Goal: Task Accomplishment & Management: Manage account settings

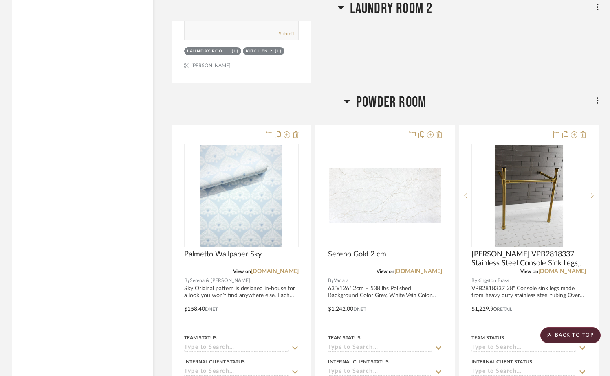
scroll to position [5817, 0]
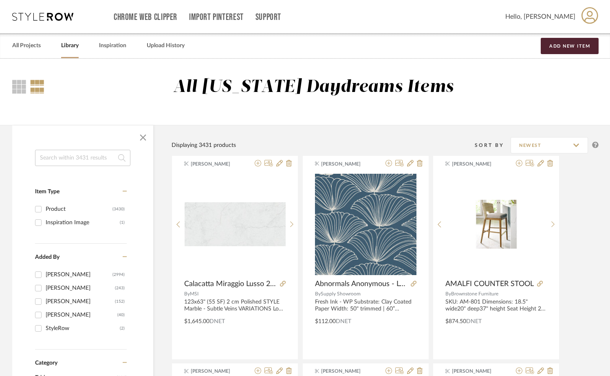
click at [109, 156] on input at bounding box center [82, 158] width 95 height 16
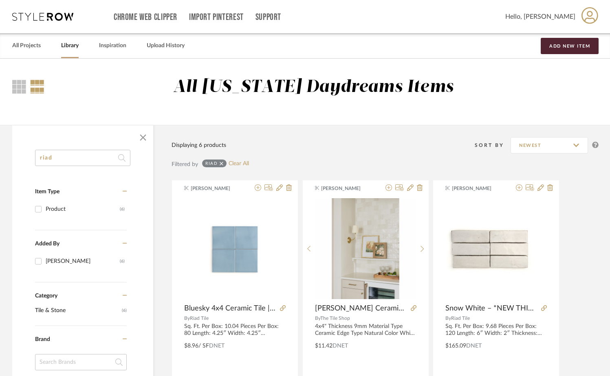
click at [59, 154] on input "riad" at bounding box center [82, 158] width 95 height 16
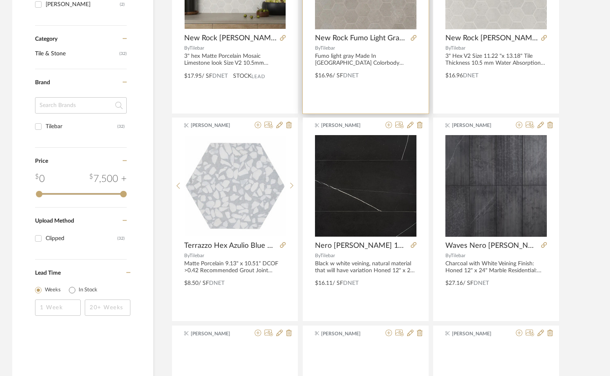
scroll to position [337, 0]
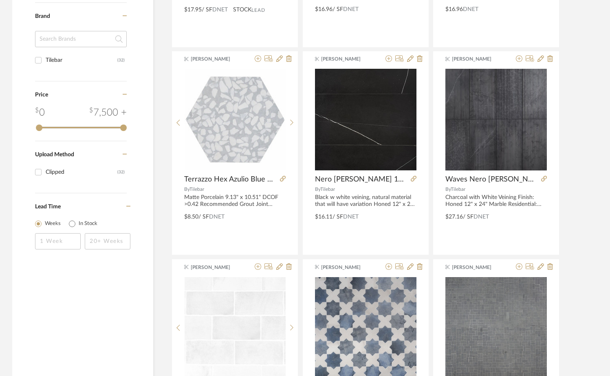
click at [73, 45] on input at bounding box center [81, 39] width 92 height 16
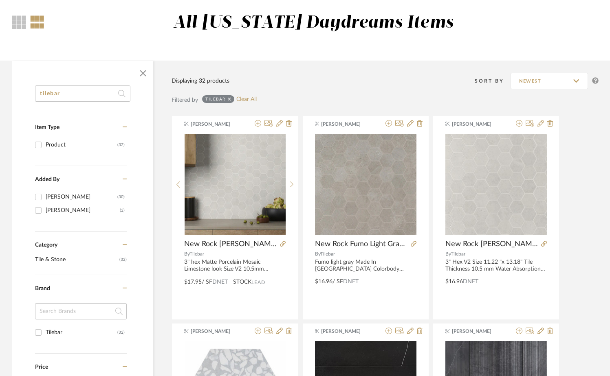
scroll to position [37, 0]
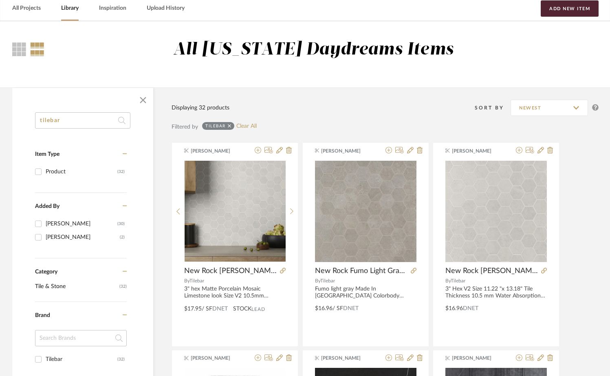
click at [98, 120] on input "tilebar" at bounding box center [82, 120] width 95 height 16
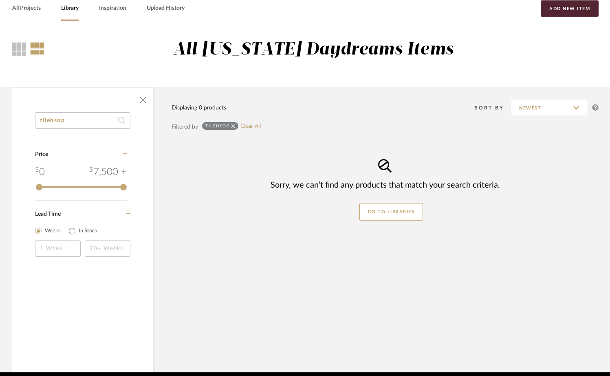
click at [59, 121] on input "tilehsop" at bounding box center [82, 120] width 95 height 16
click at [49, 120] on input "tileshop" at bounding box center [82, 120] width 95 height 16
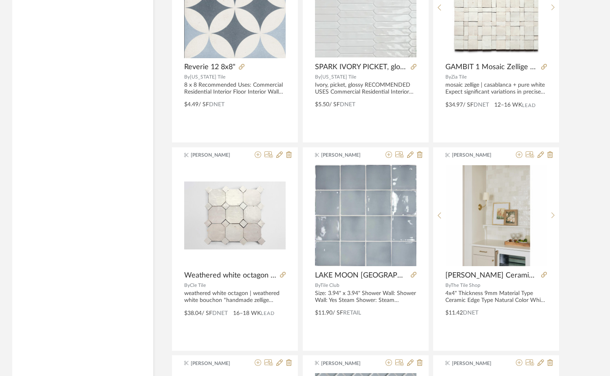
scroll to position [1941, 0]
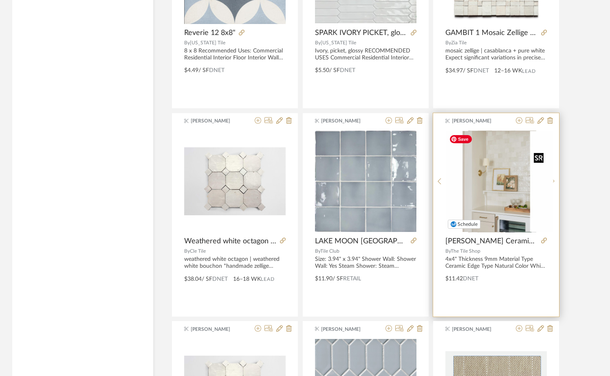
type input "tile shop"
click at [490, 163] on img "0" at bounding box center [502, 182] width 102 height 102
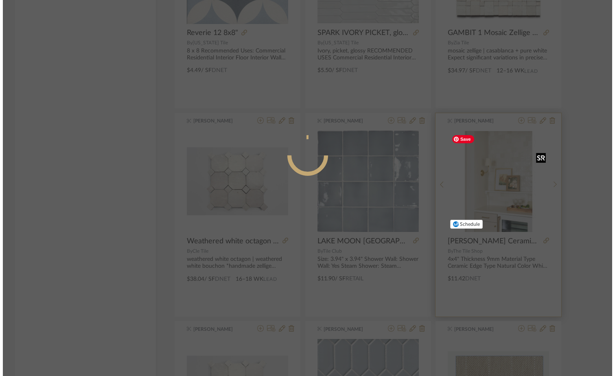
scroll to position [0, 0]
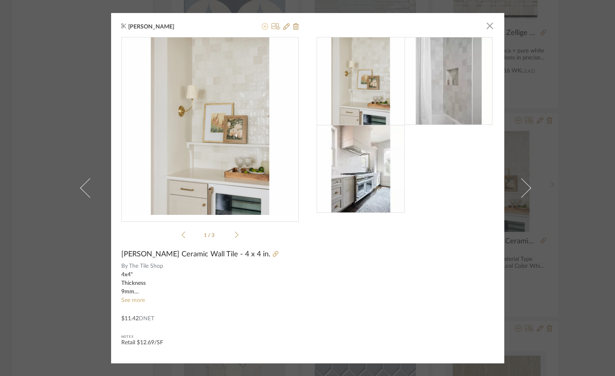
click at [262, 27] on icon at bounding box center [265, 26] width 7 height 7
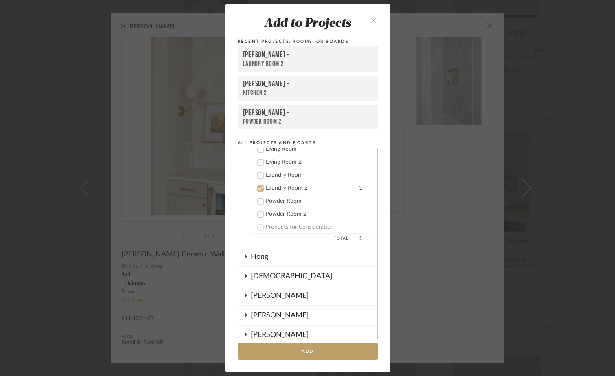
scroll to position [226, 0]
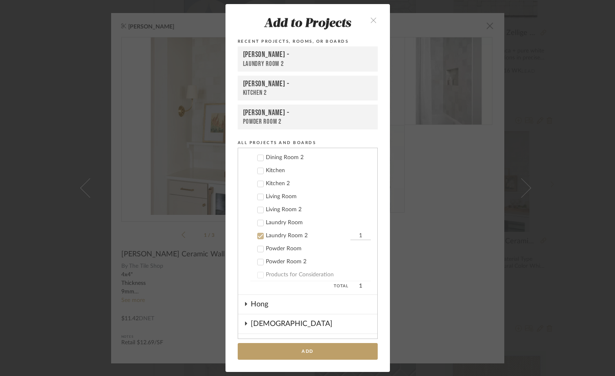
click at [288, 233] on div "Laundry Room 2" at bounding box center [307, 236] width 83 height 7
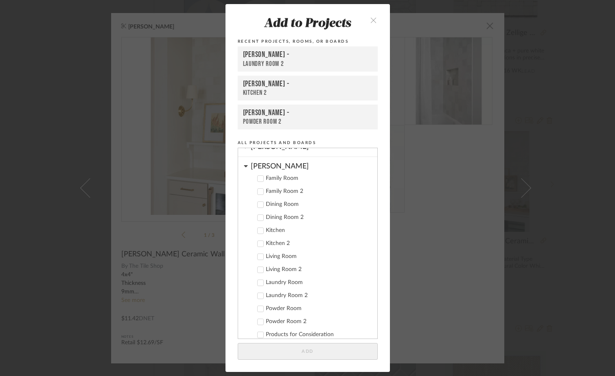
scroll to position [174, 0]
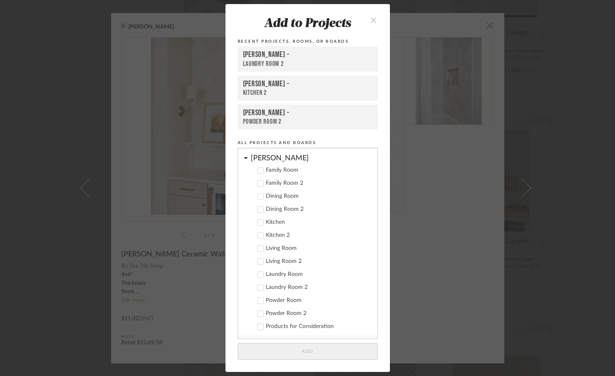
click at [272, 237] on div "Kitchen 2" at bounding box center [318, 235] width 105 height 7
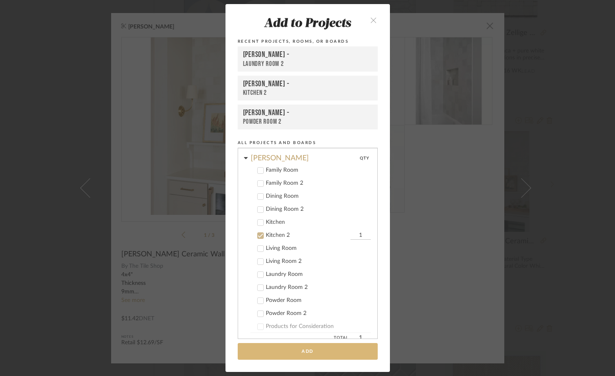
click at [305, 352] on button "Add" at bounding box center [308, 351] width 140 height 17
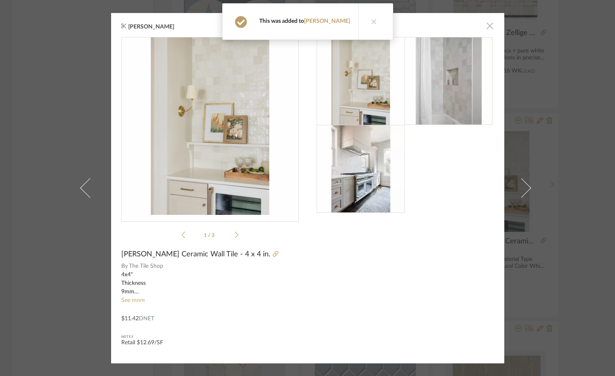
click at [488, 28] on span "button" at bounding box center [490, 26] width 16 height 16
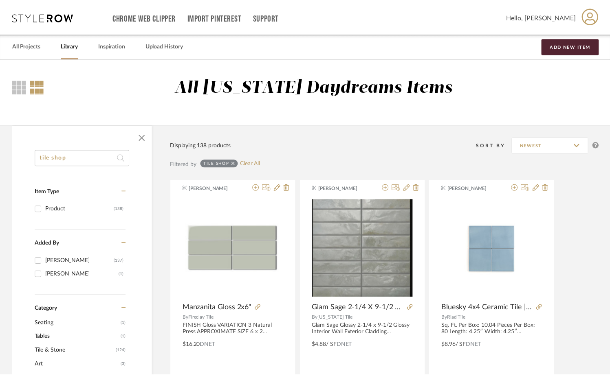
scroll to position [1941, 0]
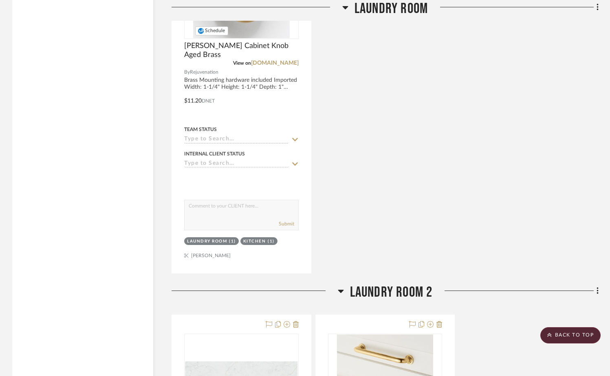
scroll to position [5243, 0]
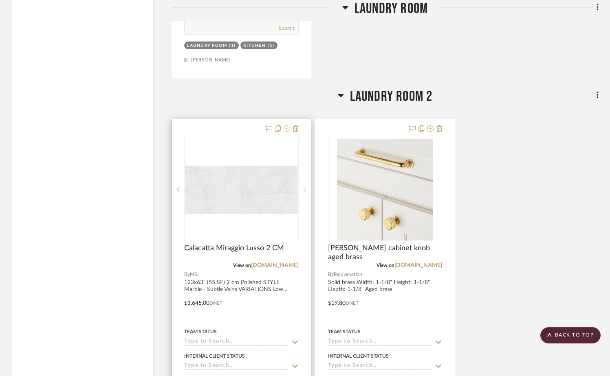
click at [288, 130] on icon at bounding box center [286, 128] width 7 height 7
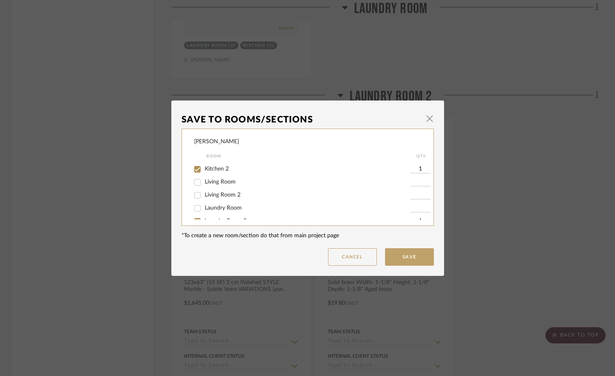
scroll to position [66, 0]
click at [221, 196] on span "Living Room 2" at bounding box center [223, 193] width 36 height 6
click at [204, 196] on input "Living Room 2" at bounding box center [197, 193] width 13 height 13
checkbox input "true"
type input "1"
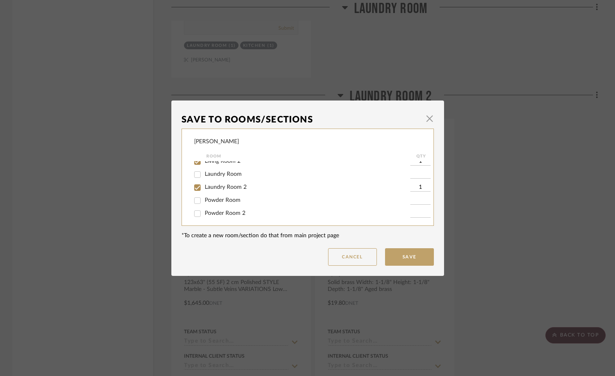
scroll to position [102, 0]
click at [219, 212] on span "Powder Room 2" at bounding box center [225, 211] width 41 height 6
click at [204, 212] on input "Powder Room 2" at bounding box center [197, 210] width 13 height 13
checkbox input "true"
type input "1"
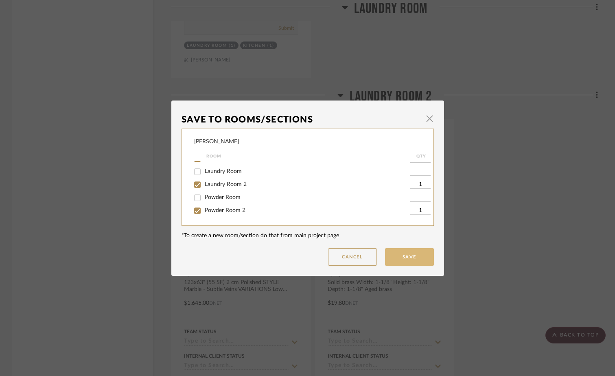
click at [406, 260] on button "Save" at bounding box center [409, 257] width 49 height 18
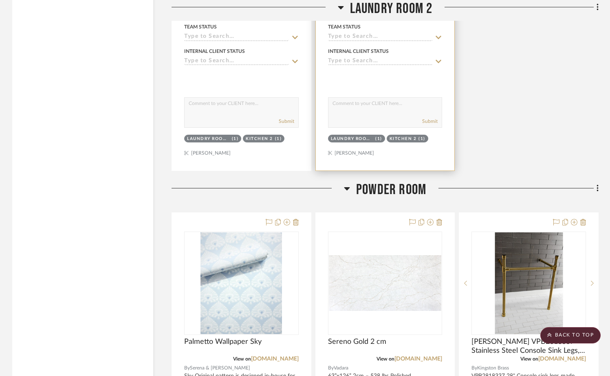
scroll to position [5904, 0]
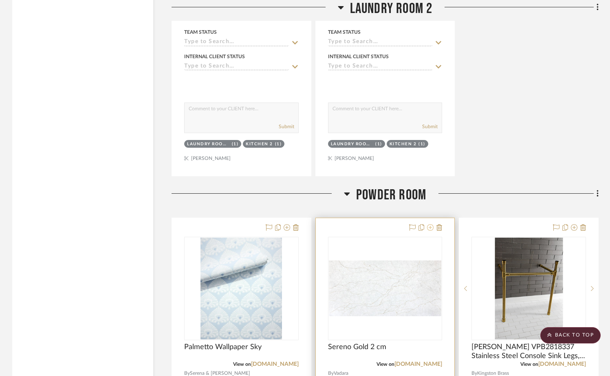
click at [431, 231] on icon at bounding box center [430, 227] width 7 height 7
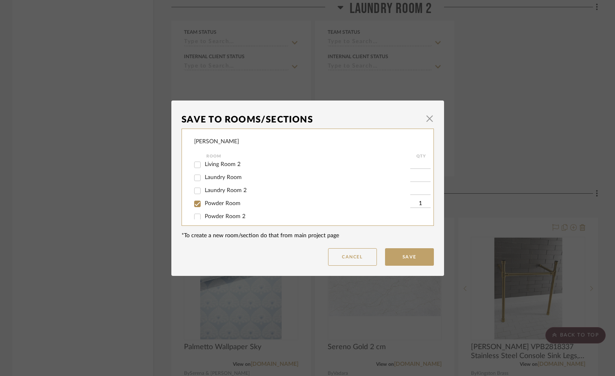
scroll to position [92, 0]
click at [226, 183] on span "Laundry Room" at bounding box center [223, 180] width 37 height 6
click at [204, 184] on input "Laundry Room" at bounding box center [197, 180] width 13 height 13
checkbox input "true"
type input "1"
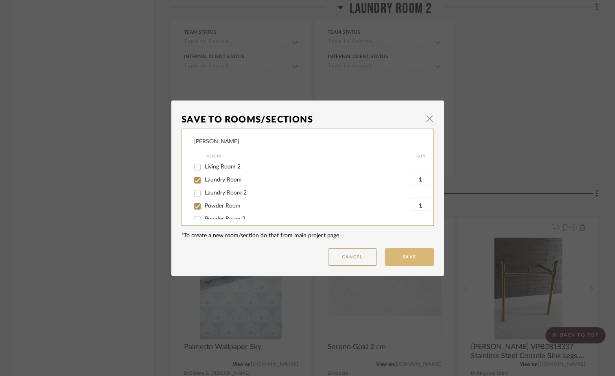
click at [417, 257] on button "Save" at bounding box center [409, 257] width 49 height 18
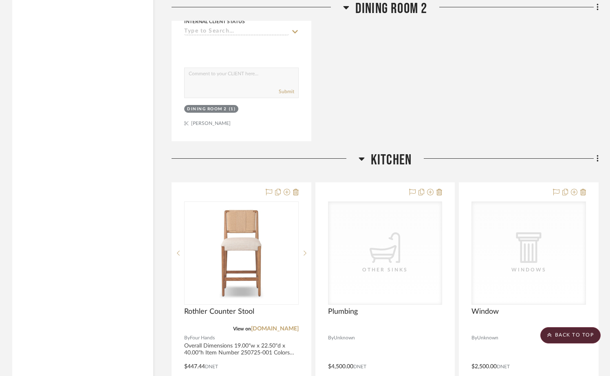
scroll to position [1434, 0]
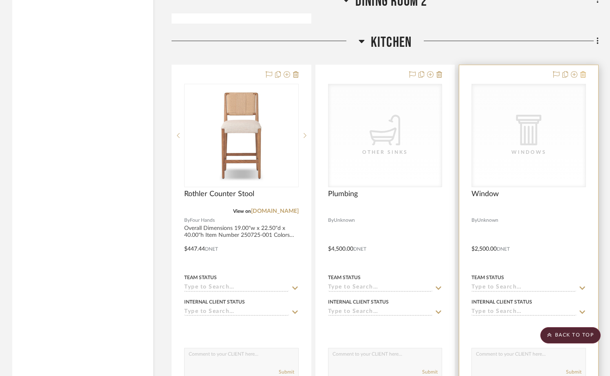
click at [584, 78] on icon at bounding box center [583, 74] width 6 height 7
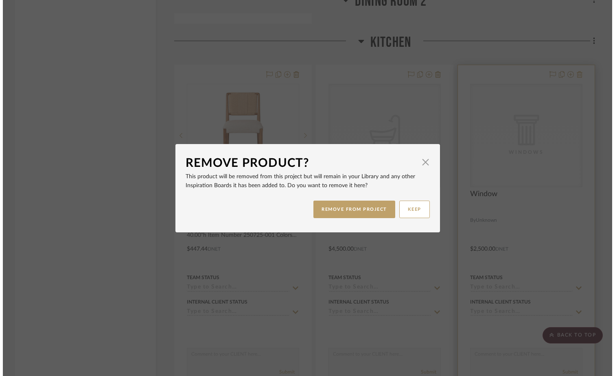
scroll to position [0, 0]
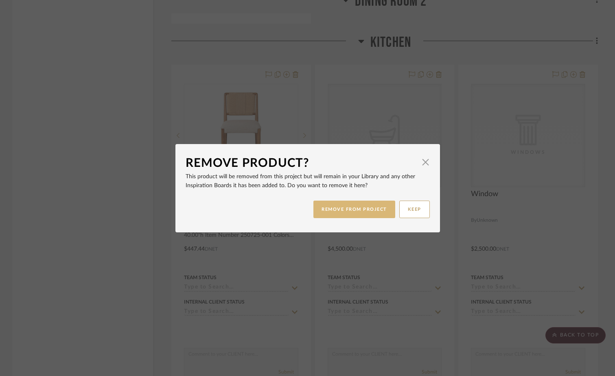
click at [371, 211] on button "REMOVE FROM PROJECT" at bounding box center [355, 210] width 82 height 18
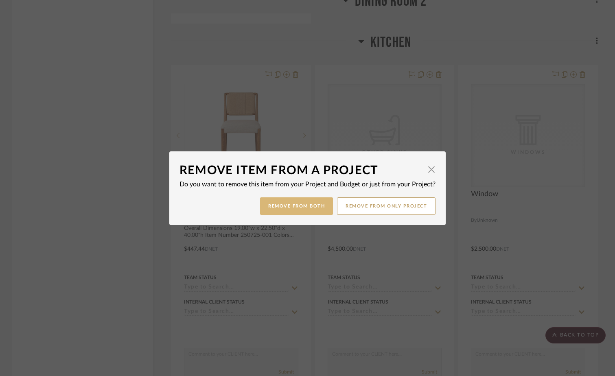
click at [301, 205] on button "Remove from Both" at bounding box center [296, 207] width 73 height 18
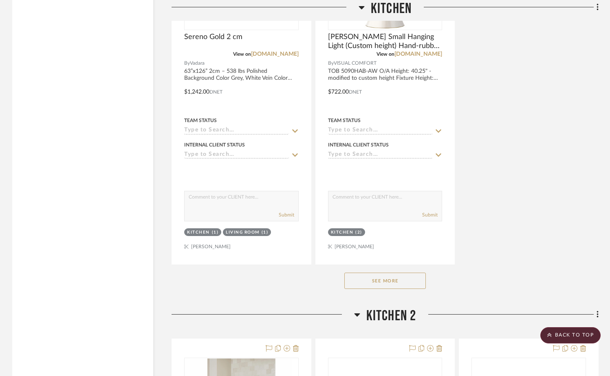
scroll to position [2431, 0]
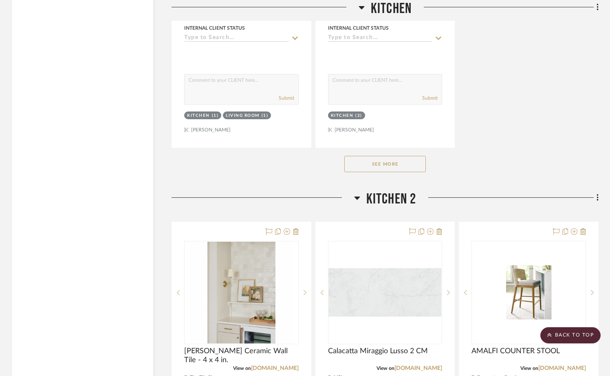
click at [388, 163] on button "See More" at bounding box center [384, 164] width 81 height 16
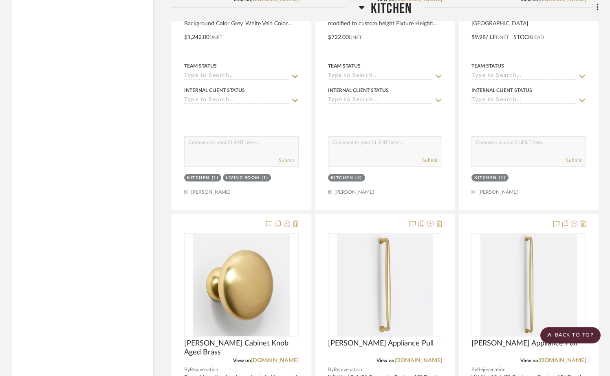
scroll to position [2216, 0]
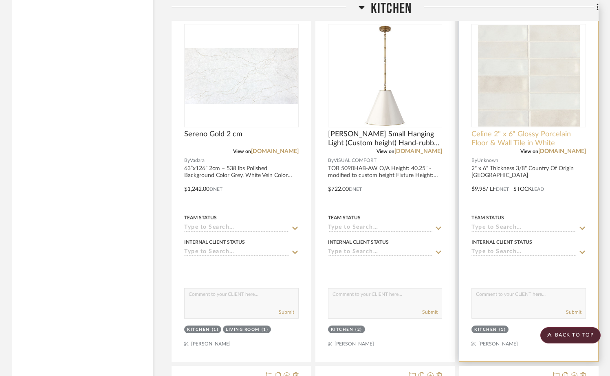
click at [502, 136] on span "Celine 2" x 6" Glossy Porcelain Floor & Wall Tile in White" at bounding box center [528, 139] width 114 height 18
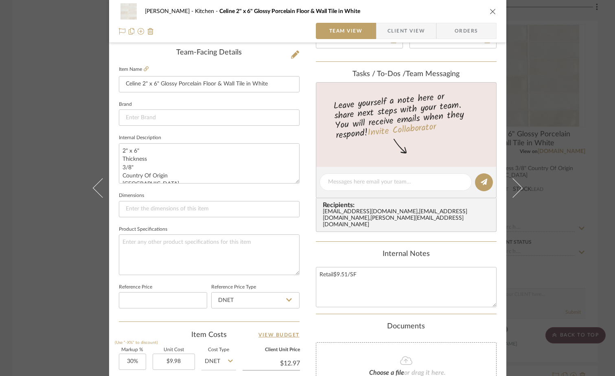
scroll to position [218, 0]
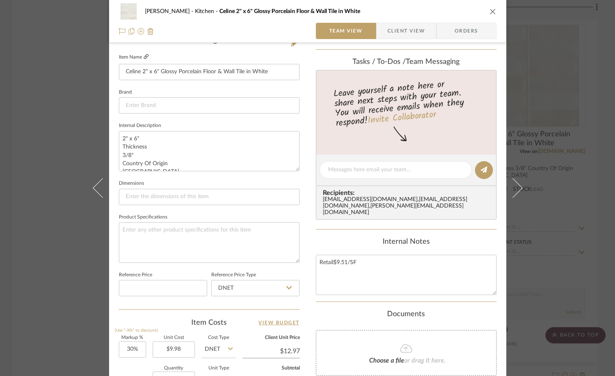
click at [144, 58] on icon at bounding box center [146, 56] width 5 height 5
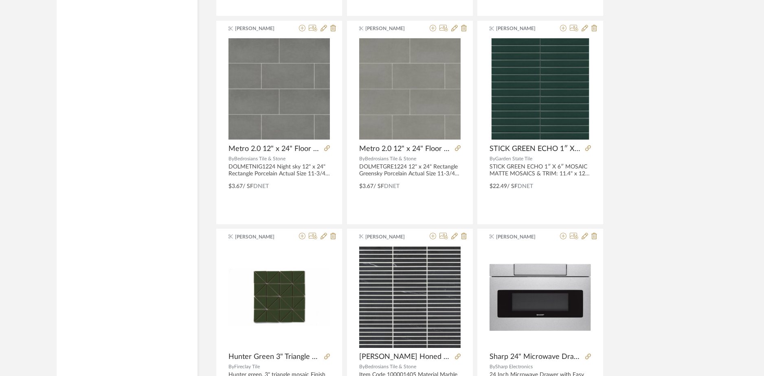
scroll to position [1198, 0]
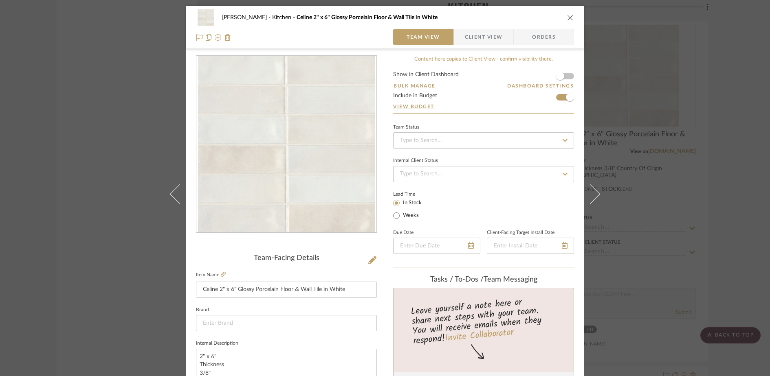
click at [651, 35] on div "[PERSON_NAME] Kitchen Celine 2" x 6" Glossy Porcelain Floor & Wall Tile in Whit…" at bounding box center [385, 188] width 770 height 376
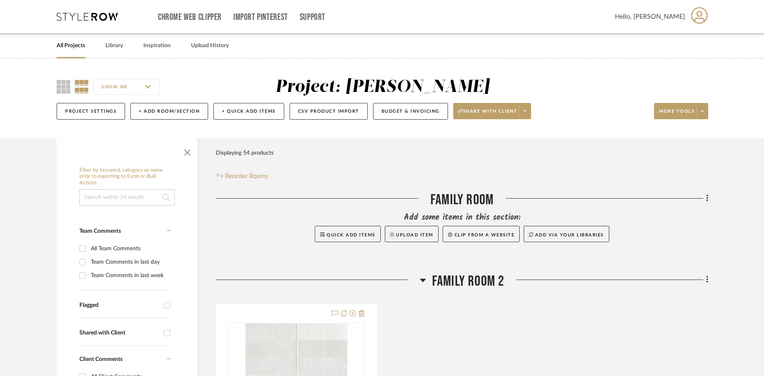
click at [93, 21] on div "Chrome Web Clipper Import Pinterest Support All Projects Library Inspiration Up…" at bounding box center [383, 16] width 652 height 33
click at [92, 18] on icon at bounding box center [87, 17] width 61 height 8
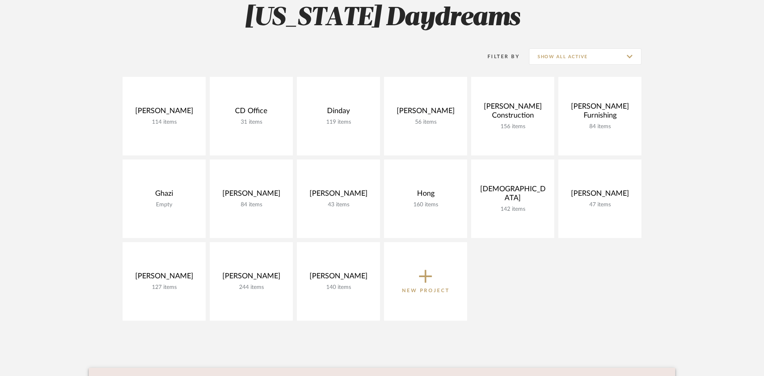
scroll to position [134, 0]
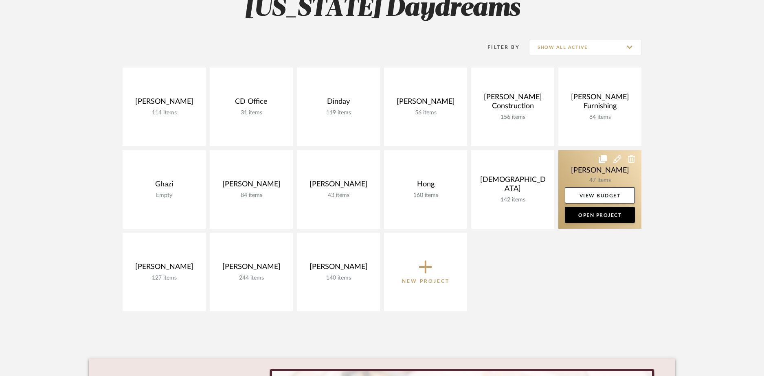
click at [582, 168] on link at bounding box center [599, 189] width 83 height 79
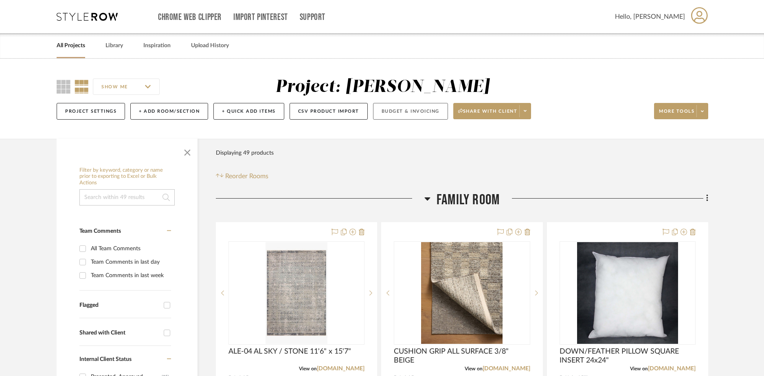
click at [384, 112] on button "Budget & Invoicing" at bounding box center [410, 111] width 75 height 17
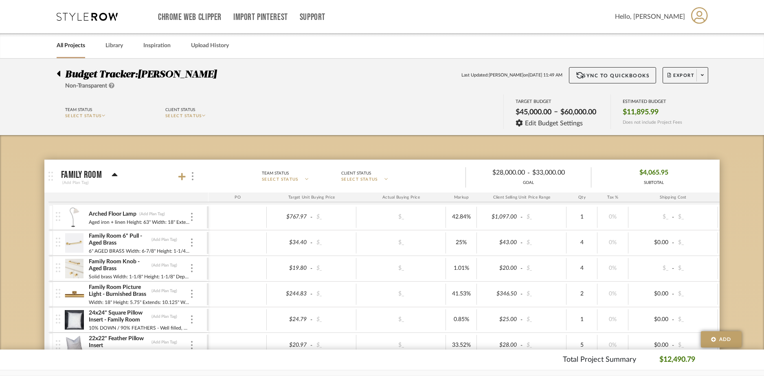
click at [73, 45] on link "All Projects" at bounding box center [71, 45] width 29 height 11
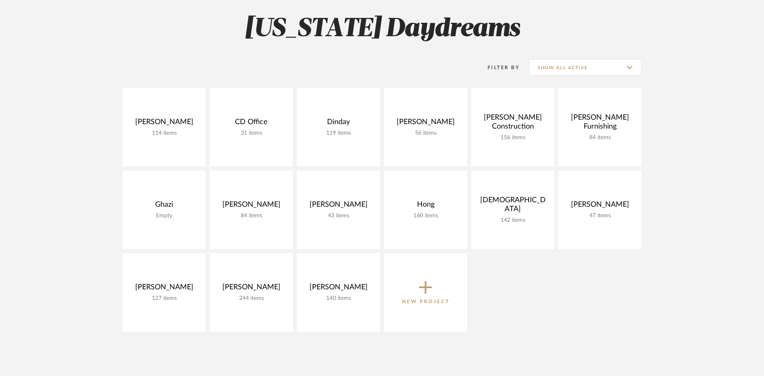
scroll to position [114, 0]
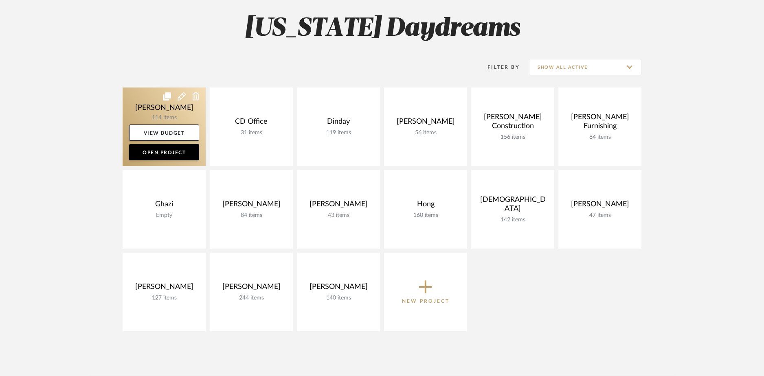
click at [153, 114] on link at bounding box center [164, 127] width 83 height 79
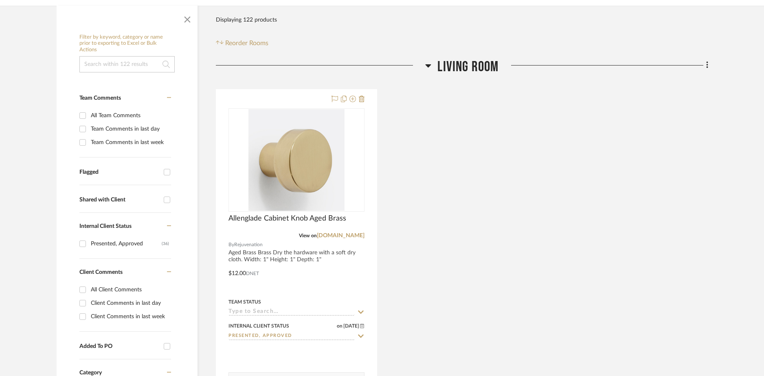
scroll to position [160, 0]
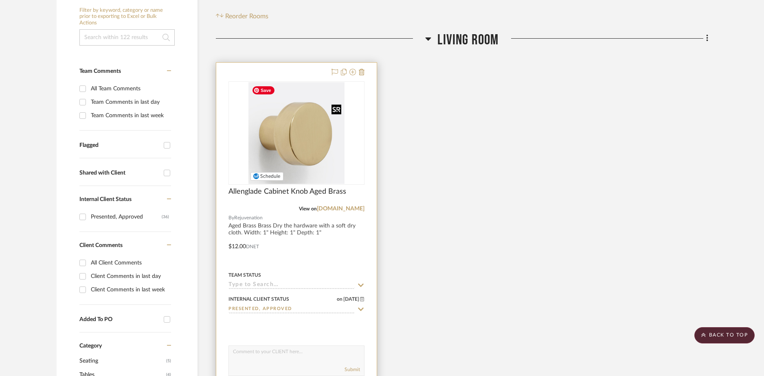
click at [300, 146] on img "0" at bounding box center [296, 133] width 96 height 102
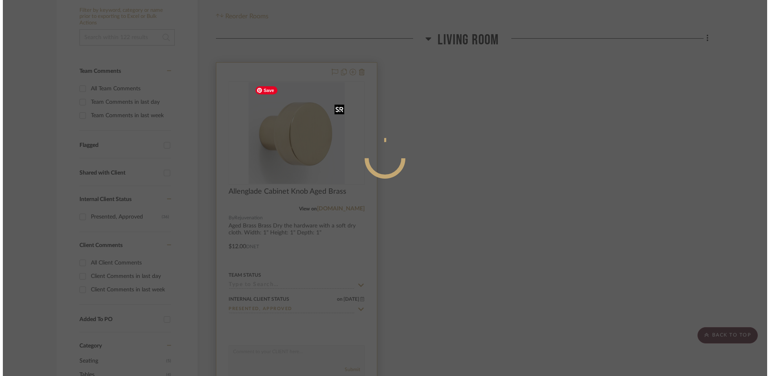
scroll to position [0, 0]
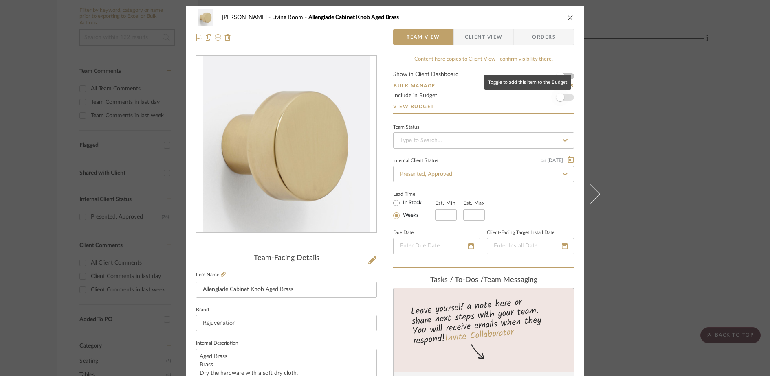
click at [561, 98] on span "button" at bounding box center [560, 97] width 8 height 8
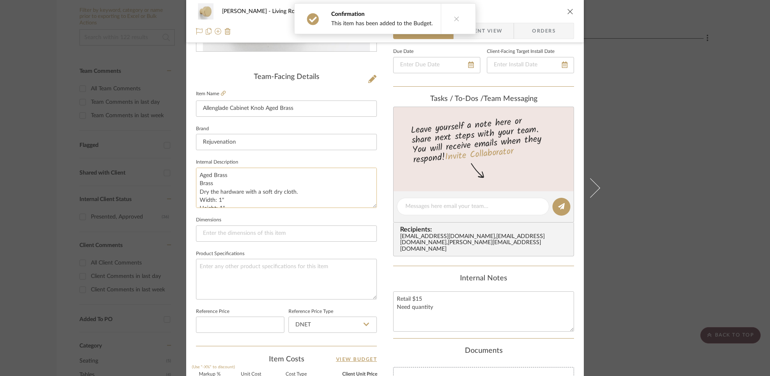
scroll to position [168, 0]
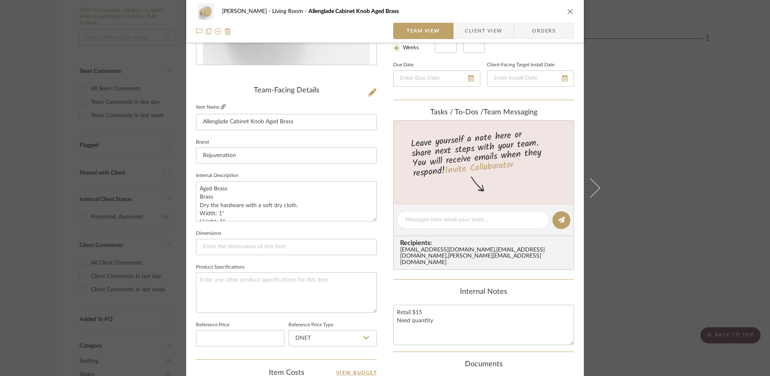
click at [221, 109] on icon at bounding box center [223, 106] width 5 height 5
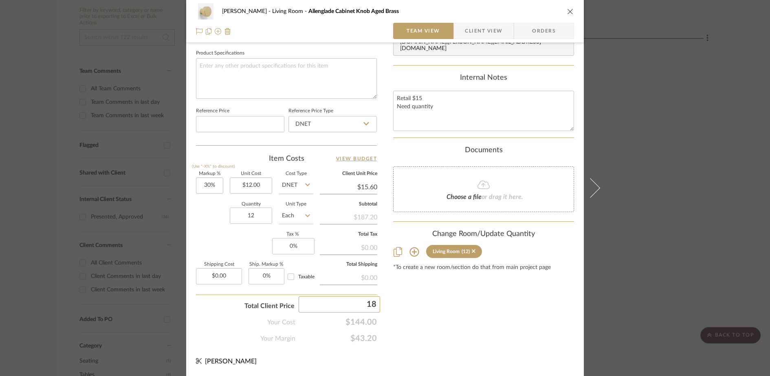
type input "180"
click at [414, 328] on div "Content here copies to Client View - confirm visibility there. Show in Client D…" at bounding box center [483, 8] width 181 height 670
type input "25%"
type input "$15.00"
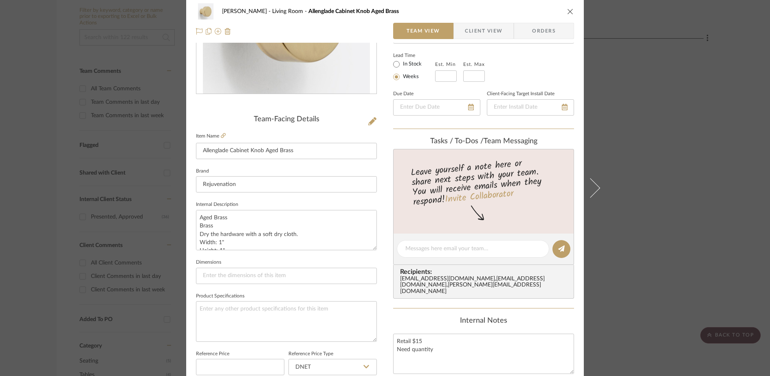
scroll to position [0, 0]
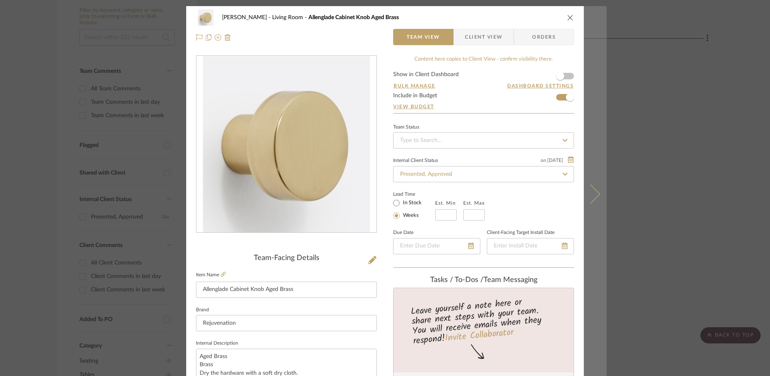
click at [595, 192] on button at bounding box center [595, 194] width 23 height 376
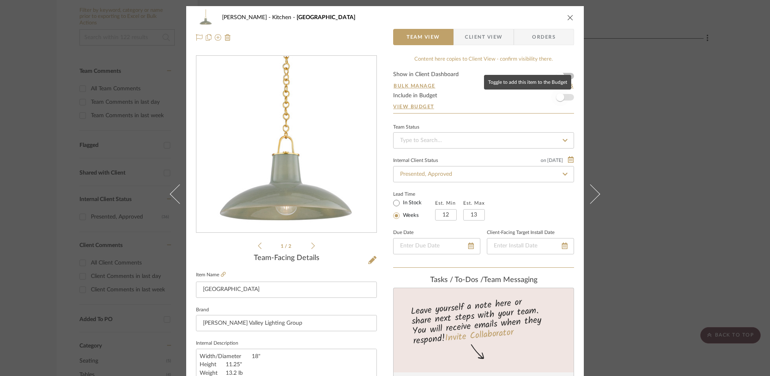
click at [562, 97] on span "button" at bounding box center [560, 97] width 18 height 18
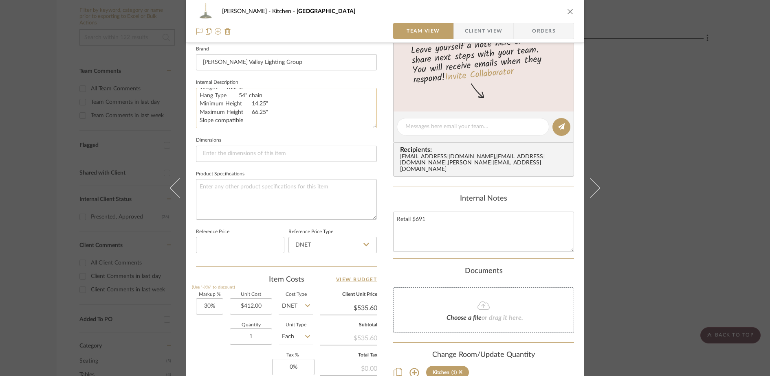
scroll to position [263, 0]
click at [429, 220] on textarea "Retail $691" at bounding box center [483, 230] width 181 height 40
click at [276, 116] on textarea "Width/Diameter 18" Height 11.25" Weight 13.2 lb Hang Type 54" chain Minimum Hei…" at bounding box center [286, 106] width 181 height 40
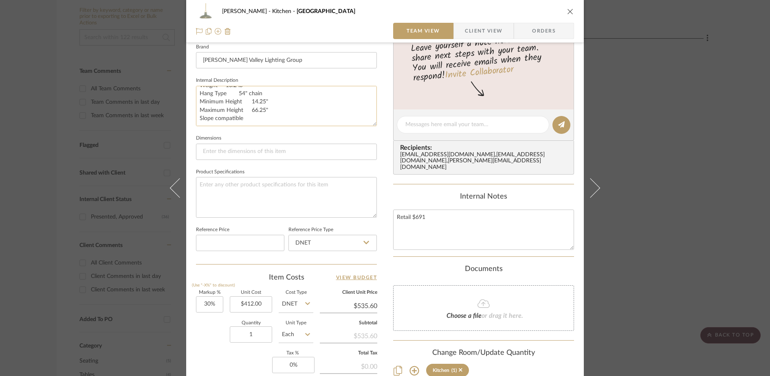
scroll to position [29, 0]
paste textarea "Retail $691"
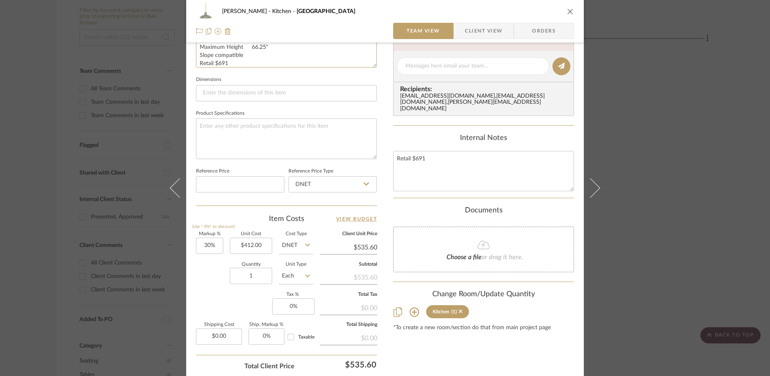
scroll to position [329, 0]
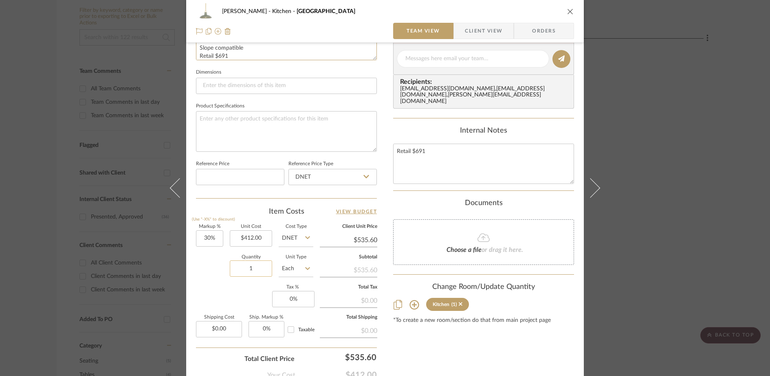
type textarea "Width/Diameter 18" Height 11.25" Weight 13.2 lb Hang Type 54" chain Minimum Hei…"
click at [255, 274] on input "1" at bounding box center [251, 269] width 42 height 16
type input "3"
click at [387, 202] on div "[PERSON_NAME] Kitchen Pottersville Team View Client View Orders 1 / 2 Team-Faci…" at bounding box center [384, 53] width 397 height 752
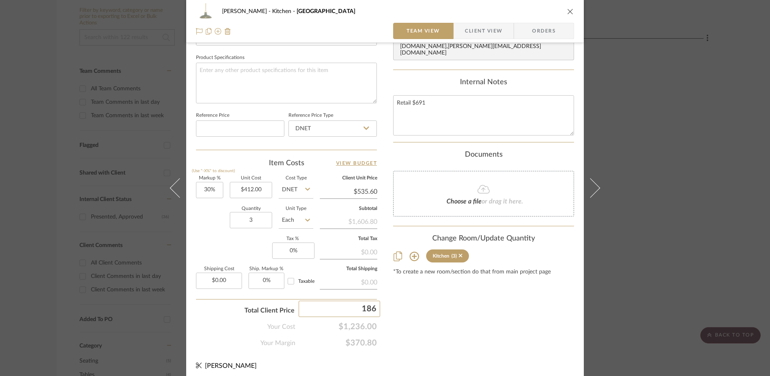
type input "1863"
click at [542, 326] on div "Content here copies to Client View - confirm visibility there. Show in Client D…" at bounding box center [483, 13] width 181 height 670
type input "50.72%"
type input "$621.00"
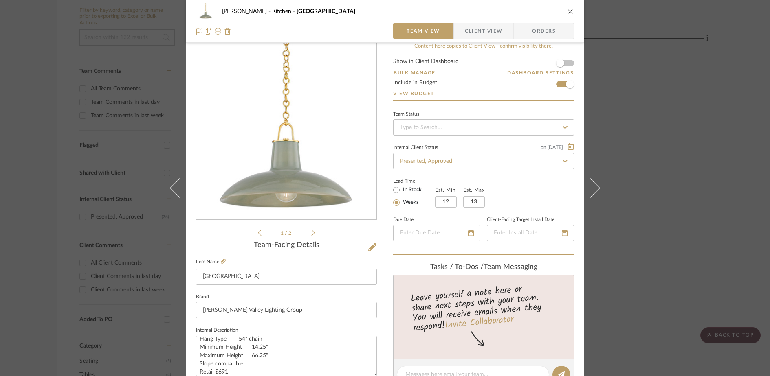
scroll to position [0, 0]
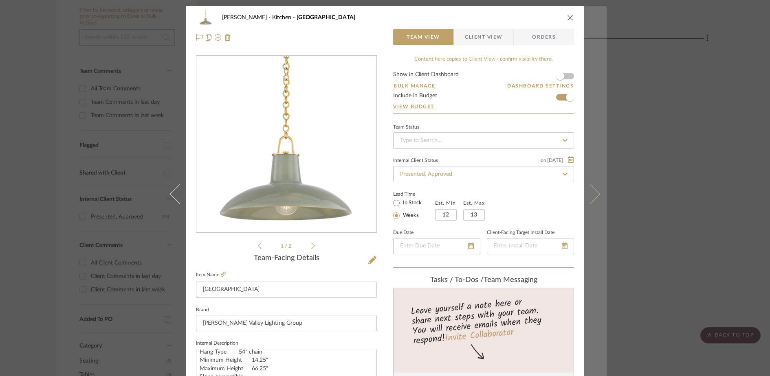
click at [590, 193] on icon at bounding box center [590, 194] width 20 height 20
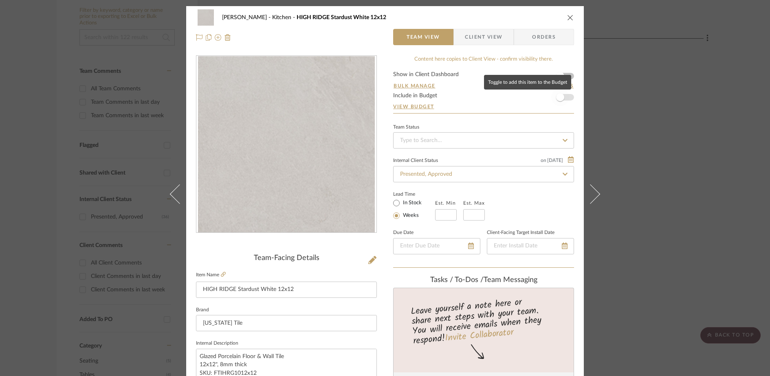
click at [565, 97] on span "button" at bounding box center [560, 97] width 18 height 18
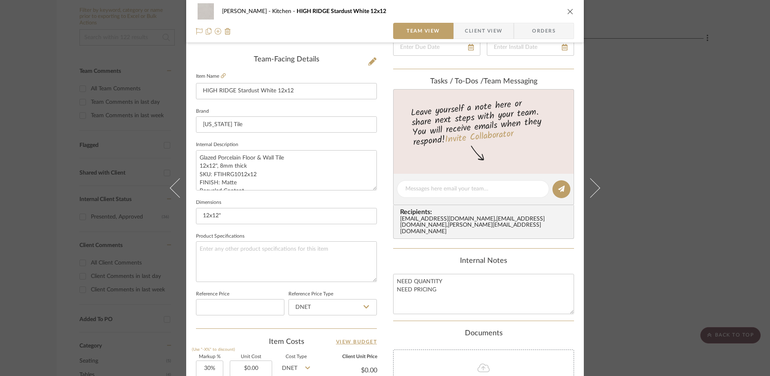
scroll to position [199, 0]
click at [260, 124] on input "[US_STATE] Tile" at bounding box center [286, 124] width 181 height 16
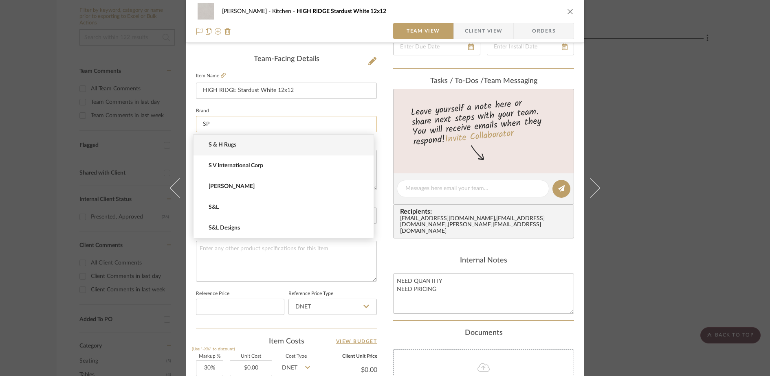
type input "S"
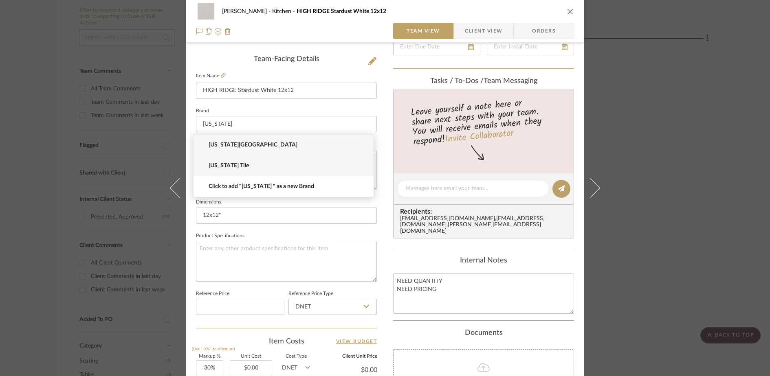
click at [246, 165] on span "[US_STATE] Tile" at bounding box center [287, 165] width 156 height 7
type input "[US_STATE] Tile"
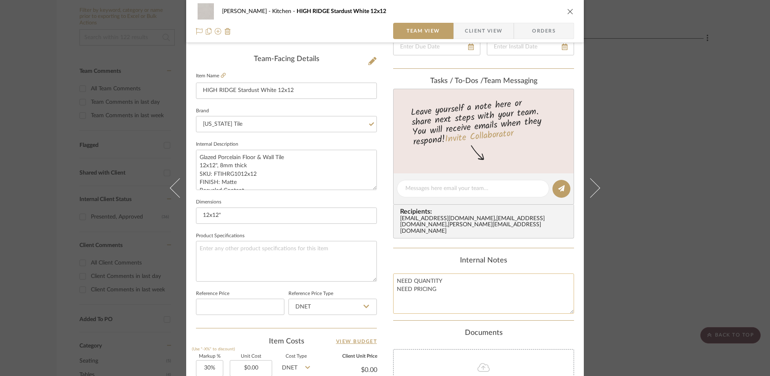
click at [450, 289] on textarea "NEED QUANTITY NEED PRICING" at bounding box center [483, 294] width 181 height 40
drag, startPoint x: 458, startPoint y: 290, endPoint x: 384, endPoint y: 290, distance: 73.3
click at [384, 290] on div "[PERSON_NAME] Kitchen HIGH RIDGE Stardust White 12x12 Team View Client View Ord…" at bounding box center [384, 183] width 397 height 752
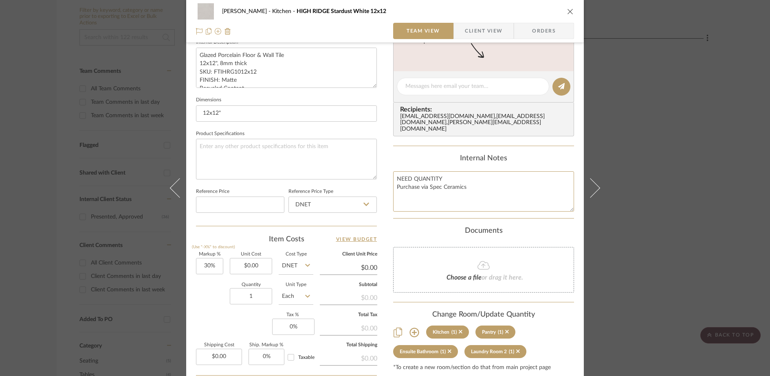
scroll to position [321, 0]
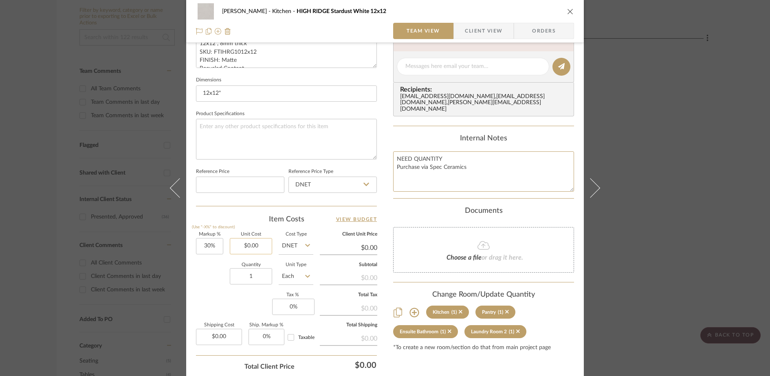
type textarea "NEED QUANTITY Purchase via Spec Ceramics"
click at [250, 248] on input "$0.00" at bounding box center [251, 246] width 42 height 16
type input "0.00"
click at [250, 248] on input "0.00" at bounding box center [251, 246] width 42 height 16
click at [288, 245] on input "DNET" at bounding box center [296, 246] width 35 height 16
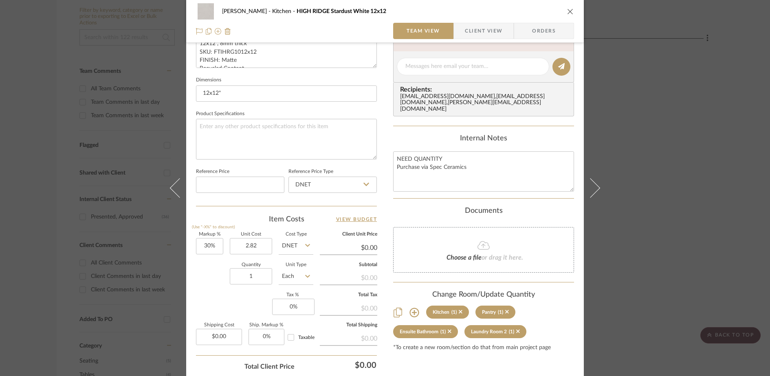
type input "$2.82"
type input "$3.67"
click at [192, 276] on div "[PERSON_NAME] Kitchen HIGH RIDGE Stardust White 12x12 Team View Client View Ord…" at bounding box center [384, 61] width 397 height 752
click at [282, 279] on input "Each" at bounding box center [296, 276] width 35 height 16
click at [298, 155] on div "SF" at bounding box center [326, 159] width 101 height 21
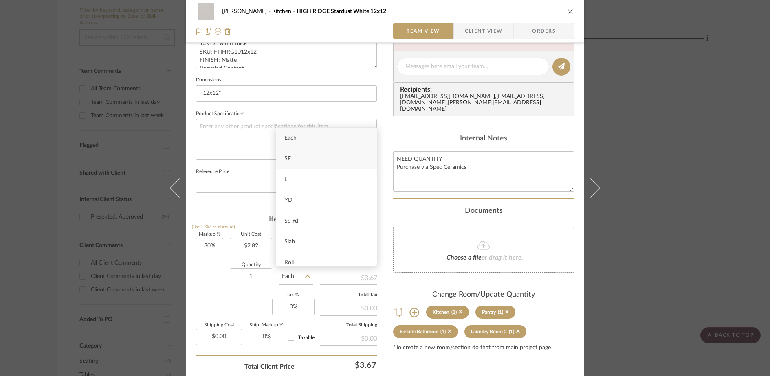
type input "SF"
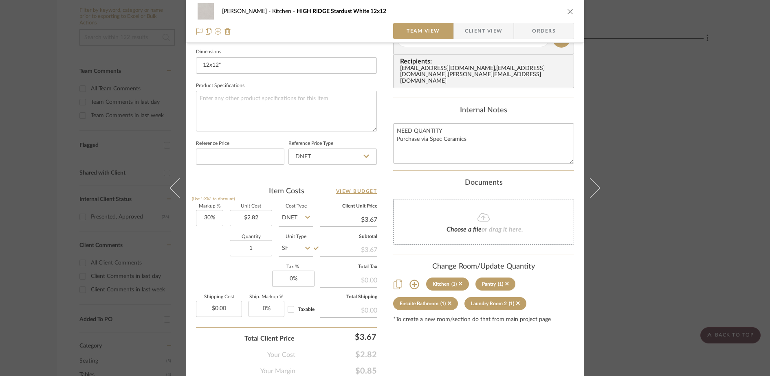
scroll to position [382, 0]
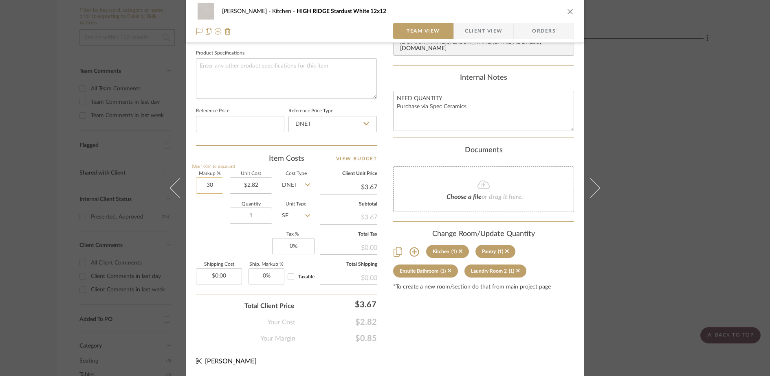
click at [216, 187] on input "30" at bounding box center [209, 186] width 27 height 16
click at [209, 214] on div "Quantity 1 Unit Type SF" at bounding box center [254, 216] width 117 height 29
type input "50%"
type input "$4.23"
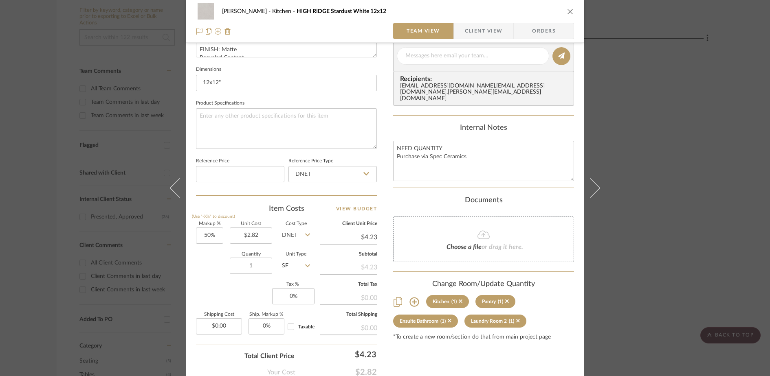
scroll to position [325, 0]
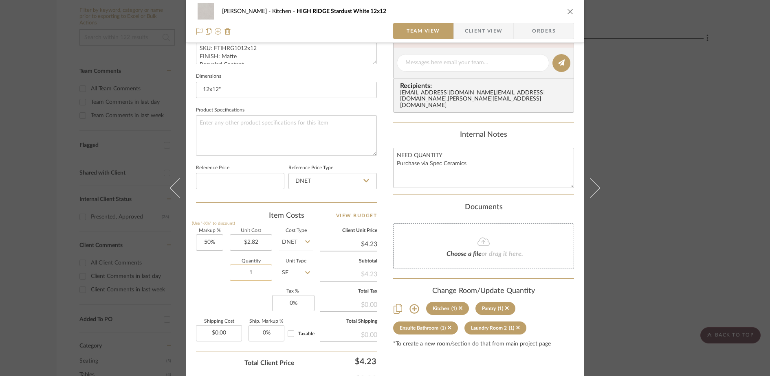
click at [254, 270] on input "1" at bounding box center [251, 273] width 42 height 16
type input "618"
click at [222, 294] on div "Markup % (Use "-X%" to discount) 50% Unit Cost $2.82 Cost Type DNET Client Unit…" at bounding box center [286, 288] width 181 height 119
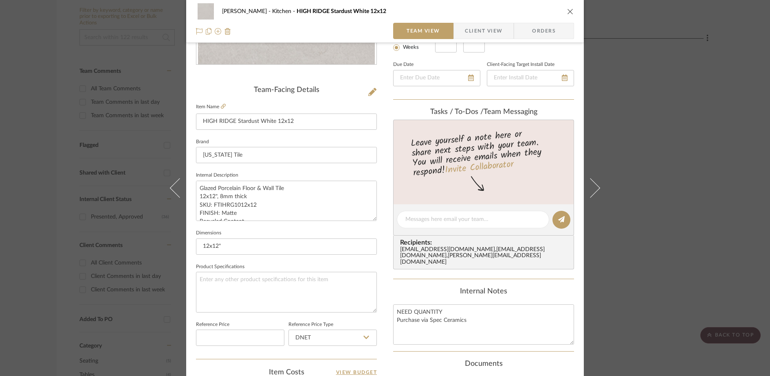
scroll to position [0, 0]
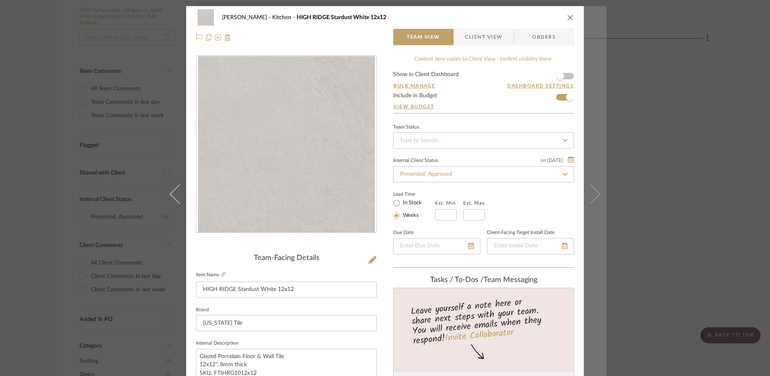
click at [592, 195] on icon at bounding box center [590, 194] width 20 height 20
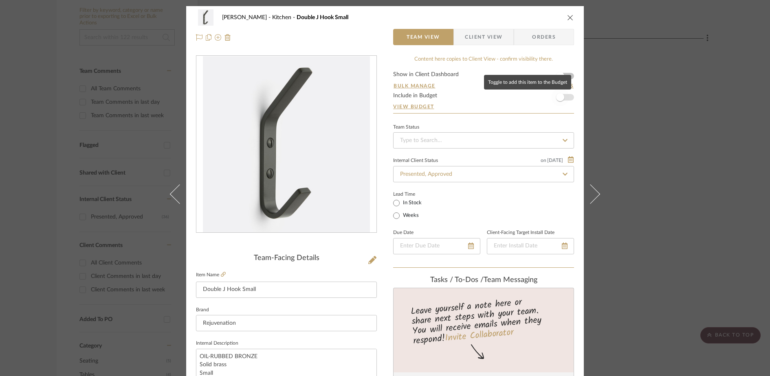
click at [564, 97] on span "button" at bounding box center [560, 97] width 18 height 18
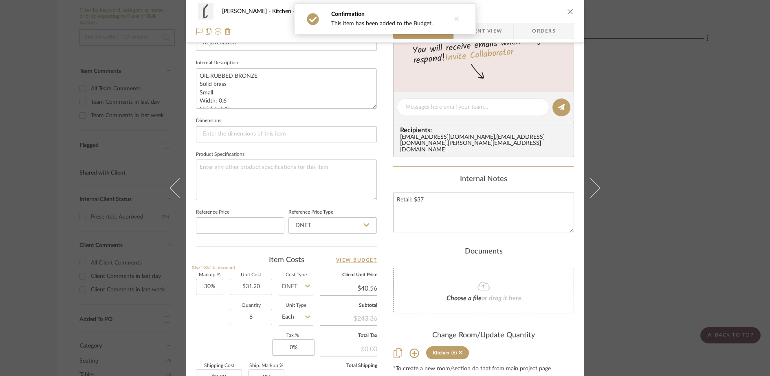
scroll to position [382, 0]
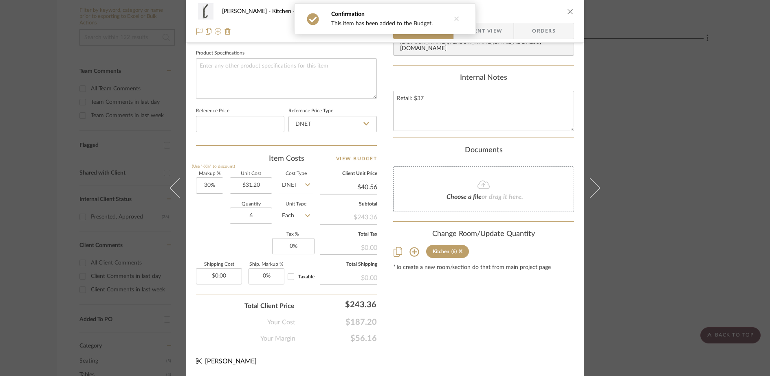
click at [369, 184] on input "$40.56" at bounding box center [348, 187] width 57 height 12
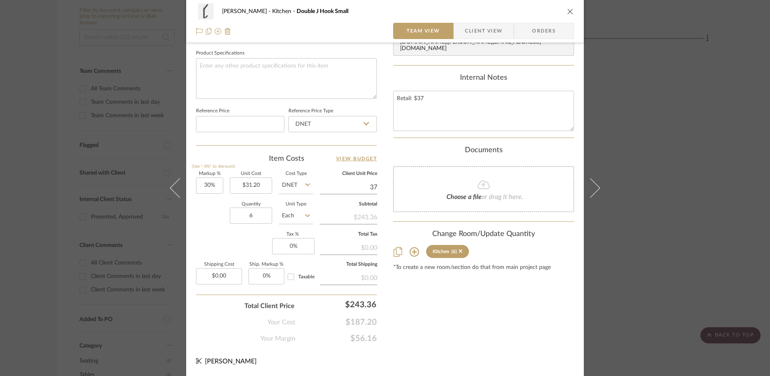
type input "37"
click at [516, 363] on div "[PERSON_NAME] Kitchen Double J Hook Small Team View Client View Orders Team-Fac…" at bounding box center [384, 0] width 397 height 752
type input "18.59%"
type input "$37.00"
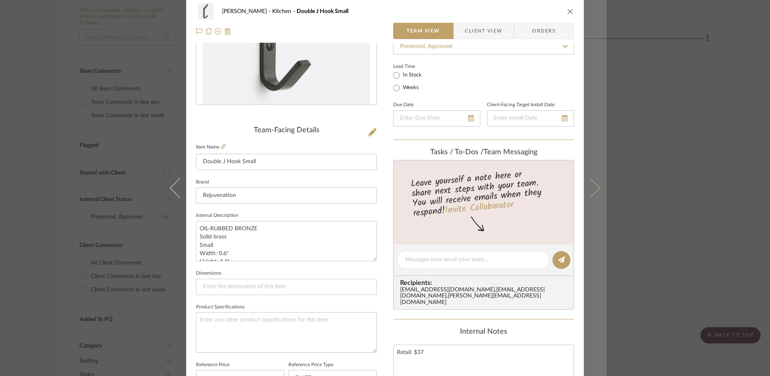
scroll to position [0, 0]
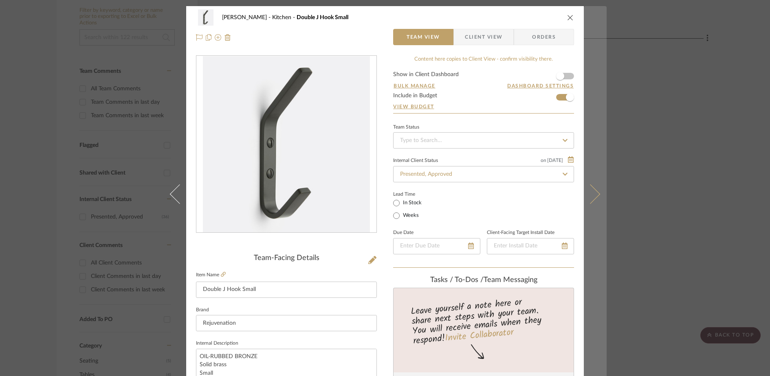
click at [592, 188] on button at bounding box center [595, 194] width 23 height 376
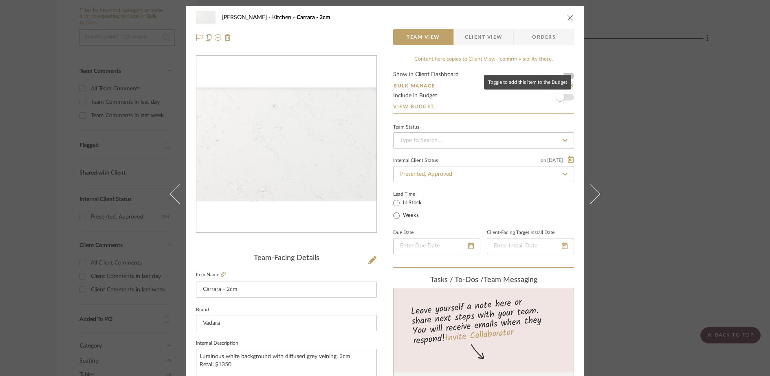
click at [562, 98] on span "button" at bounding box center [560, 97] width 18 height 18
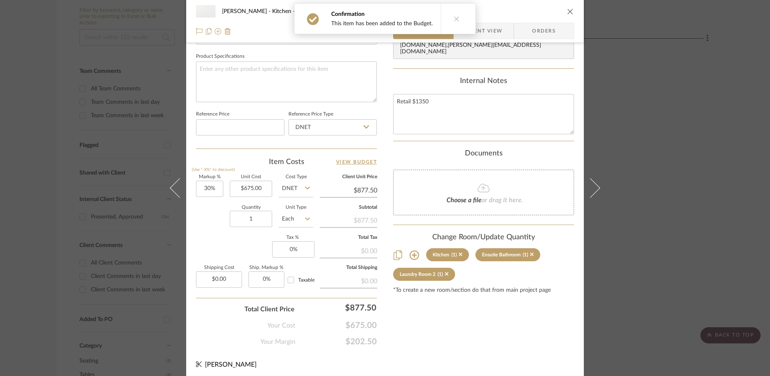
scroll to position [382, 0]
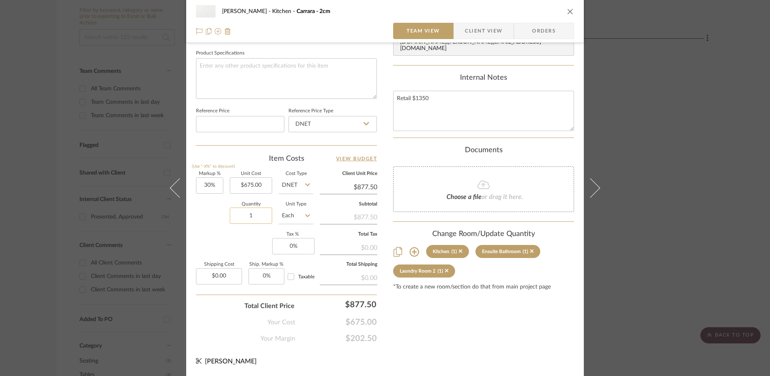
click at [250, 214] on input "1" at bounding box center [251, 216] width 42 height 16
type input "3"
click at [442, 337] on div "Content here copies to Client View - confirm visibility there. Show in Client D…" at bounding box center [483, 8] width 181 height 670
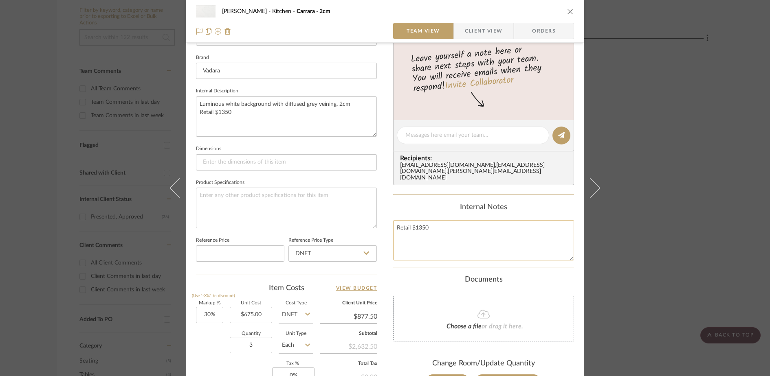
scroll to position [287, 0]
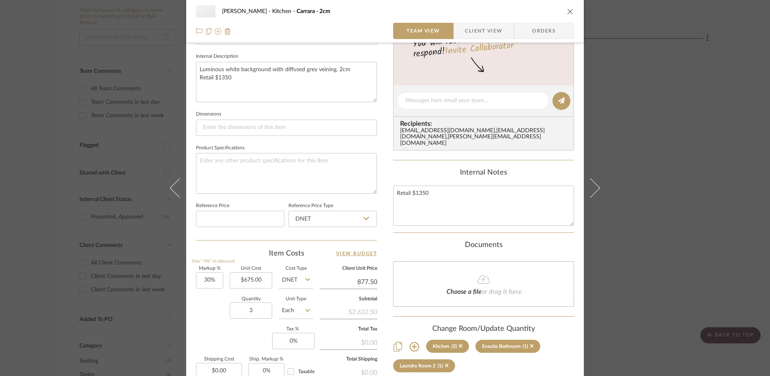
click at [365, 282] on input "877.50" at bounding box center [348, 282] width 57 height 12
type input "1215"
click at [382, 249] on div "[PERSON_NAME] Kitchen Carrara - 2cm Team View Client View Orders Team-Facing De…" at bounding box center [384, 95] width 397 height 752
type input "80%"
type input "$1,215.00"
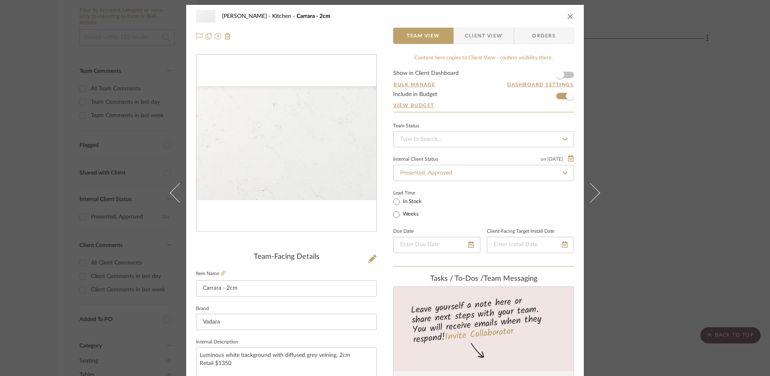
scroll to position [0, 0]
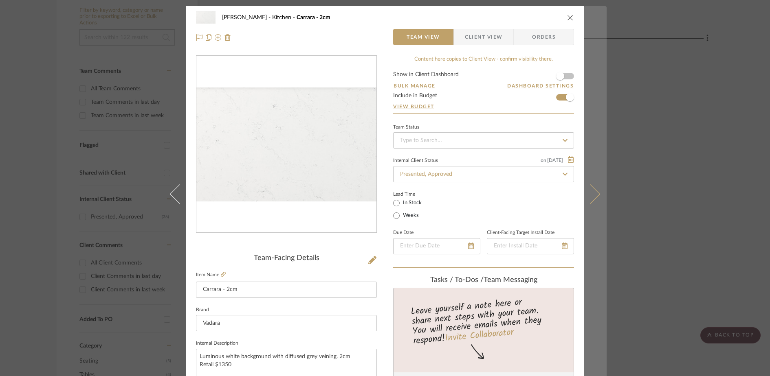
click at [590, 193] on icon at bounding box center [590, 194] width 20 height 20
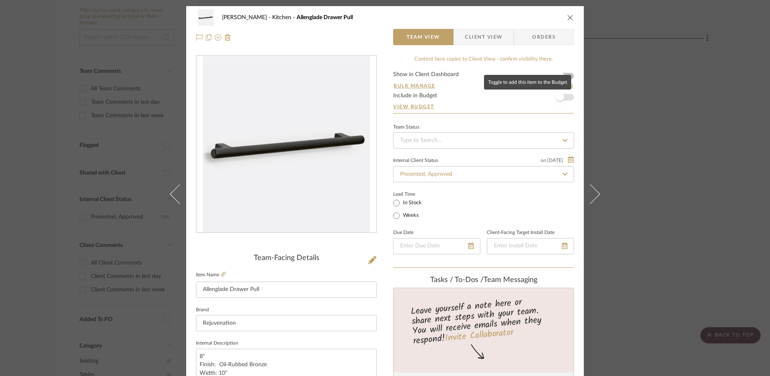
click at [560, 99] on span "button" at bounding box center [560, 97] width 8 height 8
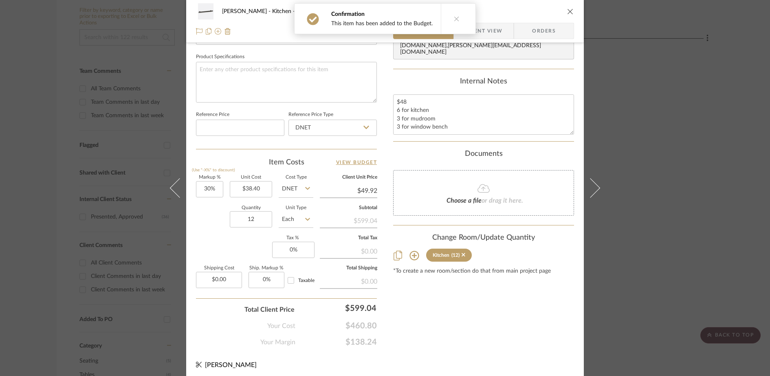
scroll to position [379, 0]
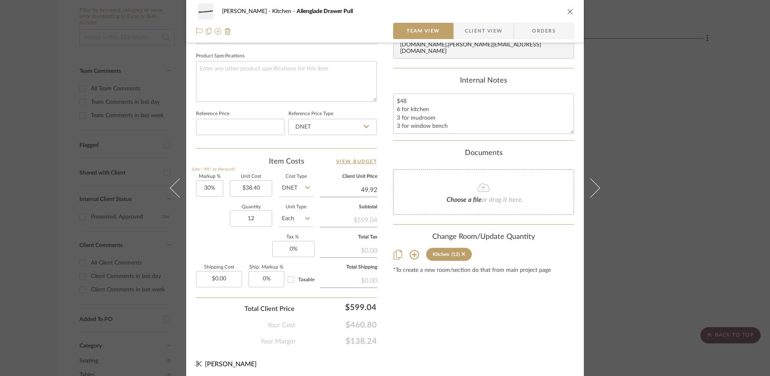
click at [366, 191] on input "49.92" at bounding box center [348, 190] width 57 height 12
type input "48"
click at [422, 309] on div "Content here copies to Client View - confirm visibility there. Show in Client D…" at bounding box center [483, 11] width 181 height 670
type input "25%"
type input "$48.00"
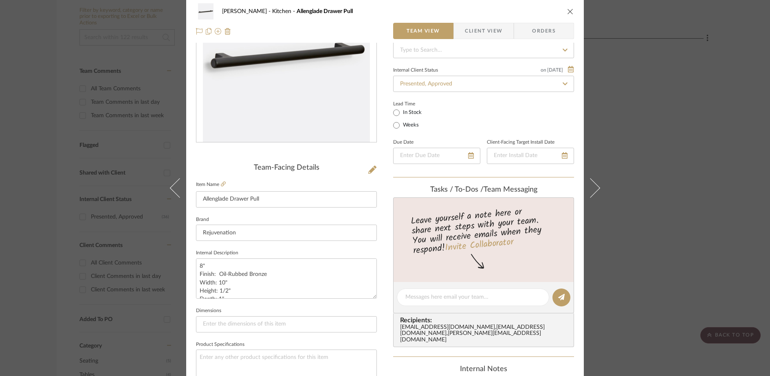
scroll to position [0, 0]
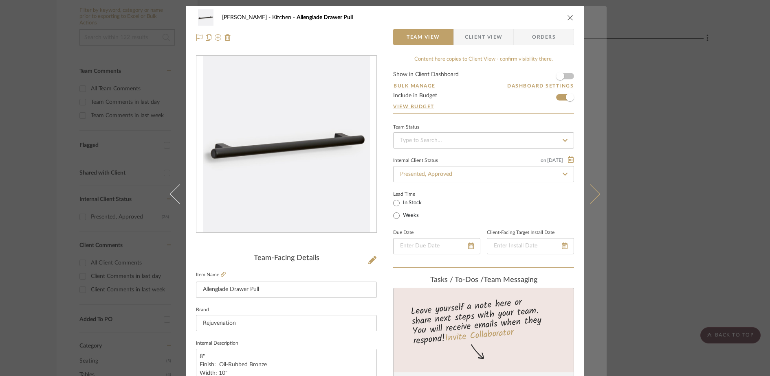
click at [595, 188] on button at bounding box center [595, 194] width 23 height 376
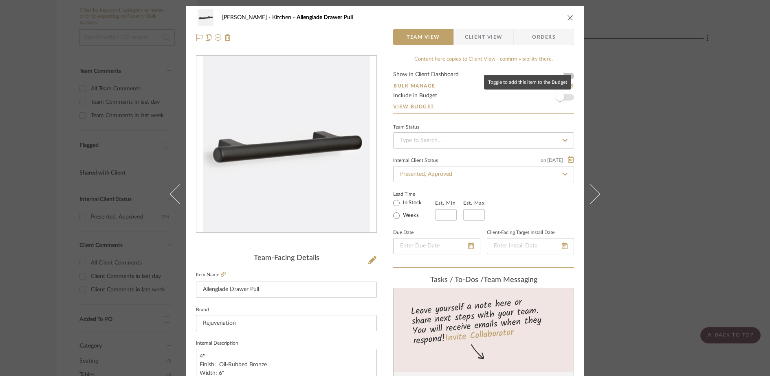
click at [565, 101] on span "button" at bounding box center [560, 97] width 18 height 18
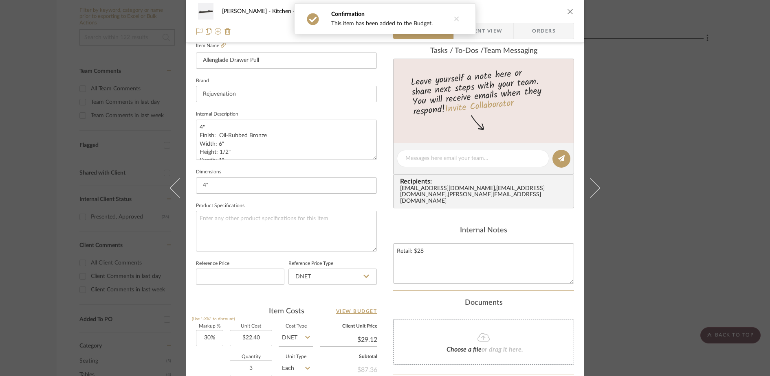
scroll to position [364, 0]
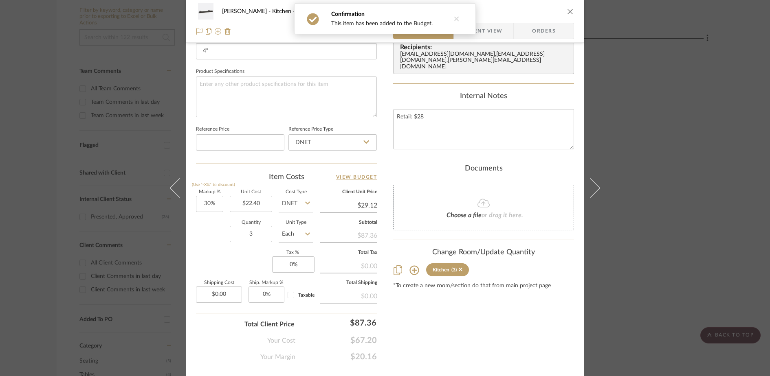
click at [374, 204] on div "[PERSON_NAME] Kitchen Allenglade Drawer Pull Team View Client View Orders Team-…" at bounding box center [384, 18] width 397 height 752
click at [371, 205] on input "$29.12" at bounding box center [348, 206] width 57 height 12
type input "28"
click at [466, 334] on div "Content here copies to Client View - confirm visibility there. Show in Client D…" at bounding box center [483, 27] width 181 height 670
type input "25%"
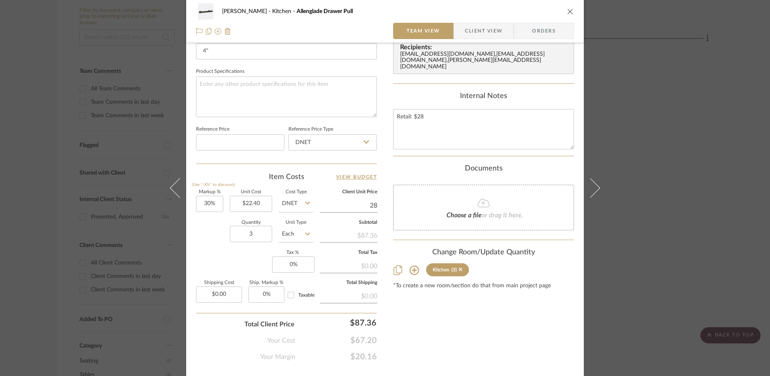
type input "$28.00"
click at [578, 204] on div "[PERSON_NAME] Kitchen Allenglade Drawer Pull Team View Client View Orders Team-…" at bounding box center [384, 18] width 397 height 752
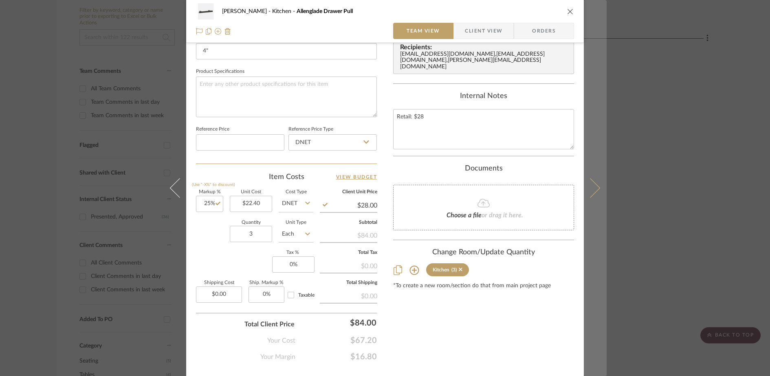
click at [590, 191] on icon at bounding box center [590, 188] width 20 height 20
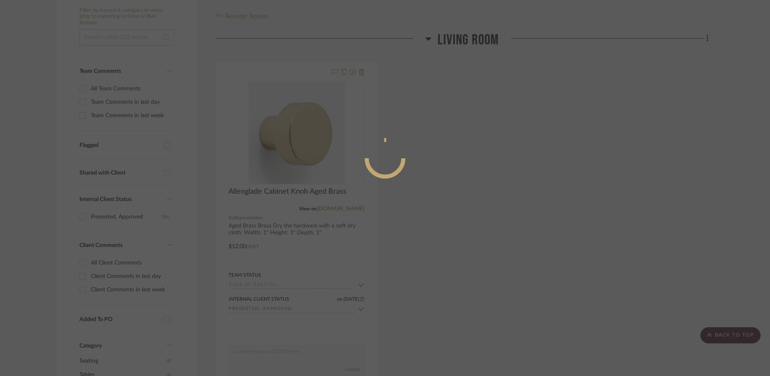
scroll to position [0, 0]
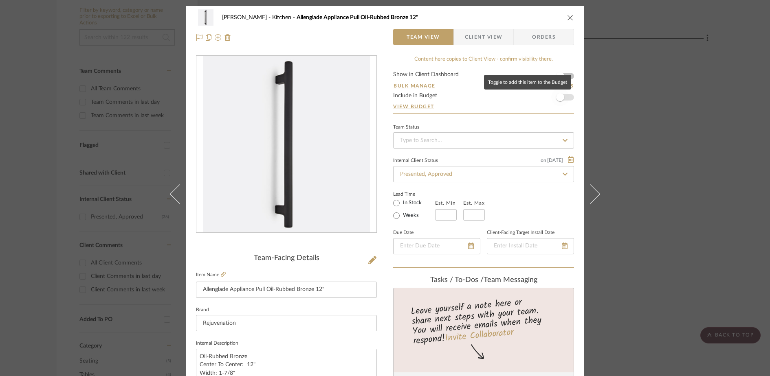
click at [562, 97] on span "button" at bounding box center [560, 97] width 18 height 18
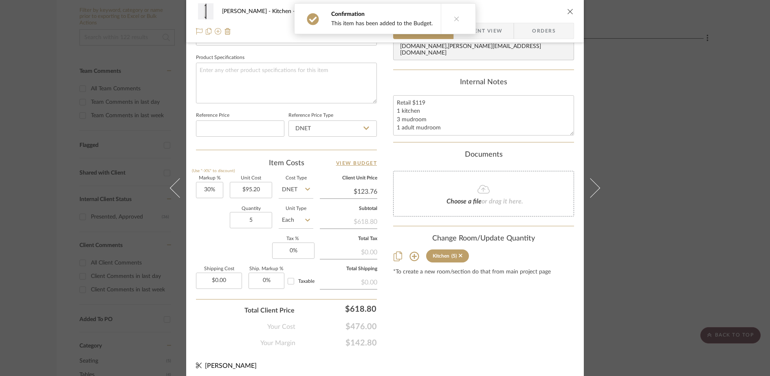
scroll to position [382, 0]
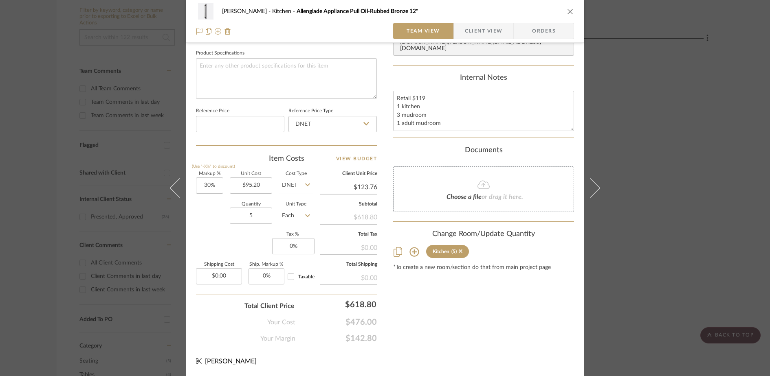
click at [356, 184] on input "$123.76" at bounding box center [348, 187] width 57 height 12
type input "119"
click at [479, 332] on div "Content here copies to Client View - confirm visibility there. Show in Client D…" at bounding box center [483, 8] width 181 height 670
type input "25%"
type input "$119.00"
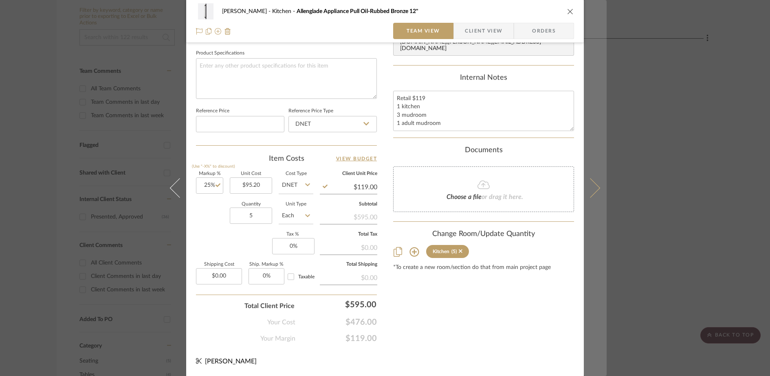
click at [590, 187] on icon at bounding box center [590, 188] width 20 height 20
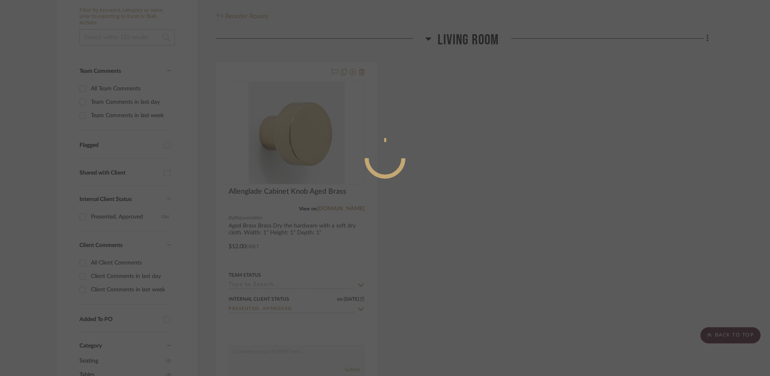
scroll to position [0, 0]
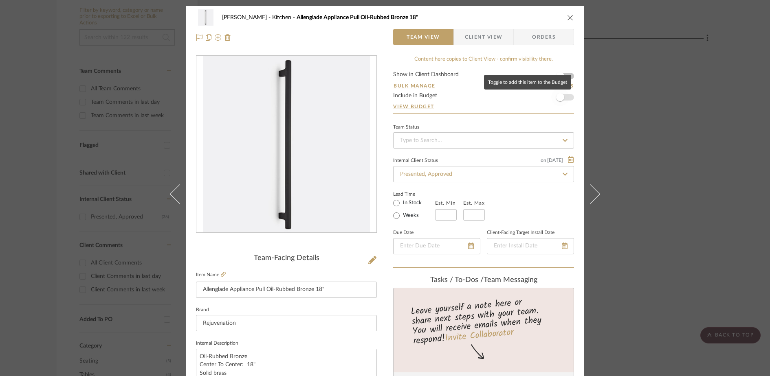
click at [562, 98] on span "button" at bounding box center [560, 97] width 18 height 18
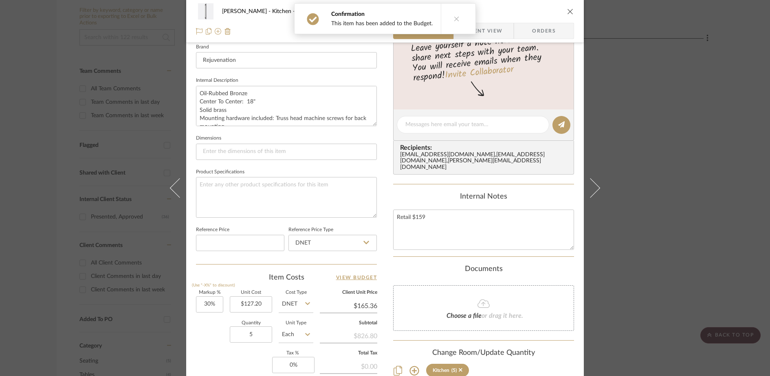
scroll to position [324, 0]
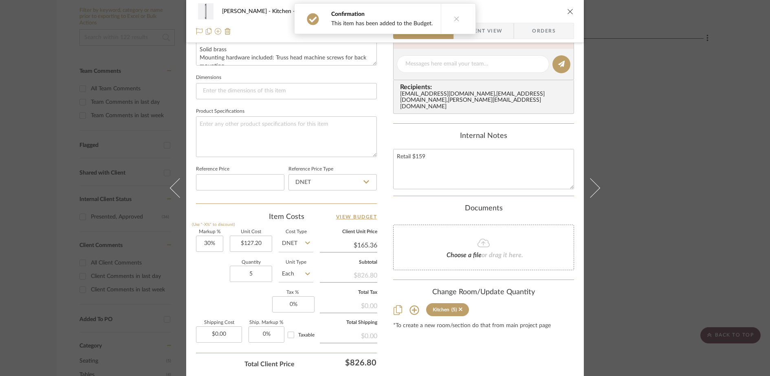
click at [361, 245] on input "$165.36" at bounding box center [348, 245] width 57 height 12
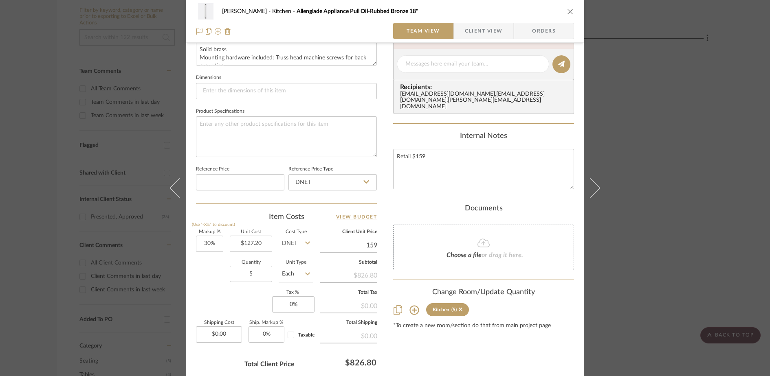
type input "159"
click at [446, 357] on div "Content here copies to Client View - confirm visibility there. Show in Client D…" at bounding box center [483, 67] width 181 height 670
type input "25%"
type input "$159.00"
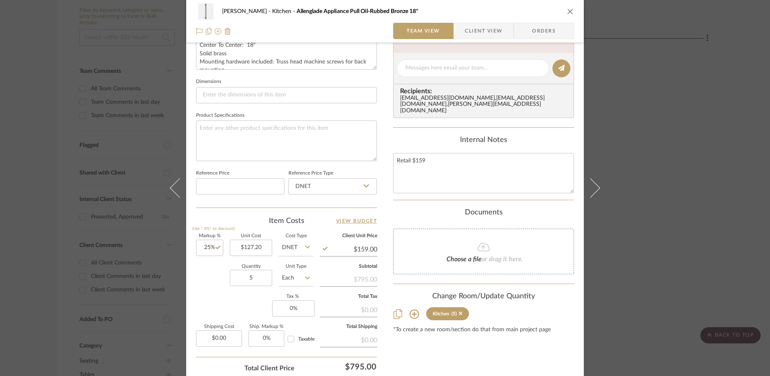
scroll to position [202, 0]
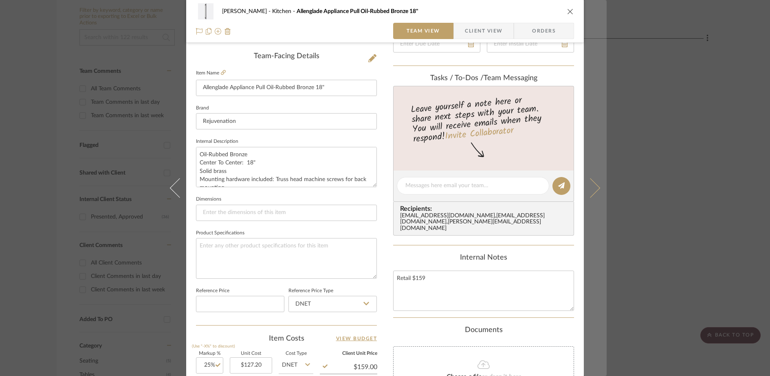
click at [595, 193] on button at bounding box center [595, 188] width 23 height 376
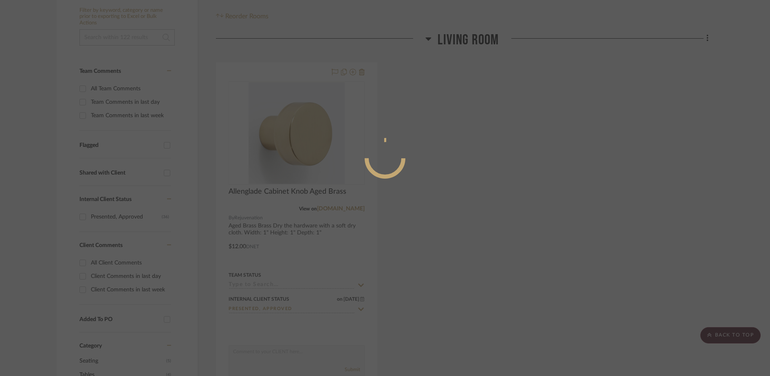
scroll to position [0, 0]
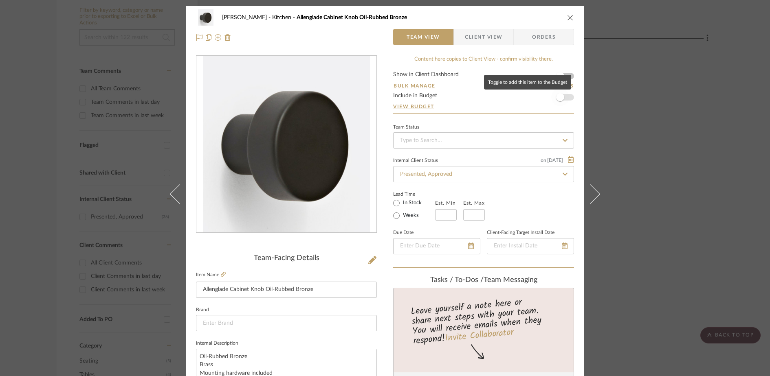
click at [560, 97] on span "button" at bounding box center [560, 97] width 8 height 8
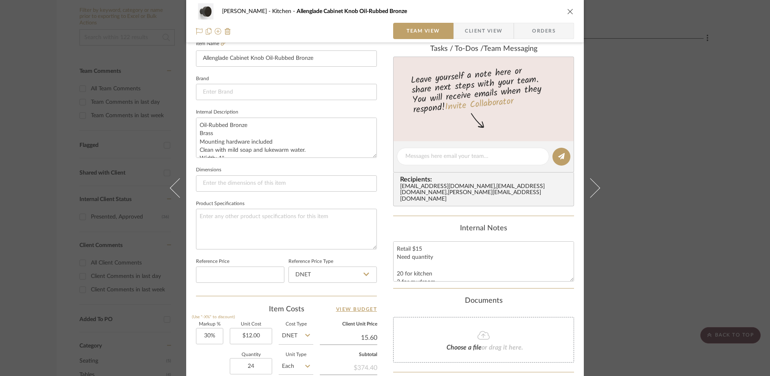
click at [373, 336] on input "15.60" at bounding box center [348, 338] width 57 height 12
click at [375, 336] on div "[PERSON_NAME] Kitchen Allenglade Cabinet Knob Oil-Rubbed Bronze Team View Clien…" at bounding box center [384, 151] width 397 height 752
click at [373, 338] on input "15.60" at bounding box center [348, 338] width 57 height 12
type input "15"
click at [380, 292] on div "[PERSON_NAME] Kitchen Allenglade Cabinet Knob Oil-Rubbed Bronze Team View Clien…" at bounding box center [384, 151] width 397 height 752
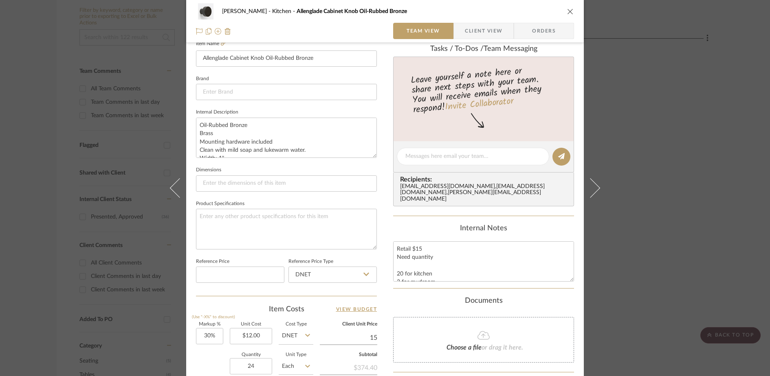
type input "25%"
type input "$15.00"
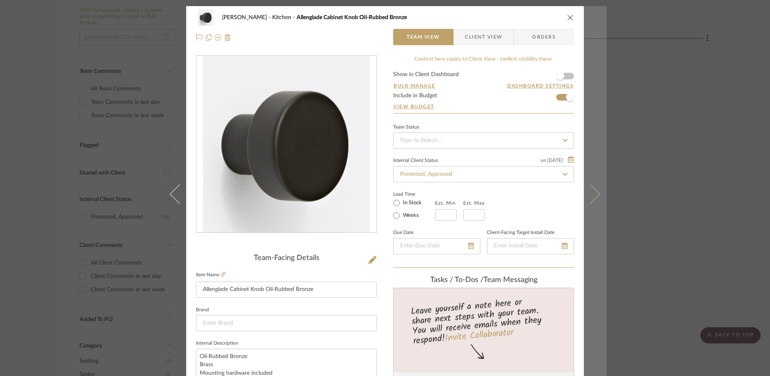
click at [589, 191] on icon at bounding box center [590, 194] width 20 height 20
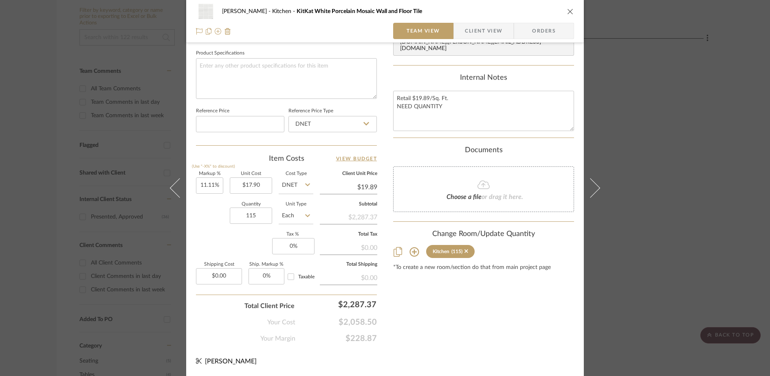
scroll to position [7, 0]
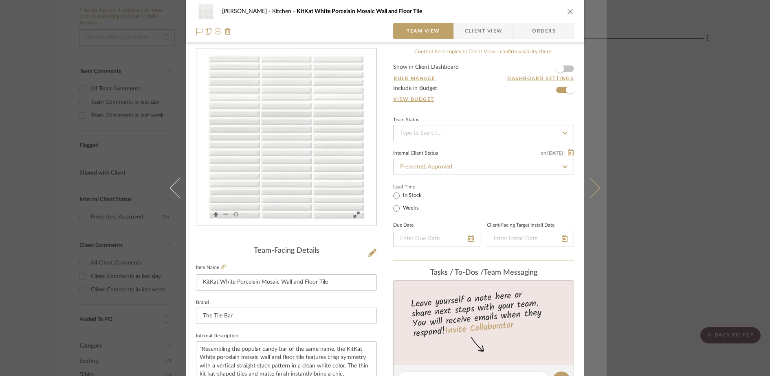
click at [591, 180] on button at bounding box center [595, 188] width 23 height 376
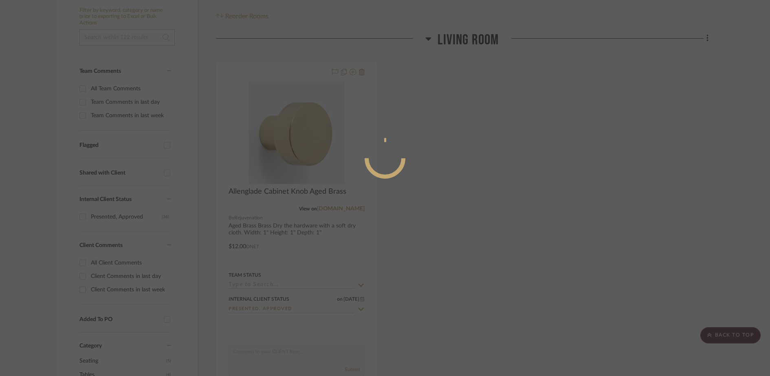
scroll to position [0, 0]
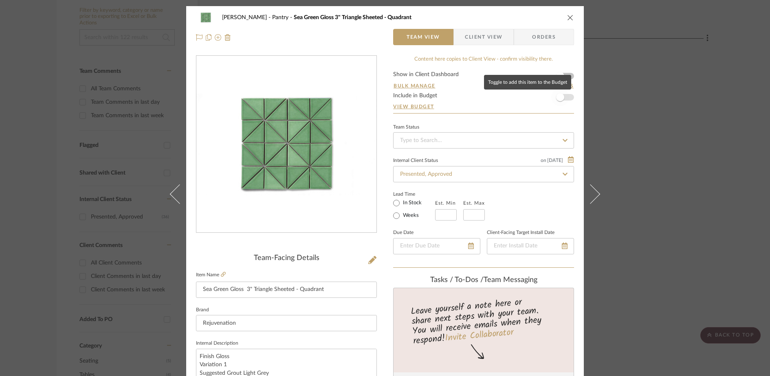
click at [563, 98] on span "button" at bounding box center [560, 97] width 18 height 18
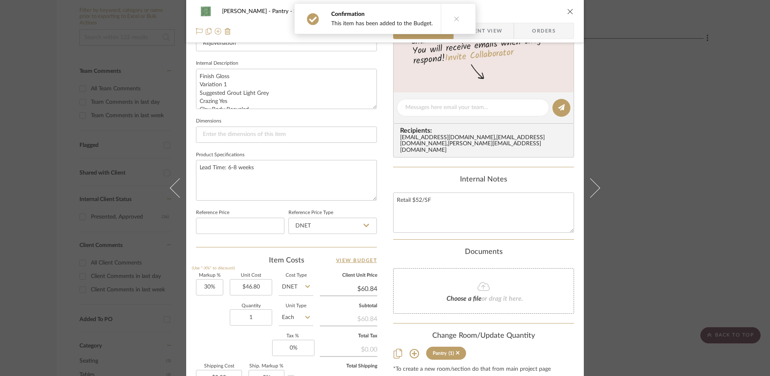
scroll to position [370, 0]
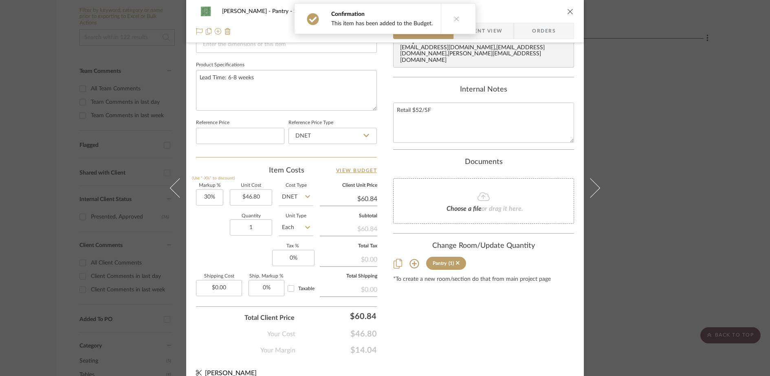
click at [362, 199] on input "$60.84" at bounding box center [348, 199] width 57 height 12
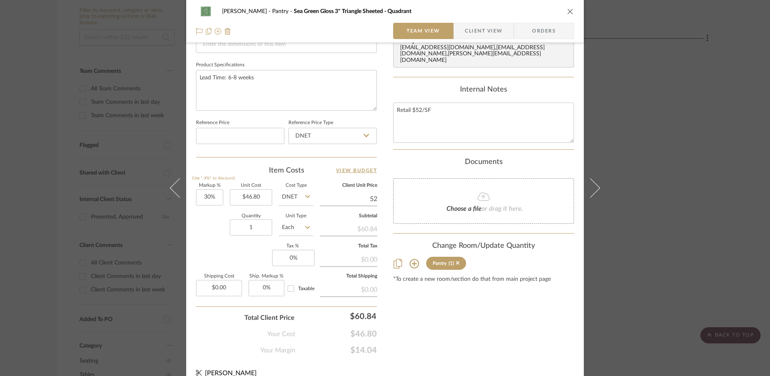
type input "52"
click at [460, 327] on div "Content here copies to Client View - confirm visibility there. Show in Client D…" at bounding box center [483, 20] width 181 height 670
type input "11.11%"
type input "$52.00"
click at [252, 228] on input "1" at bounding box center [251, 228] width 42 height 16
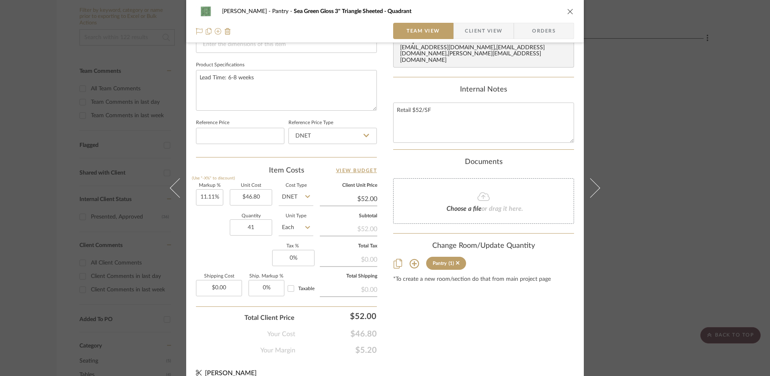
click at [502, 328] on div "Content here copies to Client View - confirm visibility there. Show in Client D…" at bounding box center [483, 20] width 181 height 670
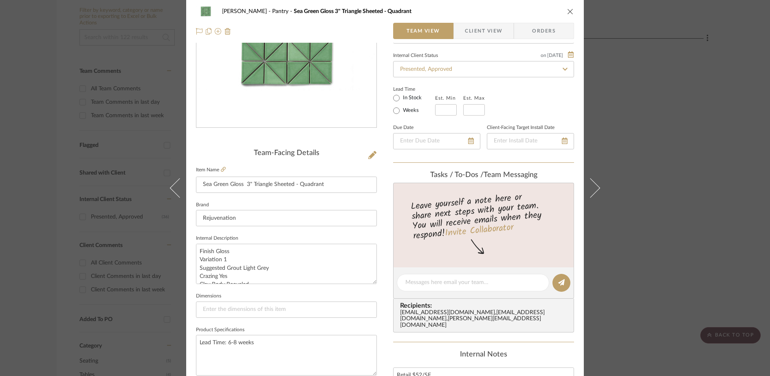
scroll to position [0, 0]
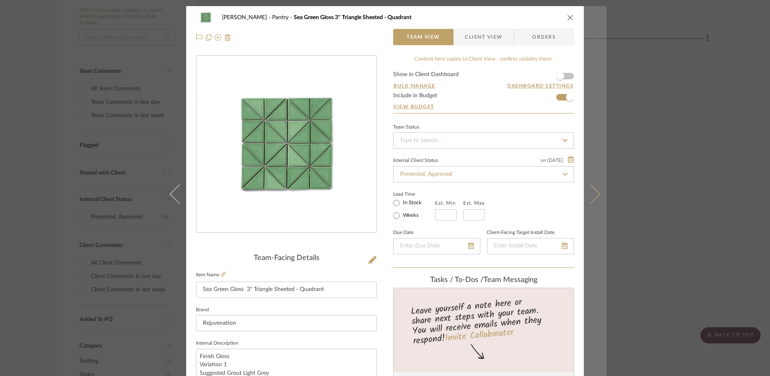
click at [588, 185] on icon at bounding box center [590, 194] width 20 height 20
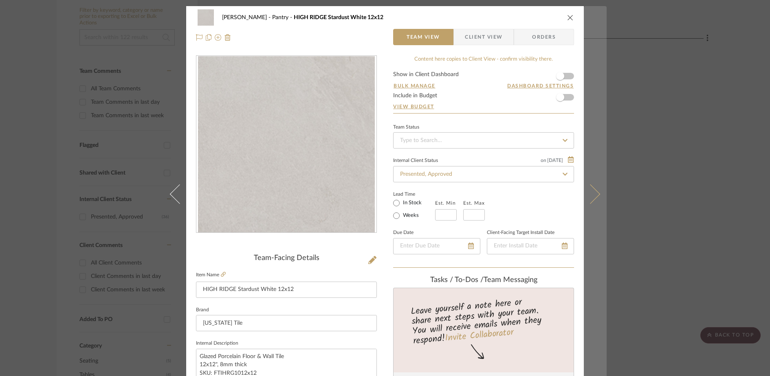
click at [591, 191] on icon at bounding box center [590, 194] width 20 height 20
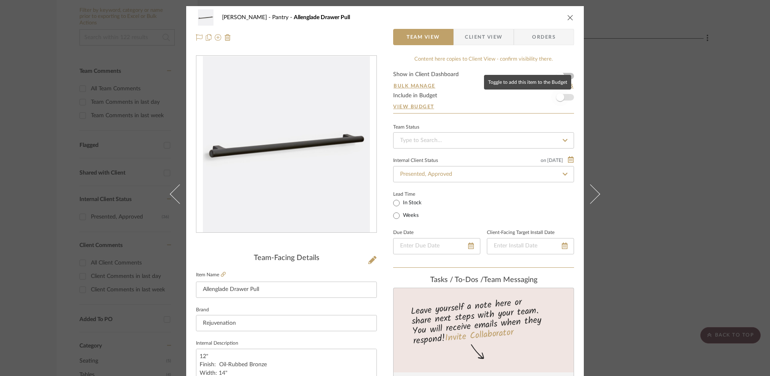
click at [561, 100] on span "button" at bounding box center [560, 97] width 18 height 18
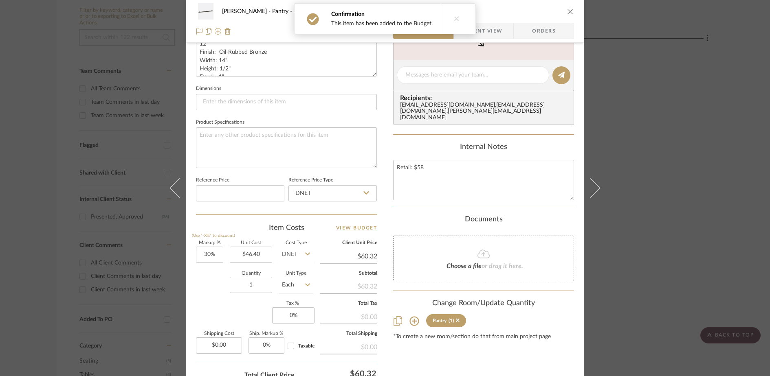
scroll to position [382, 0]
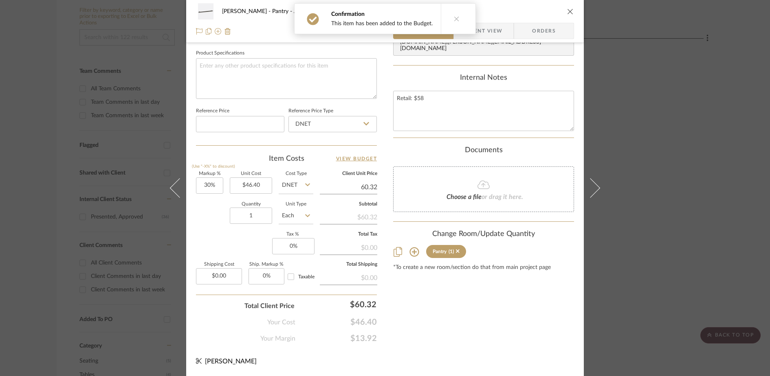
click at [371, 185] on input "60.32" at bounding box center [348, 187] width 57 height 12
click at [465, 327] on div "Content here copies to Client View - confirm visibility there. Show in Client D…" at bounding box center [483, 8] width 181 height 670
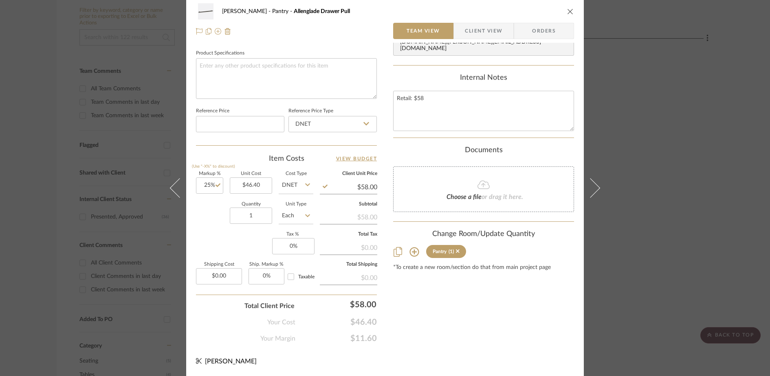
scroll to position [0, 0]
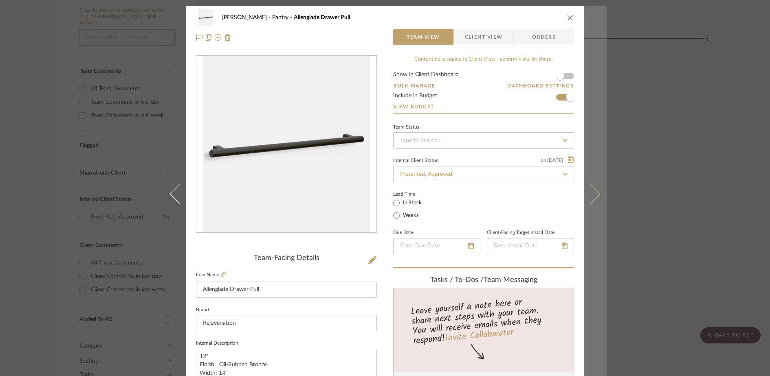
click at [591, 196] on icon at bounding box center [590, 194] width 20 height 20
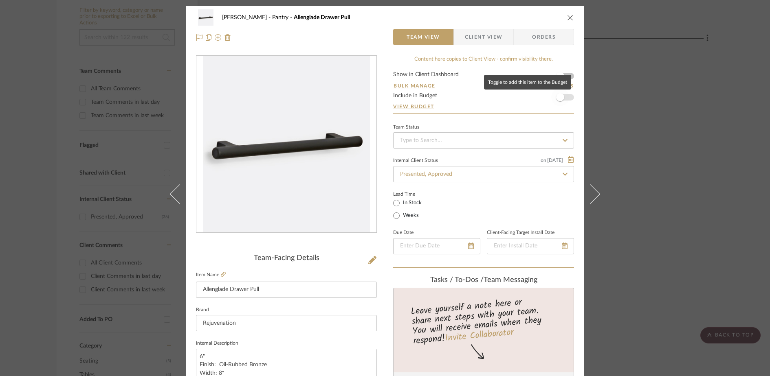
click at [562, 97] on span "button" at bounding box center [560, 97] width 18 height 18
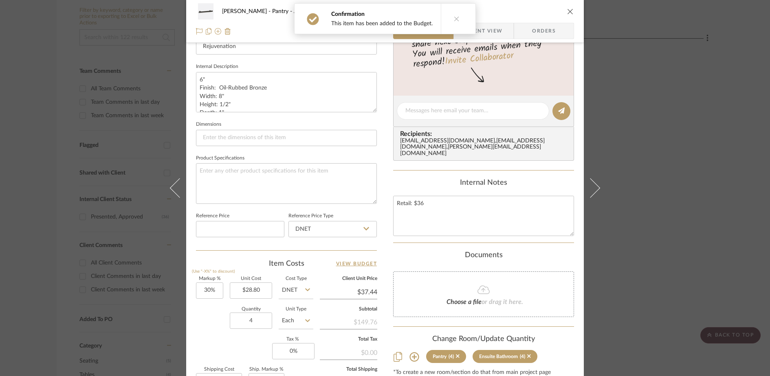
scroll to position [382, 0]
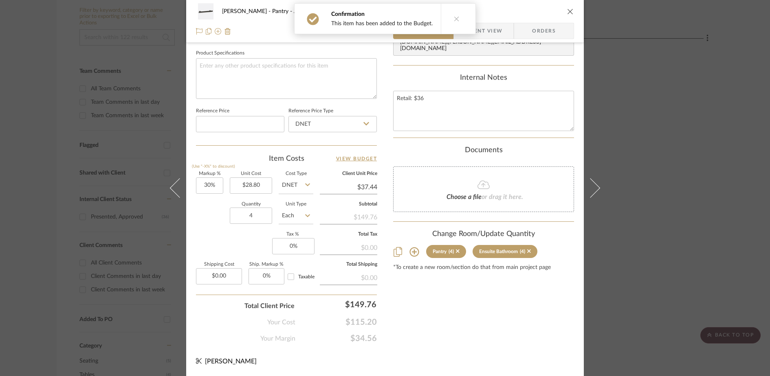
click at [360, 189] on input "$37.44" at bounding box center [348, 187] width 57 height 12
click at [448, 325] on div "Content here copies to Client View - confirm visibility there. Show in Client D…" at bounding box center [483, 8] width 181 height 670
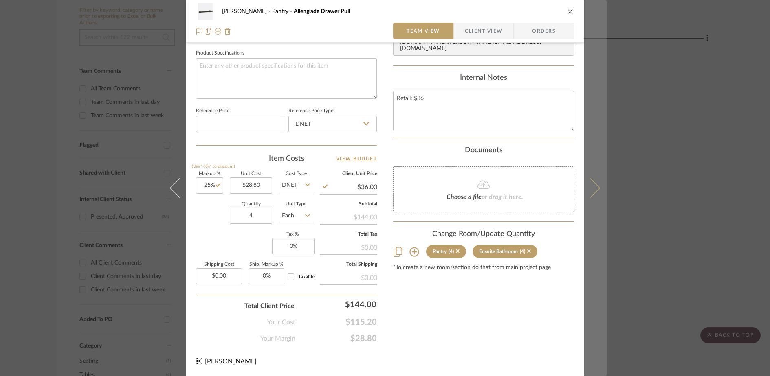
click at [588, 190] on icon at bounding box center [590, 188] width 20 height 20
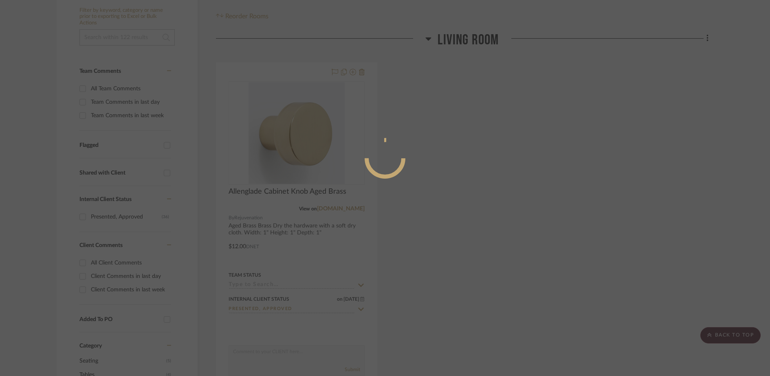
scroll to position [0, 0]
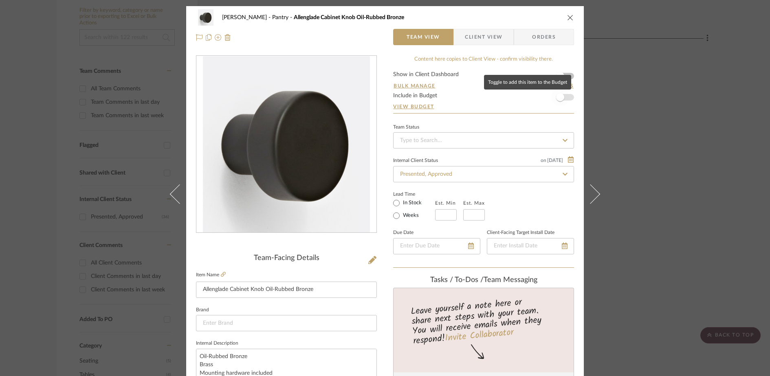
click at [561, 99] on span "button" at bounding box center [560, 97] width 18 height 18
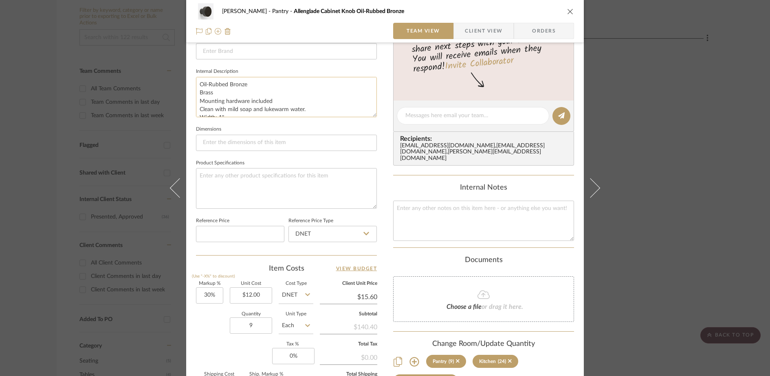
scroll to position [25, 0]
click at [360, 298] on input "15.60" at bounding box center [348, 297] width 57 height 12
click at [374, 298] on input "15.60" at bounding box center [348, 297] width 57 height 12
click at [406, 259] on div "Documents" at bounding box center [483, 260] width 181 height 9
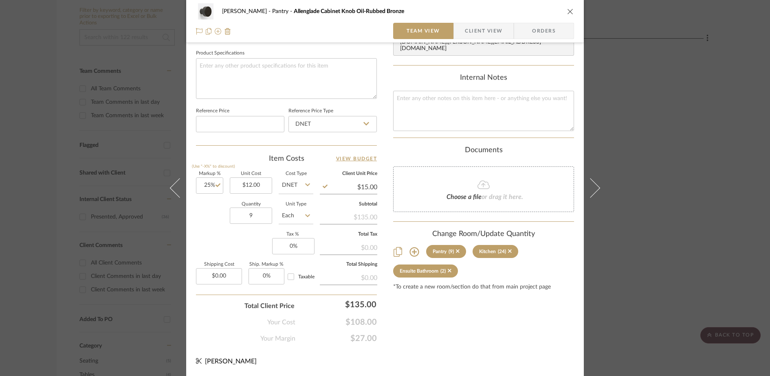
scroll to position [0, 0]
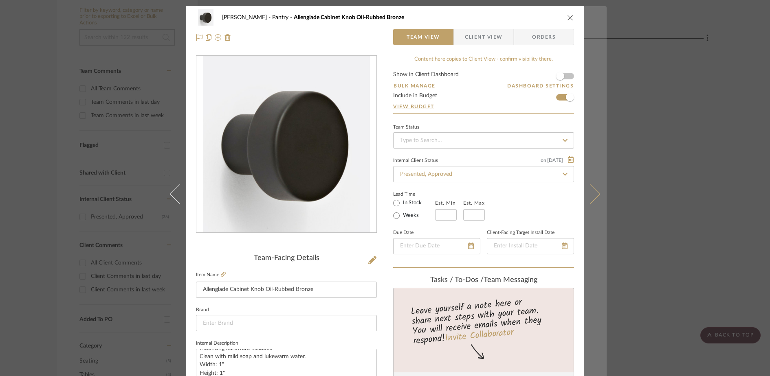
click at [596, 192] on button at bounding box center [595, 194] width 23 height 376
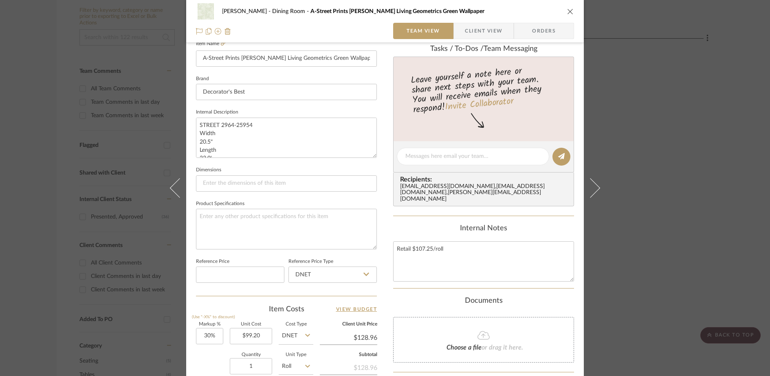
scroll to position [312, 0]
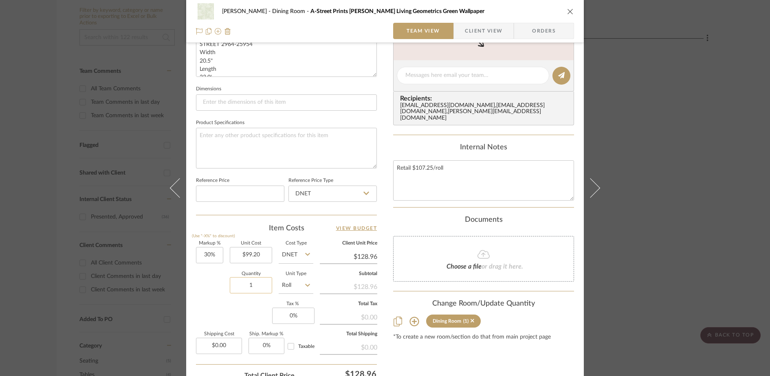
click at [252, 289] on input "1" at bounding box center [251, 285] width 42 height 16
click at [365, 255] on input "$128.96" at bounding box center [348, 257] width 57 height 12
click at [378, 226] on div "[PERSON_NAME] Dining Room A-Street Prints [PERSON_NAME] Living Geometrics Green…" at bounding box center [384, 70] width 397 height 752
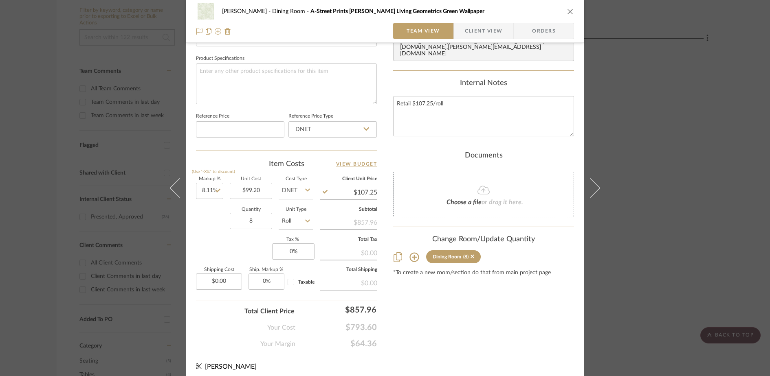
scroll to position [376, 0]
click at [354, 309] on div "$857.96" at bounding box center [339, 310] width 81 height 16
click at [458, 315] on div "Content here copies to Client View - confirm visibility there. Show in Client D…" at bounding box center [483, 14] width 181 height 670
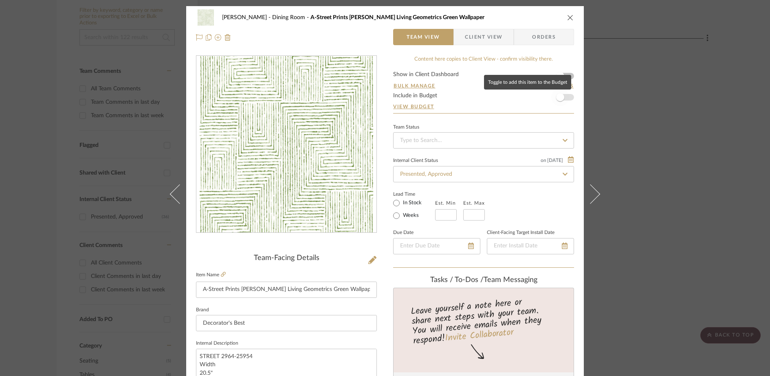
click at [561, 99] on span "button" at bounding box center [560, 97] width 18 height 18
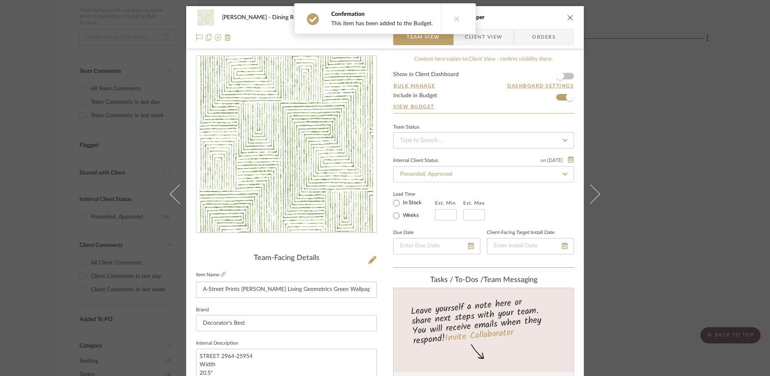
scroll to position [242, 0]
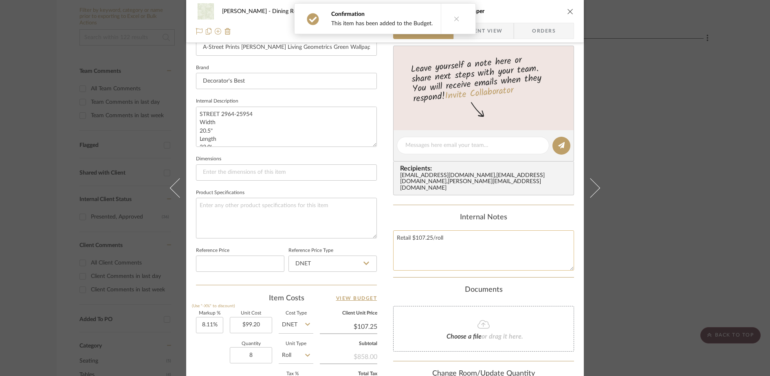
click at [459, 240] on textarea "Retail $107.25/roll" at bounding box center [483, 251] width 181 height 40
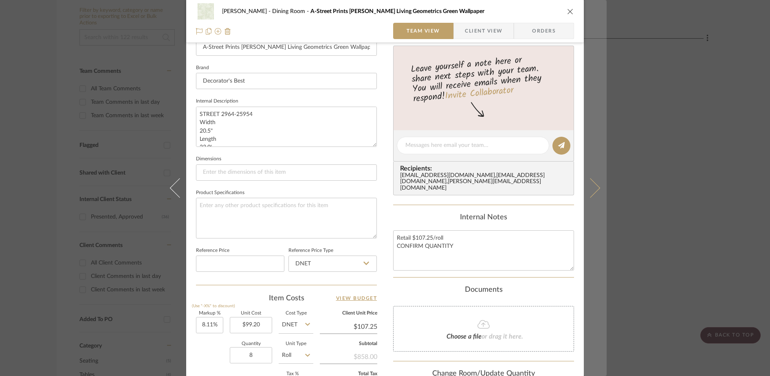
click at [595, 184] on button at bounding box center [595, 188] width 23 height 376
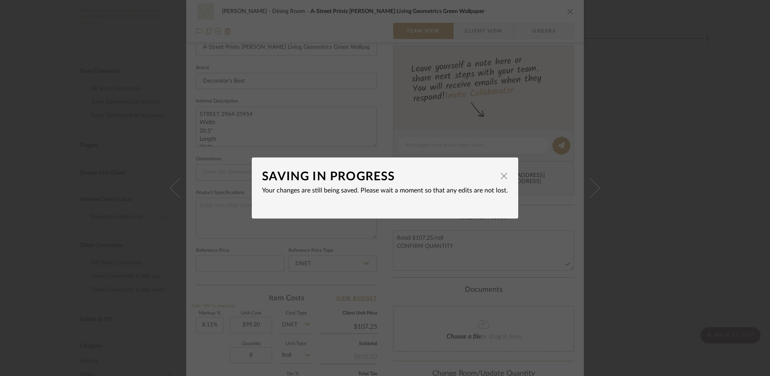
click at [477, 216] on dialog-content "SAVING IN PROGRESS × Your changes are still being saved. Please wait a moment s…" at bounding box center [385, 188] width 266 height 61
click at [536, 209] on div "SAVING IN PROGRESS × Your changes are still being saved. Please wait a moment s…" at bounding box center [385, 188] width 770 height 376
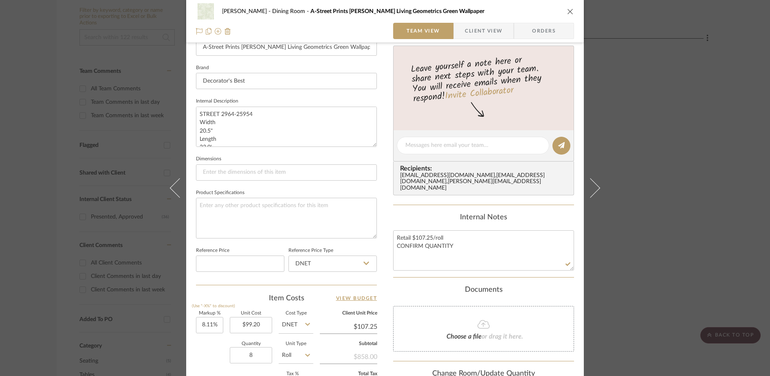
click at [531, 224] on div "Internal Notes Retail $107.25/roll CONFIRM QUANTITY" at bounding box center [483, 241] width 181 height 57
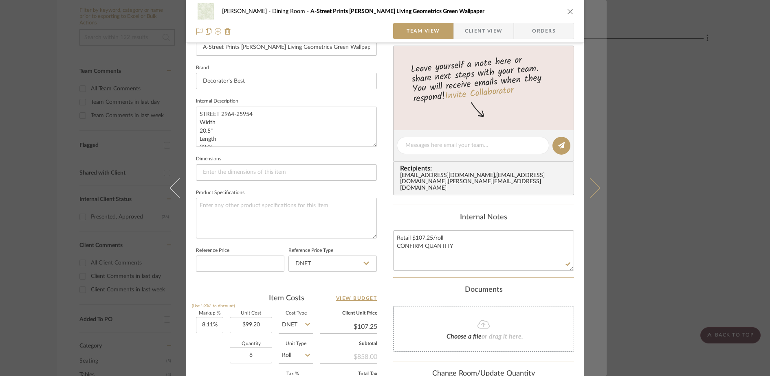
click at [596, 184] on button at bounding box center [595, 188] width 23 height 376
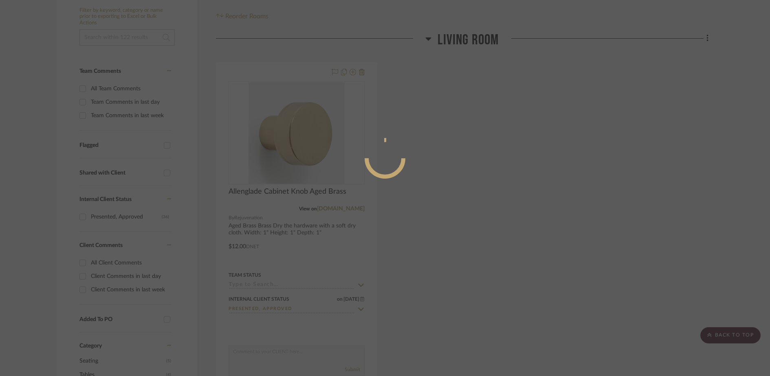
scroll to position [0, 0]
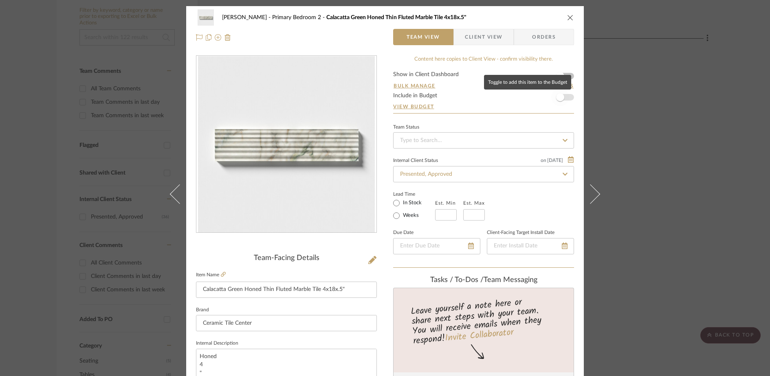
click at [564, 96] on span "button" at bounding box center [560, 97] width 18 height 18
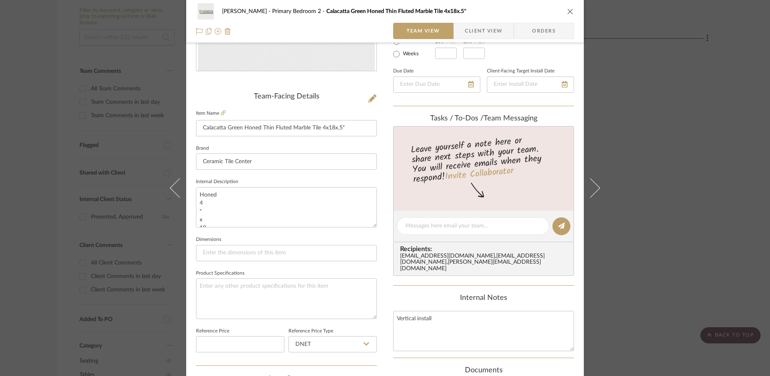
scroll to position [306, 0]
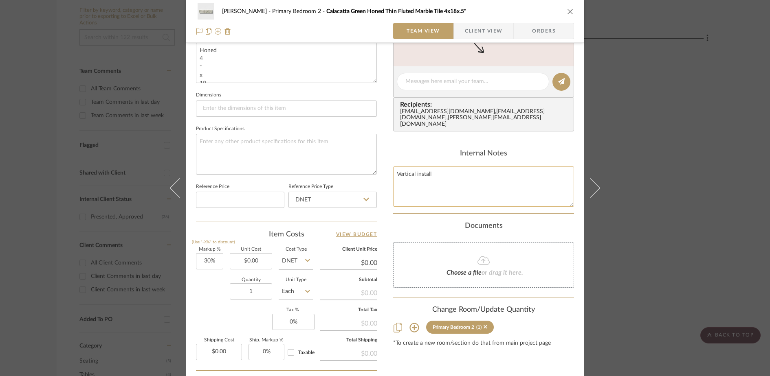
click at [447, 175] on textarea "Vertical install" at bounding box center [483, 187] width 181 height 40
click at [362, 259] on input "$0.00" at bounding box center [348, 263] width 57 height 12
click at [250, 263] on input "0.00" at bounding box center [251, 261] width 42 height 16
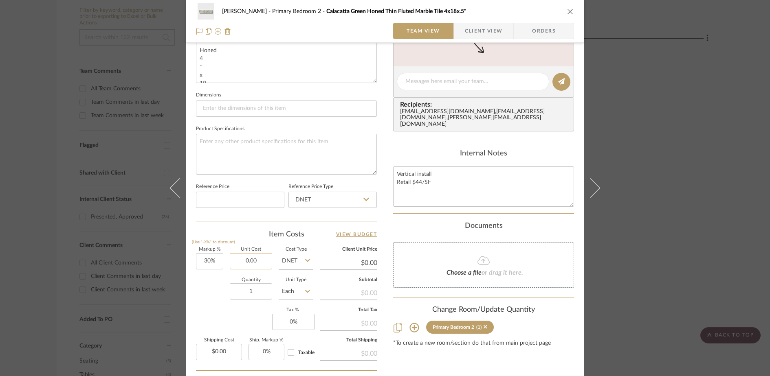
click at [250, 263] on input "0.00" at bounding box center [251, 261] width 42 height 16
click at [360, 263] on input "$0.00" at bounding box center [348, 263] width 57 height 12
click at [385, 229] on div "[PERSON_NAME] Primary Bedroom 2 Calacatta Green Honed Thin Fluted Marble Tile 4…" at bounding box center [384, 76] width 397 height 752
click at [470, 183] on textarea "Vertical install Retail $44/SF" at bounding box center [483, 187] width 181 height 40
click at [247, 296] on input "1" at bounding box center [251, 291] width 42 height 16
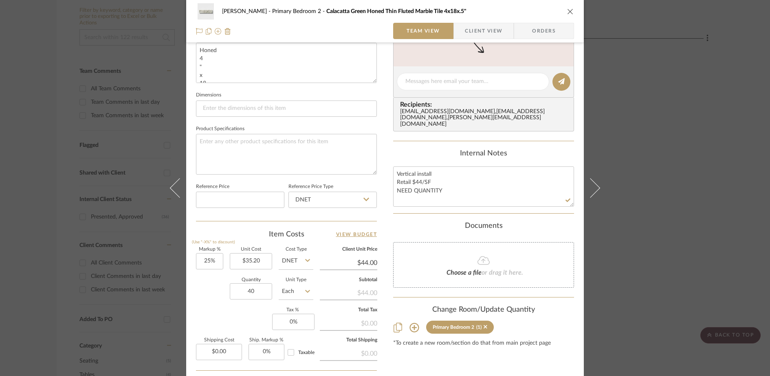
click at [403, 228] on div "Documents" at bounding box center [483, 226] width 181 height 9
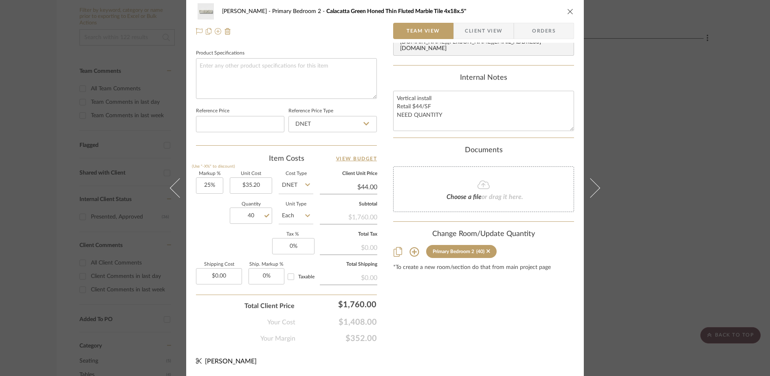
scroll to position [0, 0]
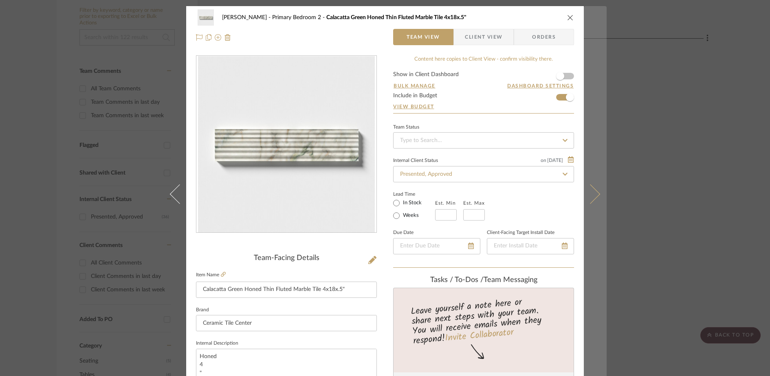
click at [593, 192] on icon at bounding box center [590, 194] width 20 height 20
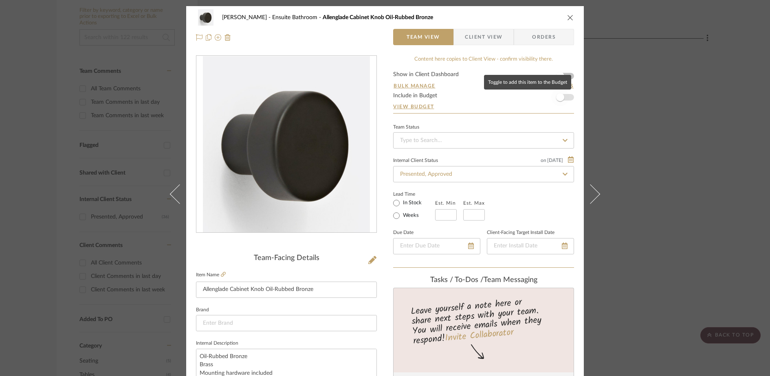
click at [563, 100] on span "button" at bounding box center [560, 97] width 18 height 18
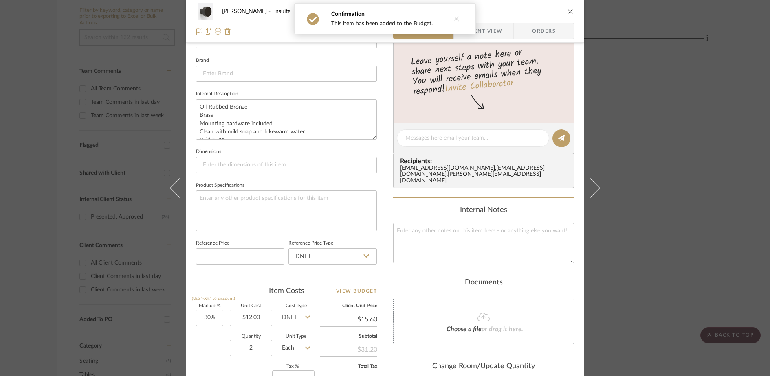
scroll to position [301, 0]
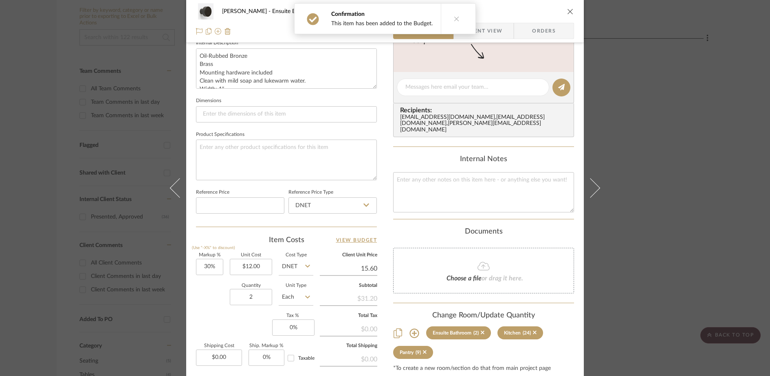
click at [373, 271] on input "15.60" at bounding box center [348, 269] width 57 height 12
click at [374, 271] on input "15.60" at bounding box center [348, 269] width 57 height 12
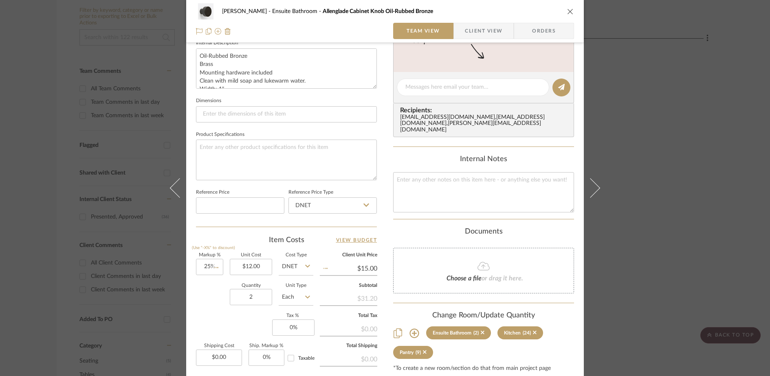
click at [393, 219] on summary-project-notes "Internal Notes" at bounding box center [483, 187] width 181 height 64
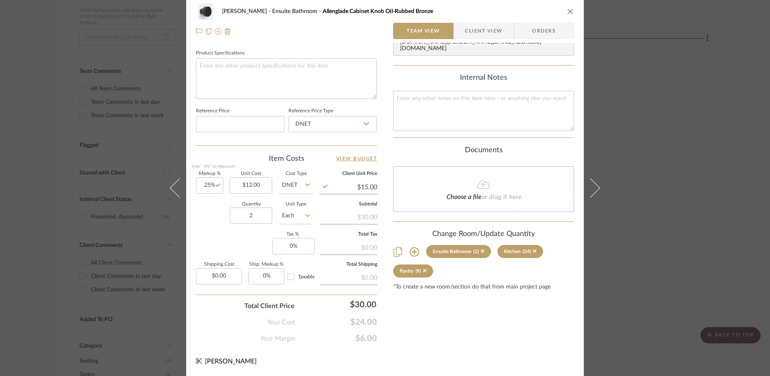
scroll to position [0, 0]
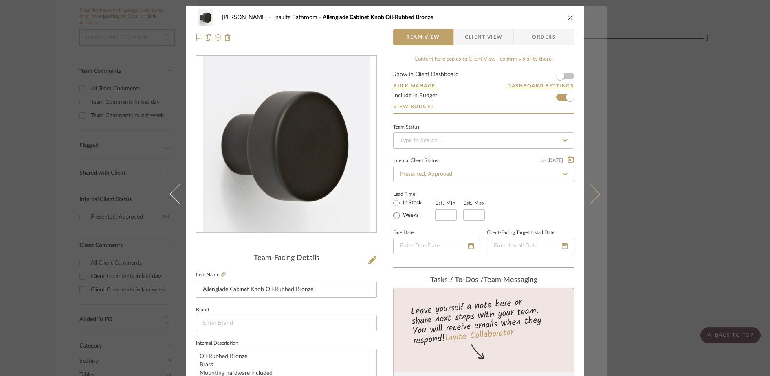
click at [595, 198] on button at bounding box center [595, 194] width 23 height 376
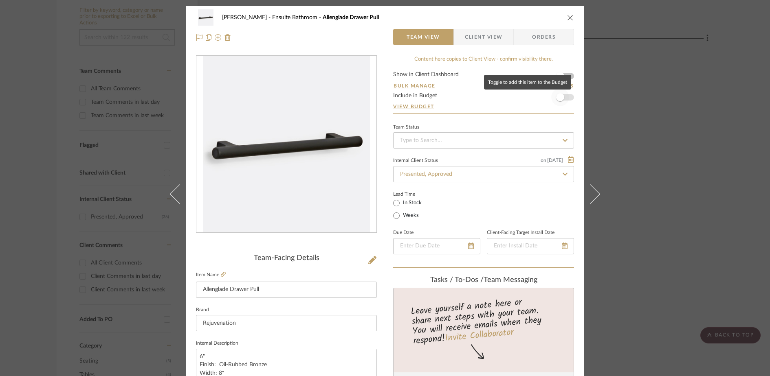
click at [561, 97] on span "button" at bounding box center [560, 97] width 18 height 18
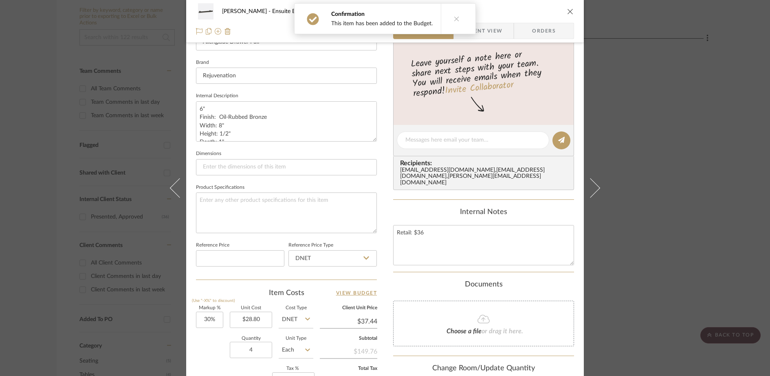
scroll to position [347, 0]
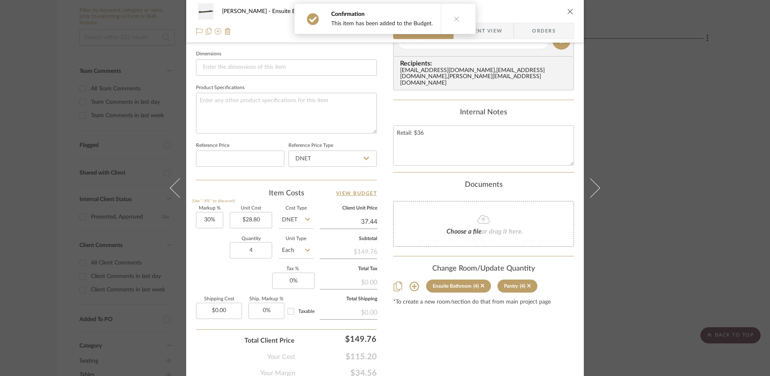
click at [370, 224] on input "37.44" at bounding box center [348, 222] width 57 height 12
click at [500, 356] on div "Content here copies to Client View - confirm visibility there. Show in Client D…" at bounding box center [483, 43] width 181 height 670
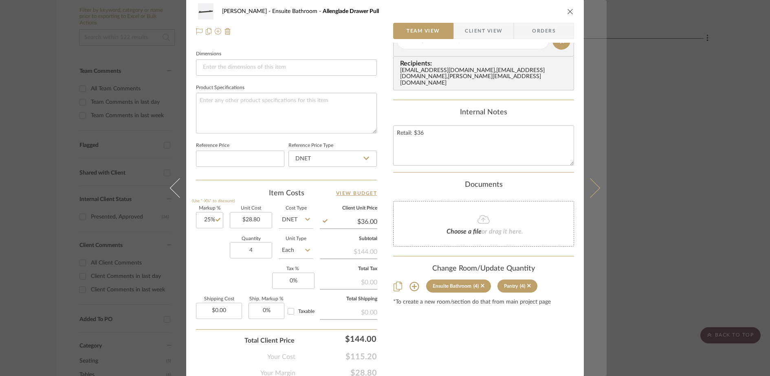
scroll to position [0, 0]
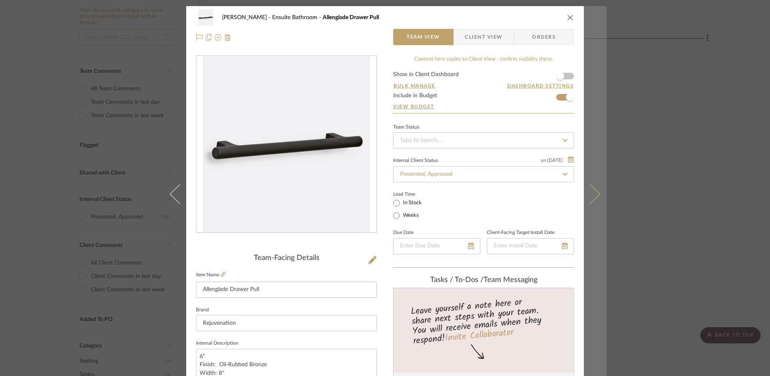
click at [593, 192] on icon at bounding box center [590, 194] width 20 height 20
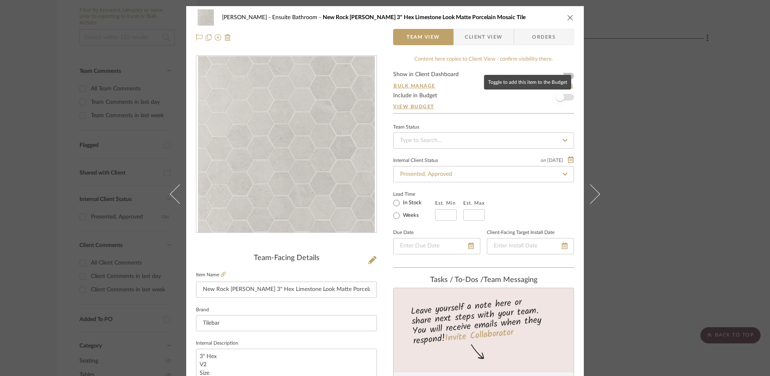
click at [566, 100] on span "button" at bounding box center [560, 97] width 18 height 18
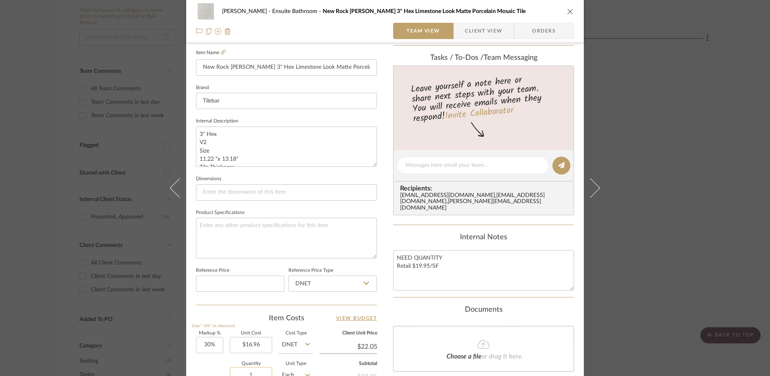
scroll to position [301, 0]
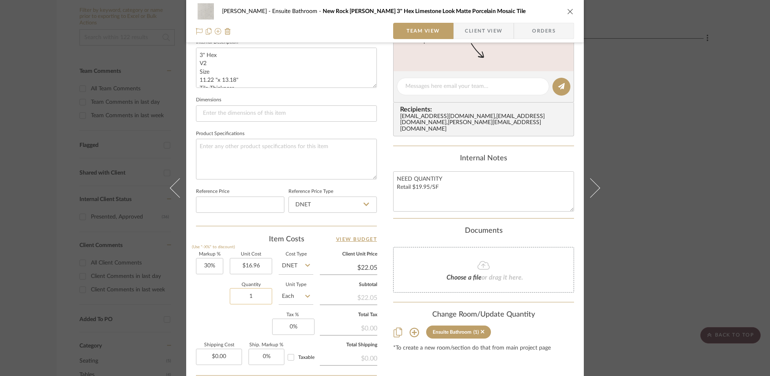
click at [253, 301] on input "1" at bounding box center [251, 296] width 42 height 16
click at [367, 271] on input "$22.05" at bounding box center [348, 268] width 57 height 12
click at [381, 235] on div "[PERSON_NAME] Ensuite Bathroom New Rock [PERSON_NAME] 3" Hex Limestone Look Mat…" at bounding box center [384, 81] width 397 height 752
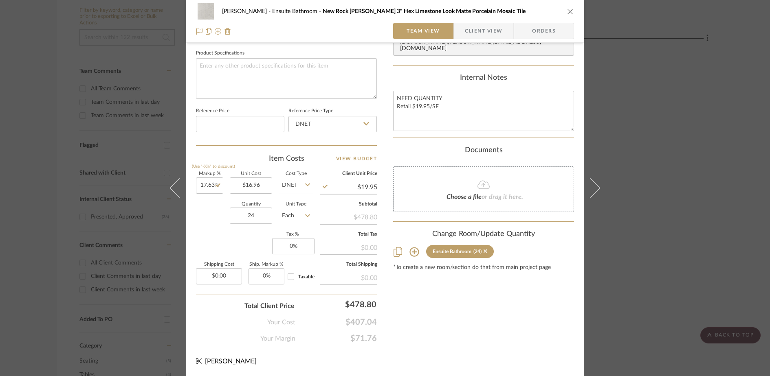
scroll to position [10, 0]
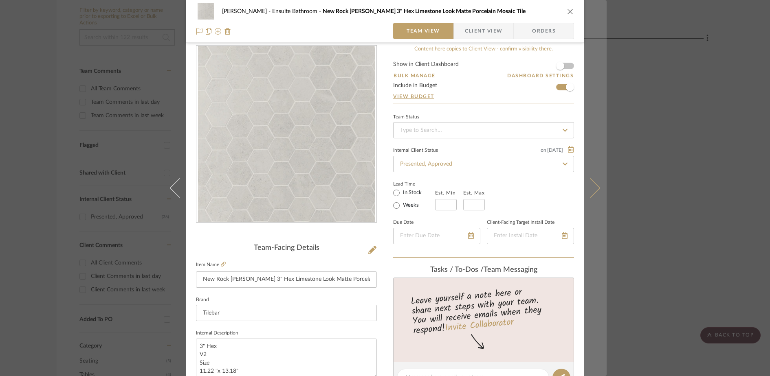
click at [597, 184] on button at bounding box center [595, 188] width 23 height 376
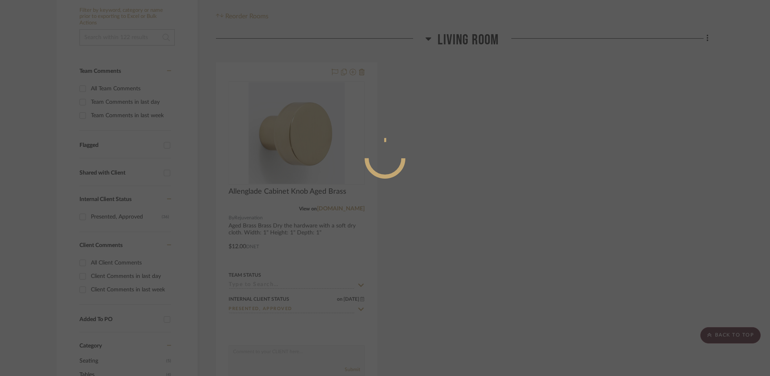
scroll to position [0, 0]
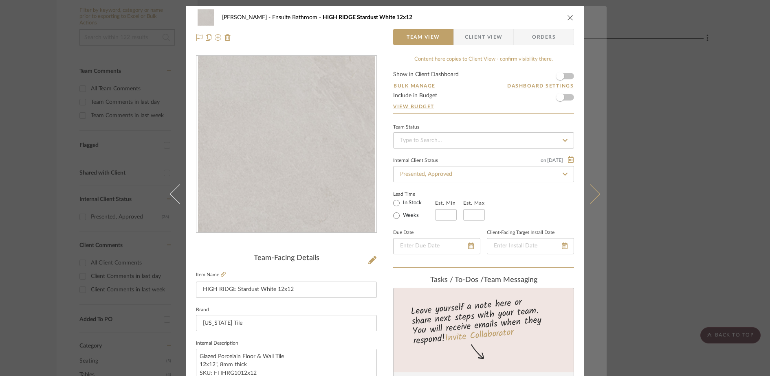
click at [599, 194] on button at bounding box center [595, 194] width 23 height 376
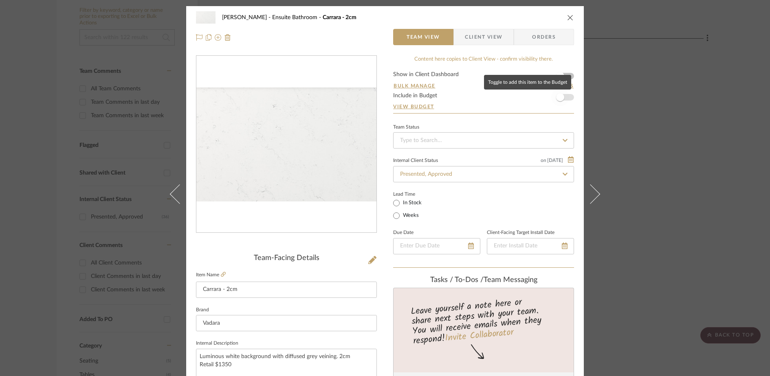
click at [561, 99] on span "button" at bounding box center [560, 97] width 18 height 18
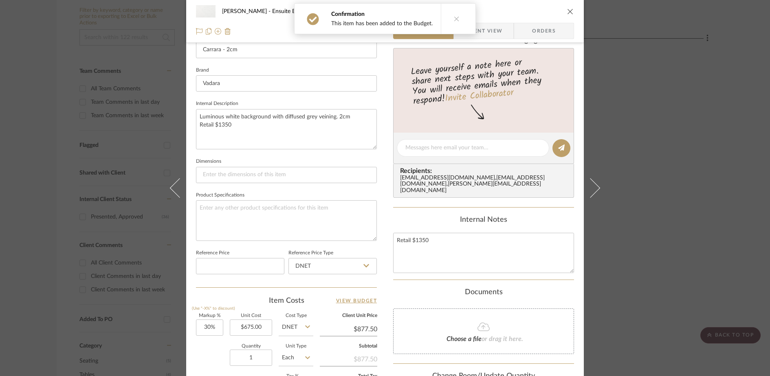
scroll to position [382, 0]
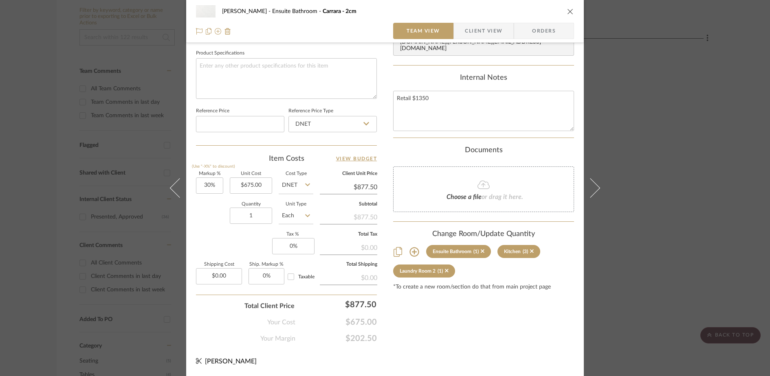
click at [359, 187] on input "$877.50" at bounding box center [348, 187] width 57 height 12
click at [466, 337] on div "Content here copies to Client View - confirm visibility there. Show in Client D…" at bounding box center [483, 8] width 181 height 670
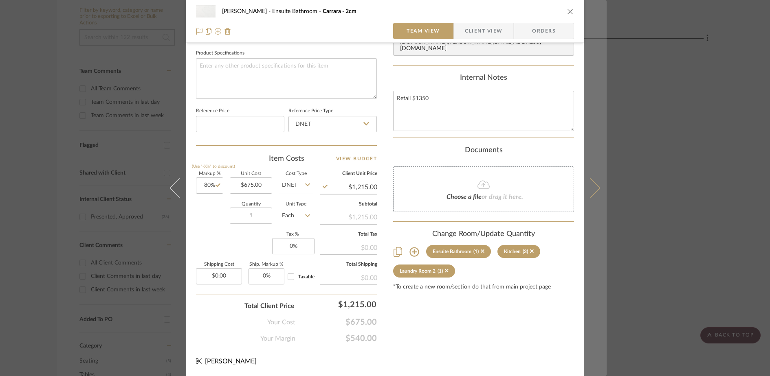
scroll to position [0, 0]
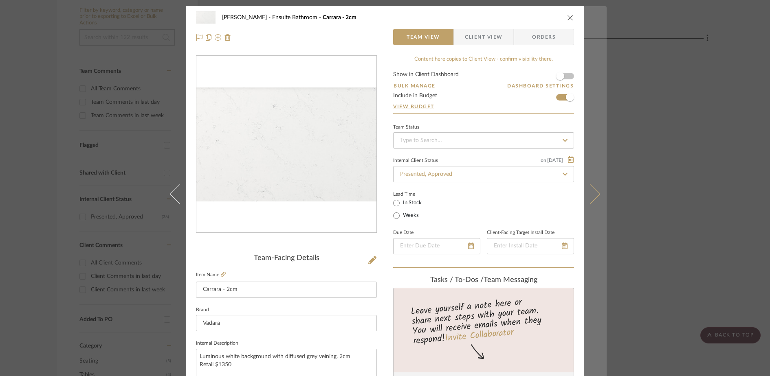
click at [596, 195] on icon at bounding box center [590, 194] width 20 height 20
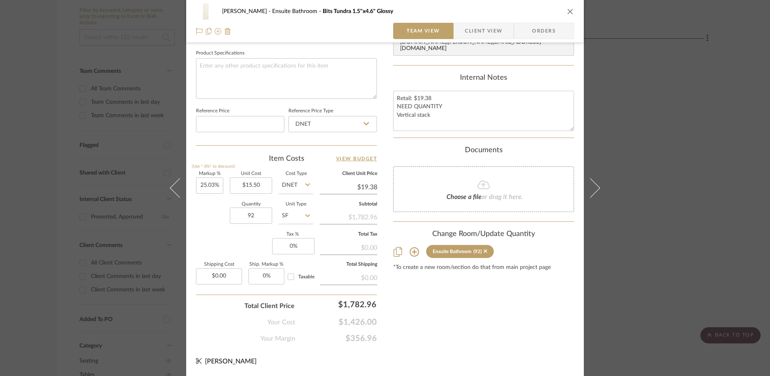
scroll to position [26, 0]
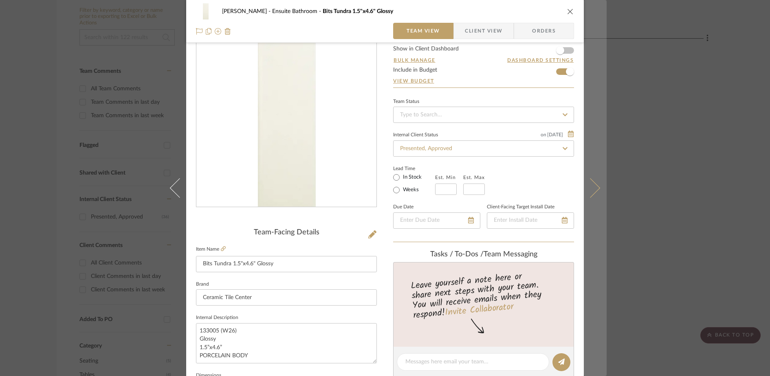
click at [587, 192] on icon at bounding box center [590, 188] width 20 height 20
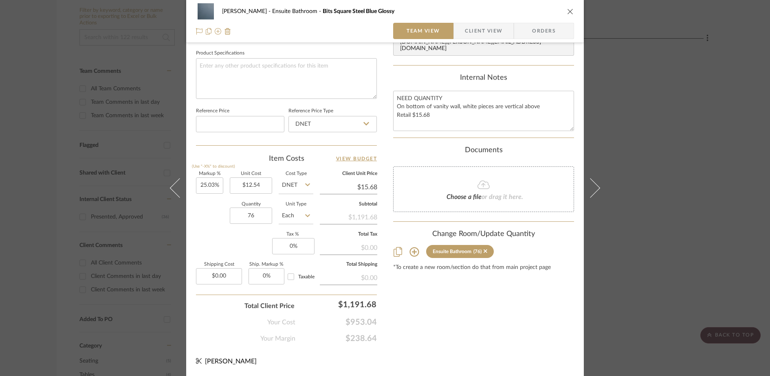
scroll to position [0, 0]
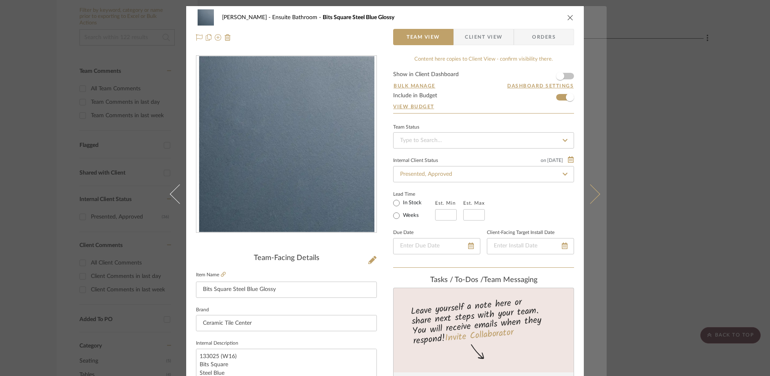
click at [592, 195] on icon at bounding box center [590, 194] width 20 height 20
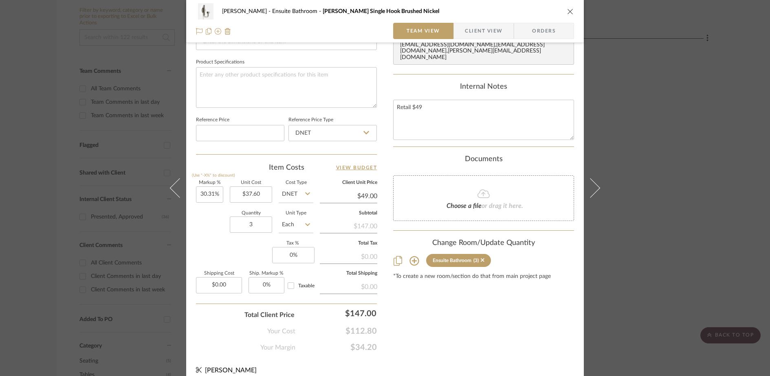
scroll to position [26, 0]
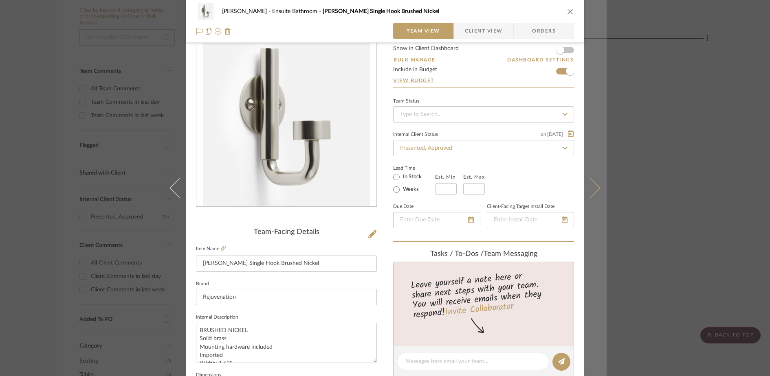
click at [592, 191] on icon at bounding box center [590, 188] width 20 height 20
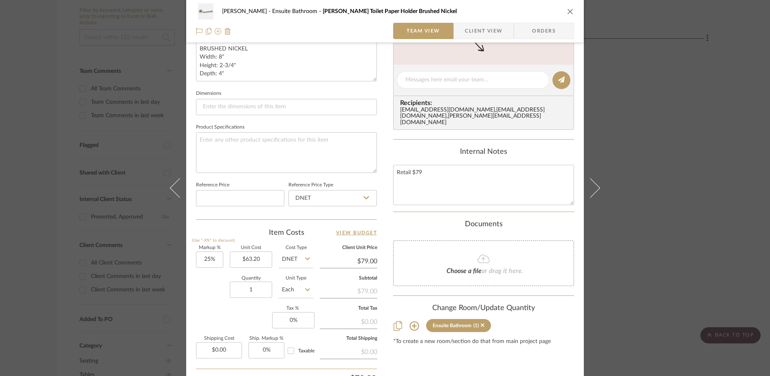
scroll to position [63, 0]
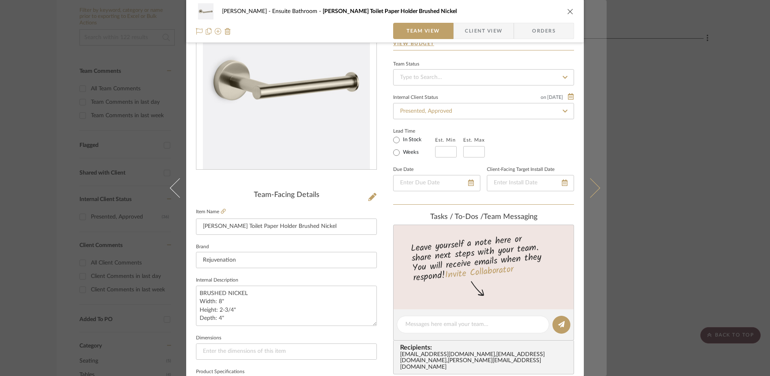
click at [590, 194] on icon at bounding box center [590, 188] width 20 height 20
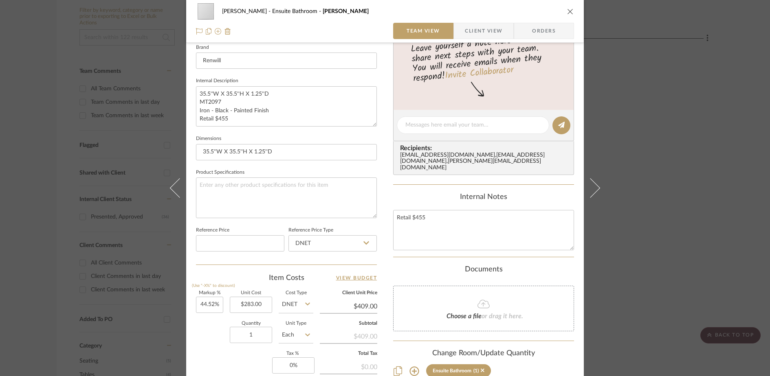
scroll to position [0, 0]
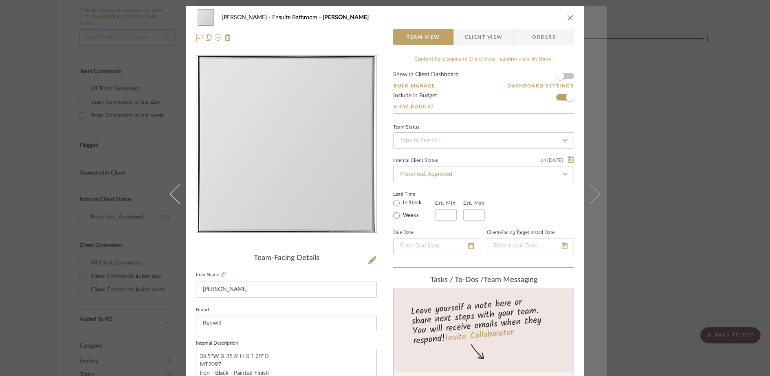
click at [593, 191] on icon at bounding box center [590, 194] width 20 height 20
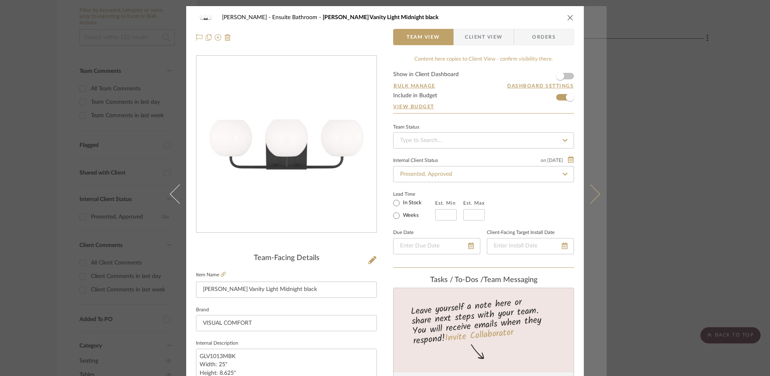
click at [596, 198] on button at bounding box center [595, 194] width 23 height 376
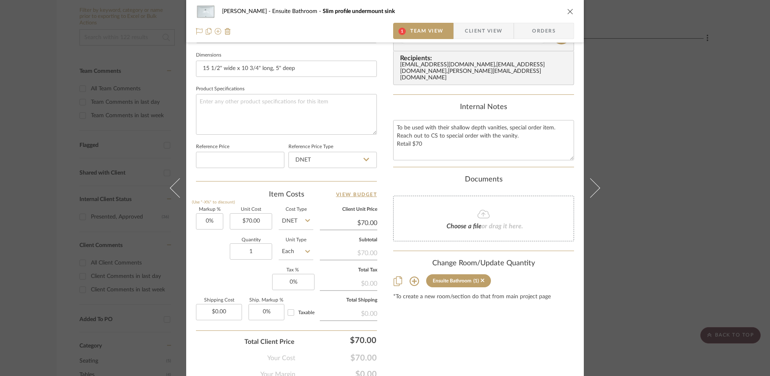
scroll to position [382, 0]
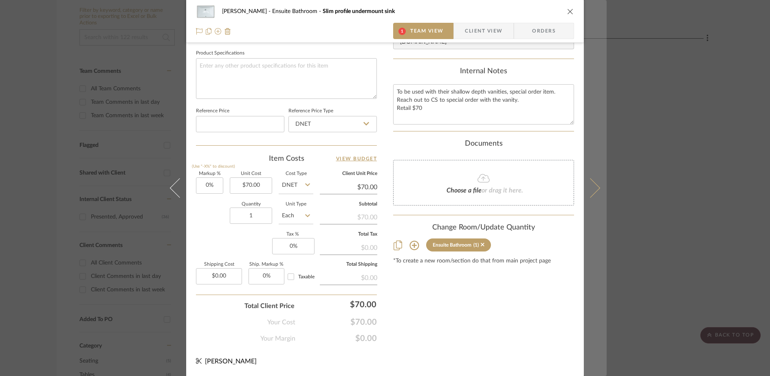
click at [587, 183] on icon at bounding box center [590, 188] width 20 height 20
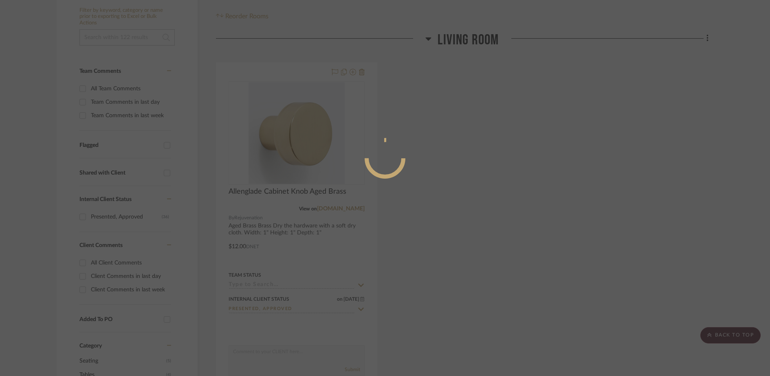
scroll to position [0, 0]
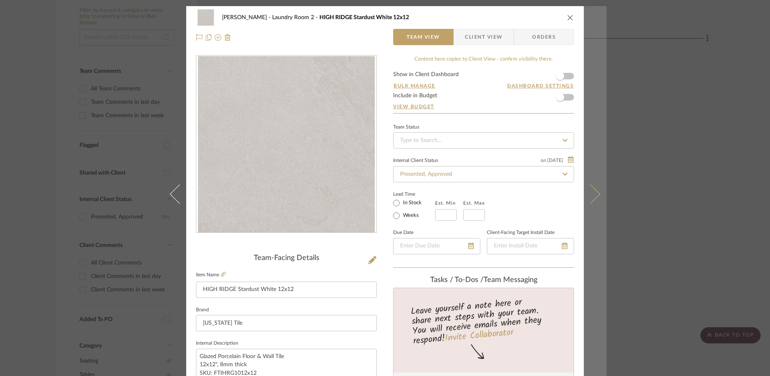
click at [592, 187] on button at bounding box center [595, 194] width 23 height 376
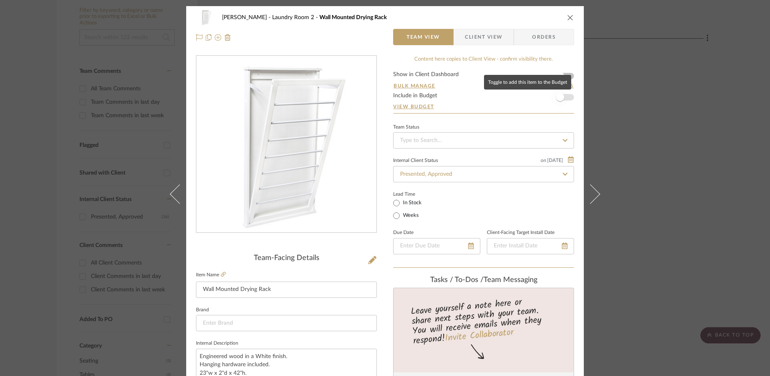
click at [561, 98] on span "button" at bounding box center [560, 97] width 8 height 8
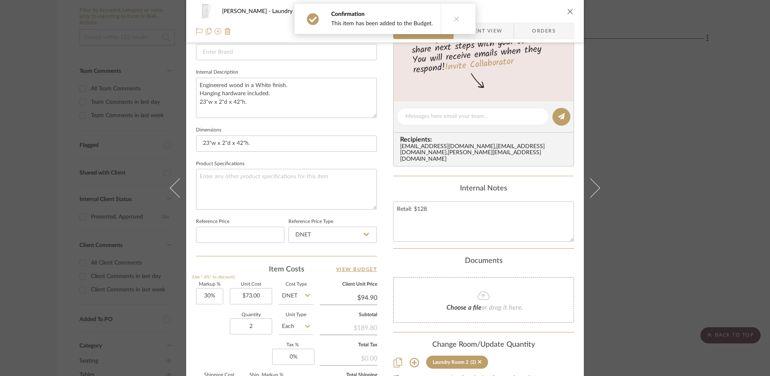
scroll to position [321, 0]
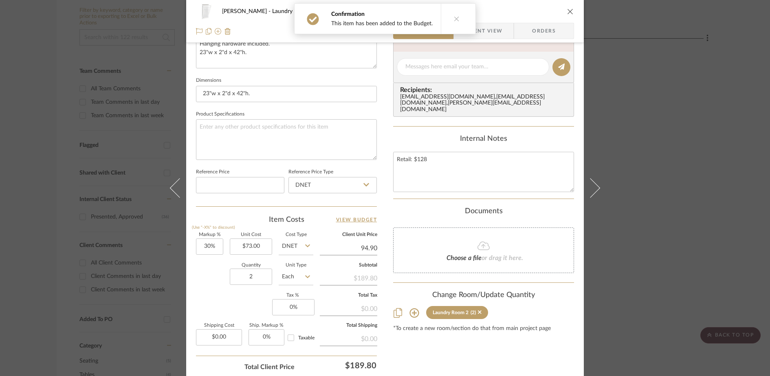
click at [361, 250] on input "94.90" at bounding box center [348, 248] width 57 height 12
click at [395, 213] on div "Documents" at bounding box center [483, 211] width 181 height 9
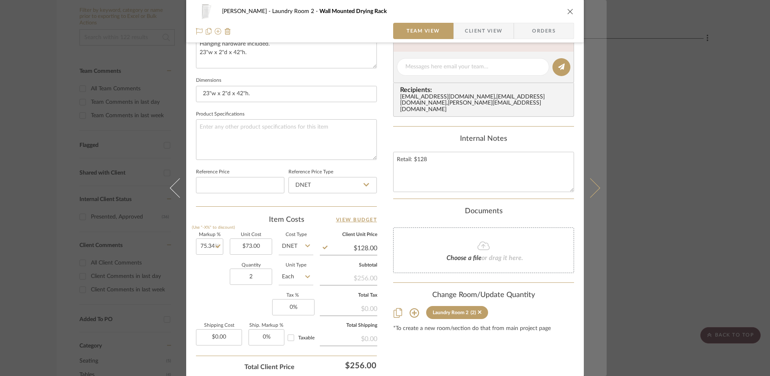
click at [598, 192] on button at bounding box center [595, 188] width 23 height 376
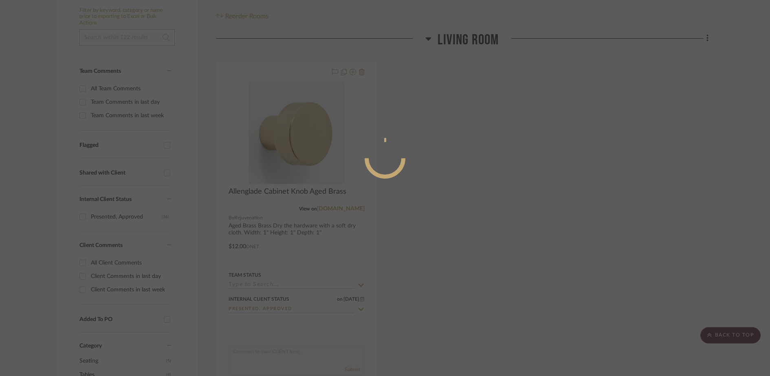
scroll to position [0, 0]
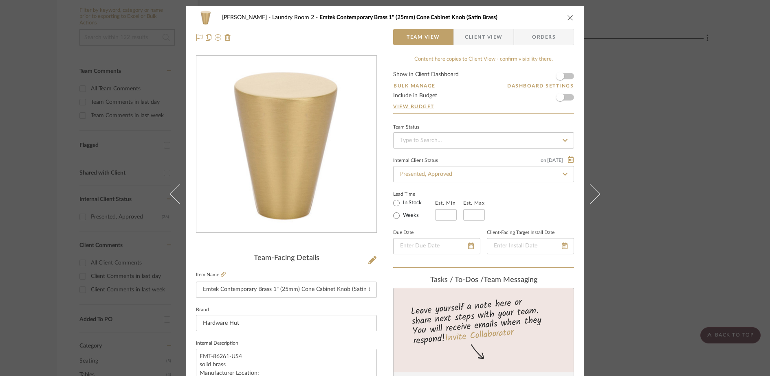
click at [567, 97] on form "Show in Client Dashboard Bulk Manage Dashboard Settings Include in Budget View …" at bounding box center [483, 93] width 181 height 42
click at [562, 98] on span "button" at bounding box center [560, 97] width 18 height 18
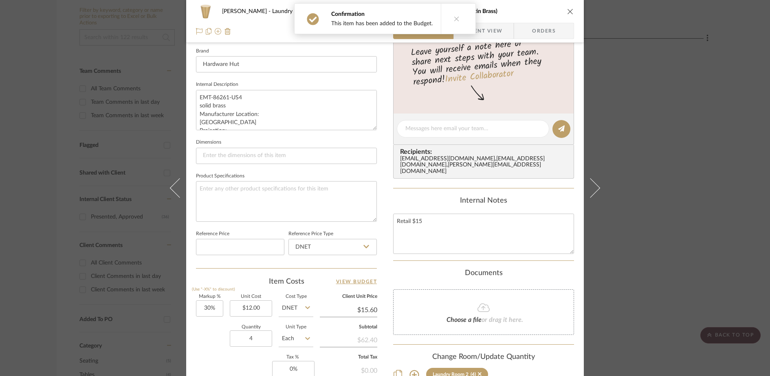
scroll to position [382, 0]
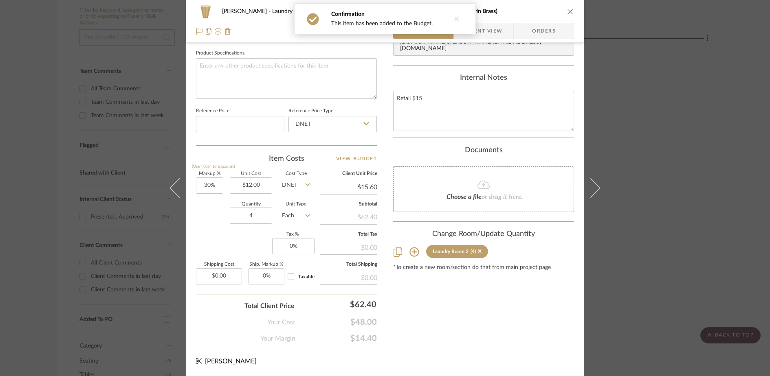
click at [366, 189] on input "$15.60" at bounding box center [348, 187] width 57 height 12
click at [369, 188] on input "15.60" at bounding box center [348, 187] width 57 height 12
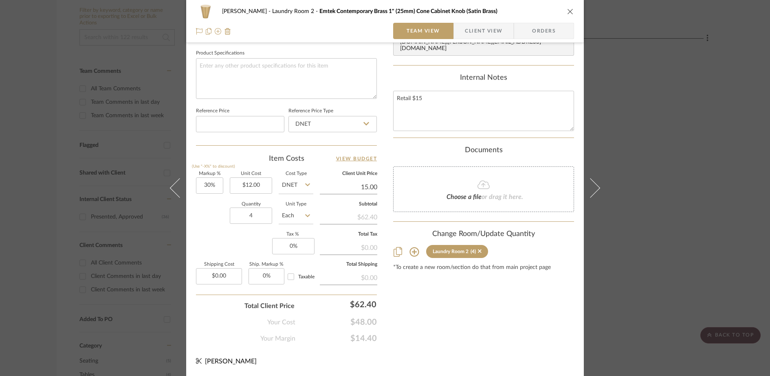
click at [489, 313] on div "Content here copies to Client View - confirm visibility there. Show in Client D…" at bounding box center [483, 8] width 181 height 670
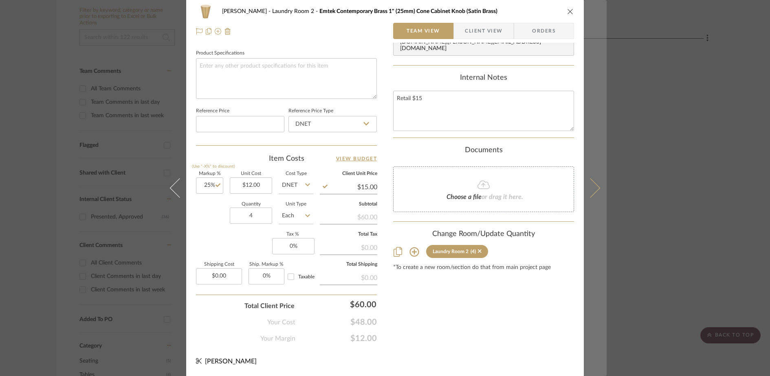
scroll to position [0, 0]
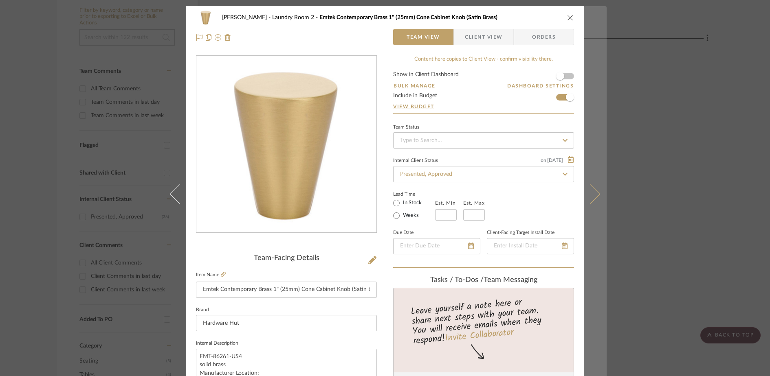
click at [593, 193] on icon at bounding box center [590, 194] width 20 height 20
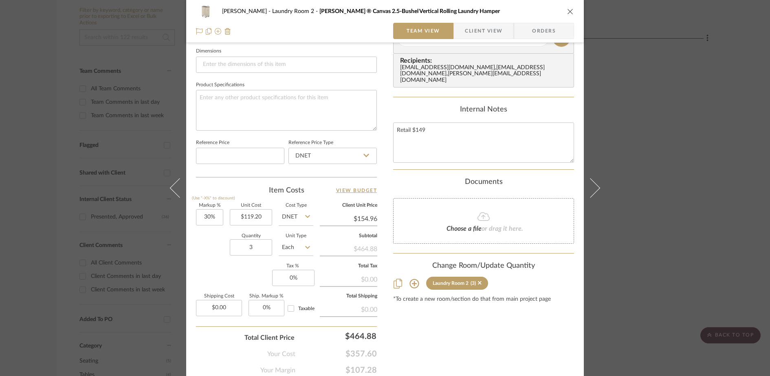
scroll to position [382, 0]
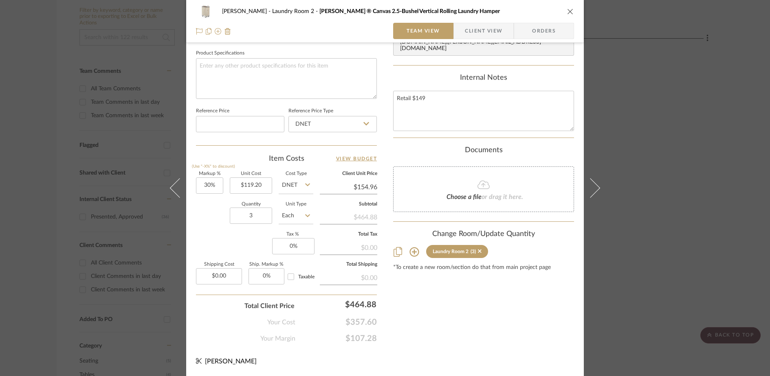
click at [368, 187] on input "$154.96" at bounding box center [348, 187] width 57 height 12
click at [481, 334] on div "Content here copies to Client View - confirm visibility there. Show in Client D…" at bounding box center [483, 8] width 181 height 670
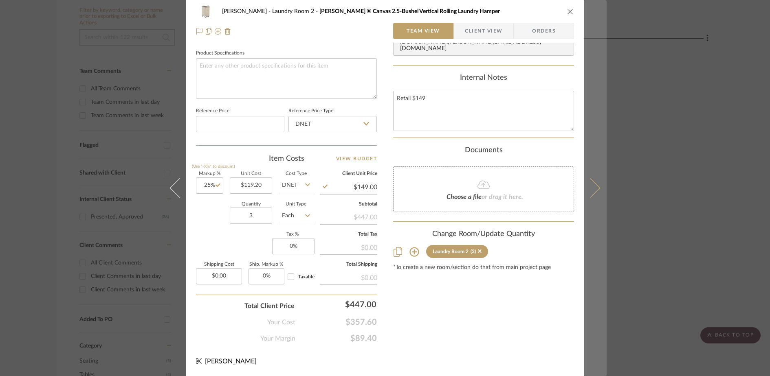
scroll to position [0, 0]
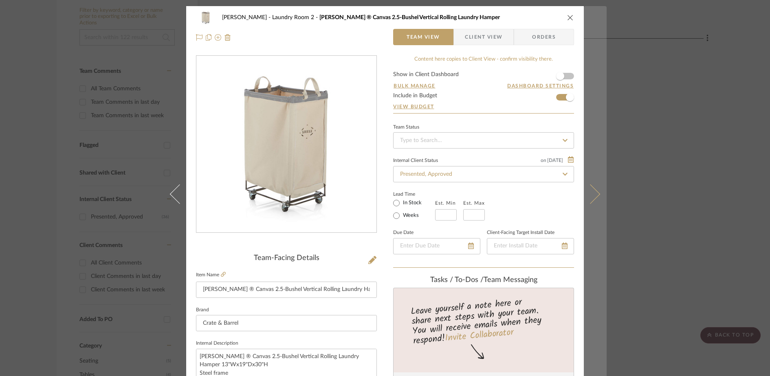
click at [594, 188] on button at bounding box center [595, 194] width 23 height 376
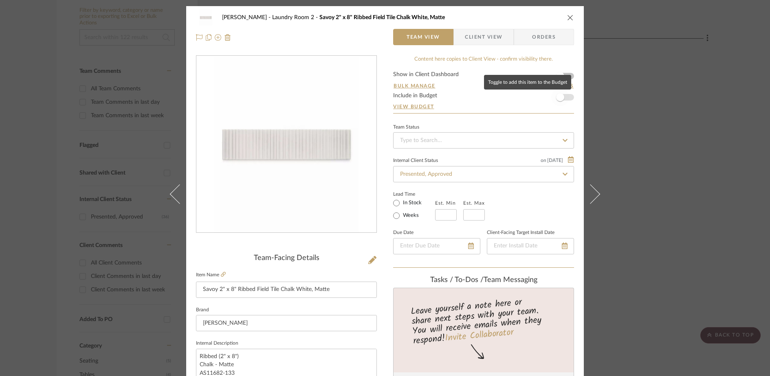
click at [562, 99] on span "button" at bounding box center [560, 97] width 18 height 18
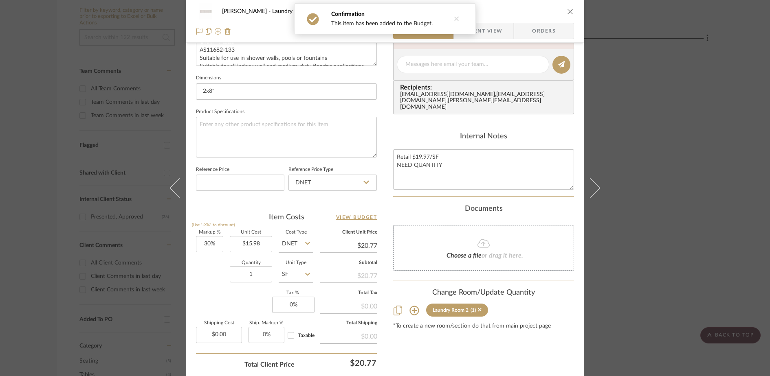
scroll to position [257, 0]
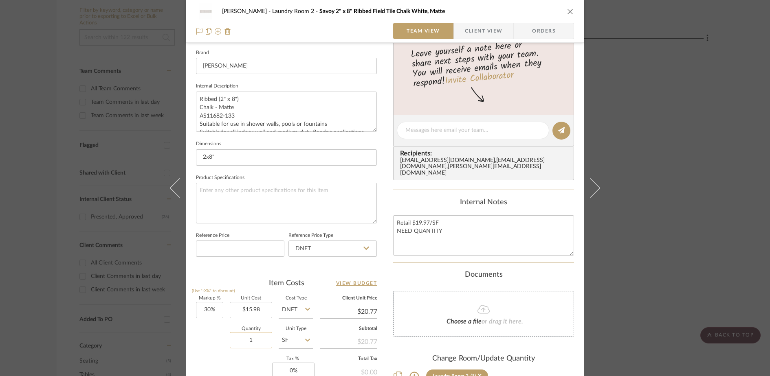
click at [267, 340] on input "1" at bounding box center [251, 340] width 42 height 16
click at [232, 369] on div "Markup % (Use "-X%" to discount) 30% Unit Cost $15.98 Cost Type DNET Client Uni…" at bounding box center [286, 355] width 181 height 119
click at [363, 312] on input "20.77" at bounding box center [348, 312] width 57 height 12
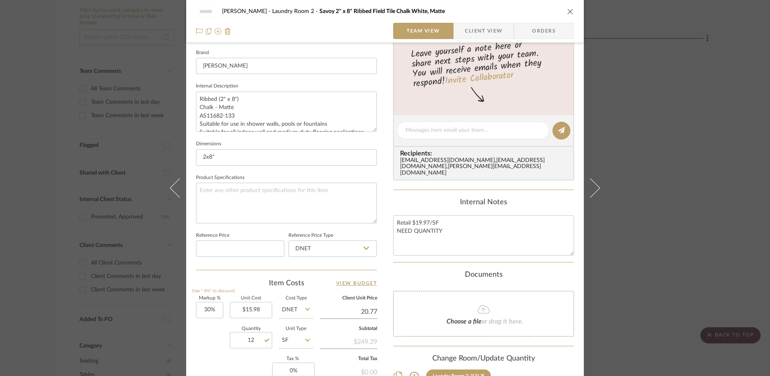
click at [363, 312] on input "20.77" at bounding box center [348, 312] width 57 height 12
click at [393, 270] on div "Content here copies to Client View - confirm visibility there. Show in Client D…" at bounding box center [483, 133] width 181 height 670
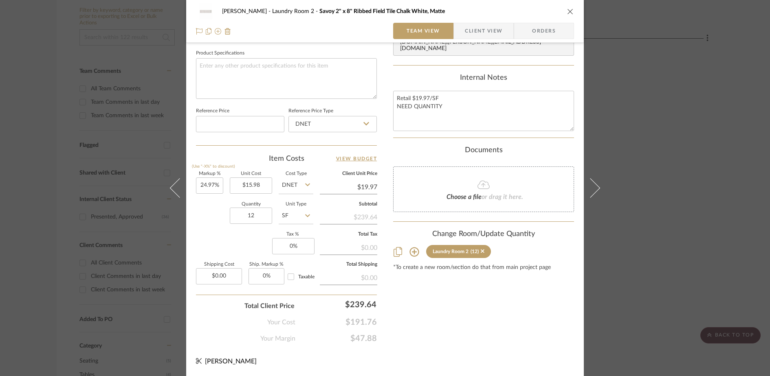
scroll to position [30, 0]
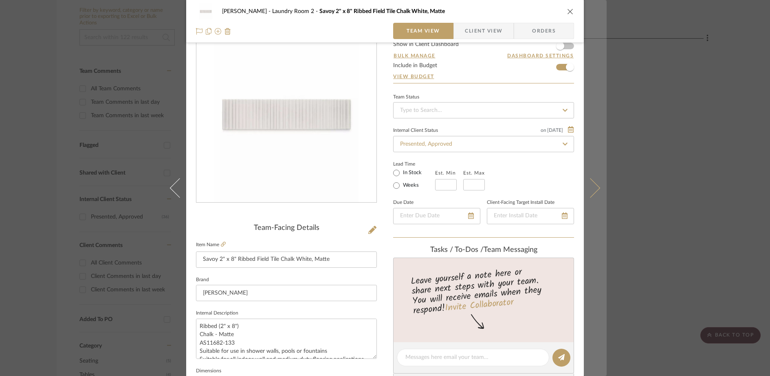
click at [593, 185] on icon at bounding box center [590, 188] width 20 height 20
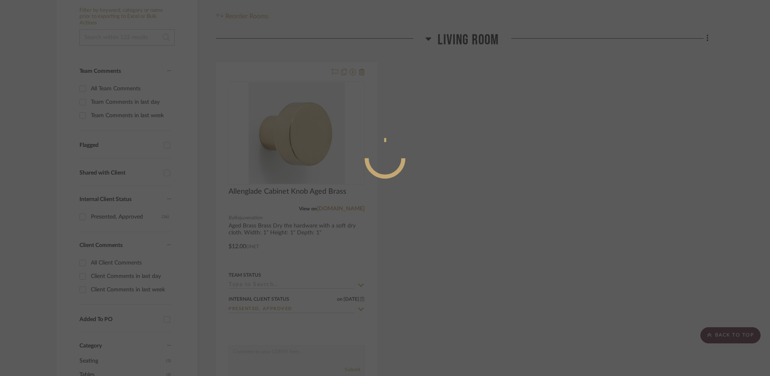
scroll to position [0, 0]
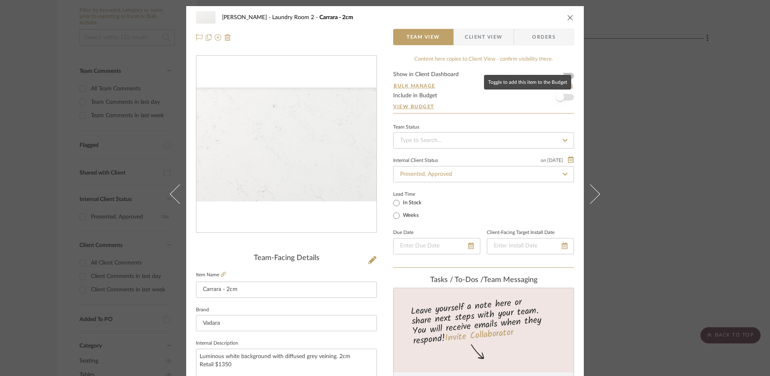
click at [561, 96] on span "button" at bounding box center [560, 97] width 8 height 8
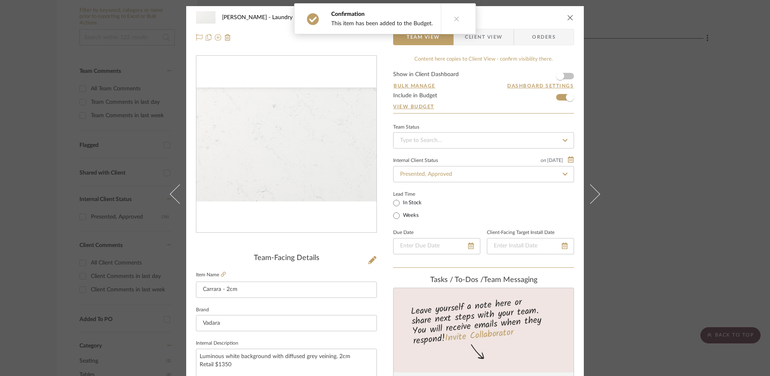
scroll to position [382, 0]
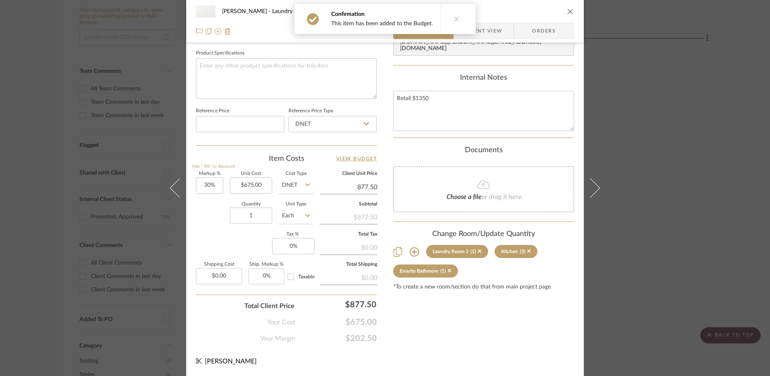
click at [362, 189] on input "877.50" at bounding box center [348, 187] width 57 height 12
click at [507, 367] on div "[PERSON_NAME] Laundry Room 2 Carrara - 2cm Team View Client View Orders Team-Fa…" at bounding box center [384, 0] width 397 height 752
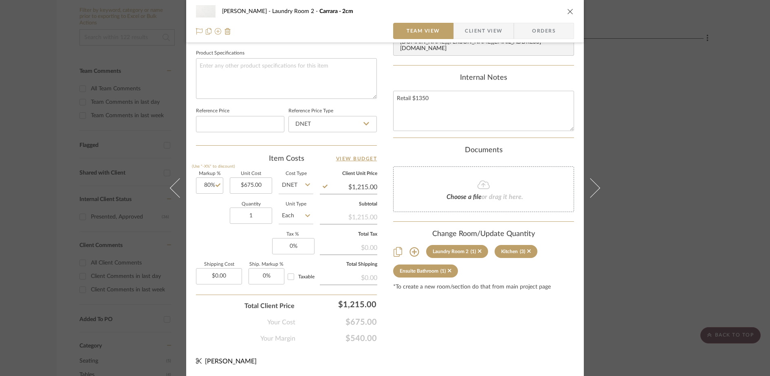
scroll to position [0, 0]
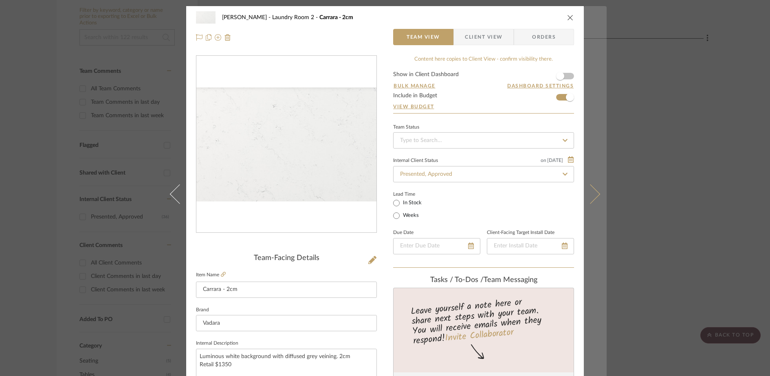
click at [597, 198] on button at bounding box center [595, 194] width 23 height 376
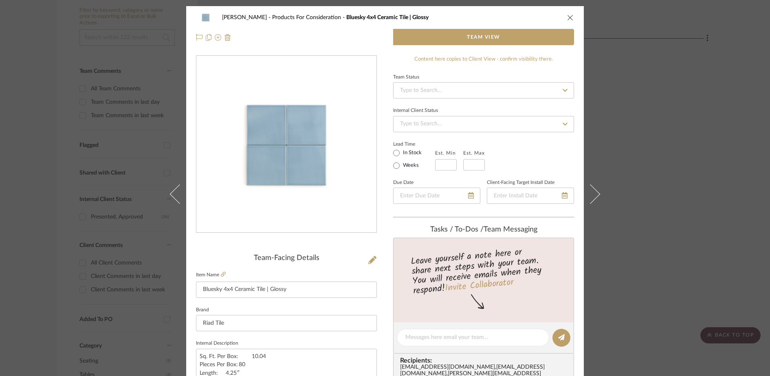
click at [567, 17] on icon "close" at bounding box center [570, 17] width 7 height 7
click at [630, 161] on div "Allenglade Cabinet Knob Aged Brass View on [DOMAIN_NAME] By Rejuvenation Aged B…" at bounding box center [462, 240] width 492 height 357
click at [481, 140] on div "Allenglade Cabinet Knob Aged Brass View on [DOMAIN_NAME] By Rejuvenation Aged B…" at bounding box center [462, 240] width 492 height 357
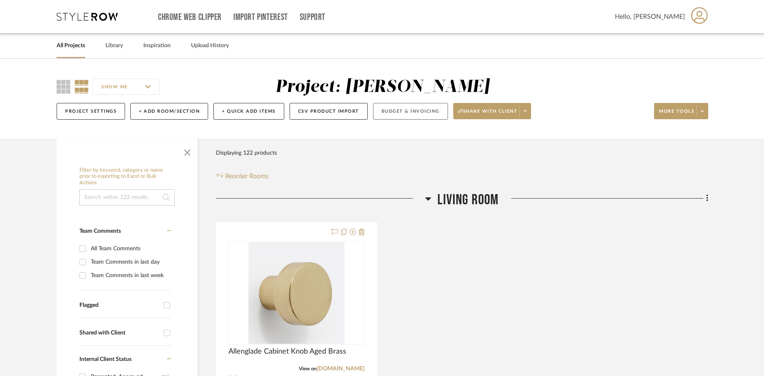
click at [393, 110] on button "Budget & Invoicing" at bounding box center [410, 111] width 75 height 17
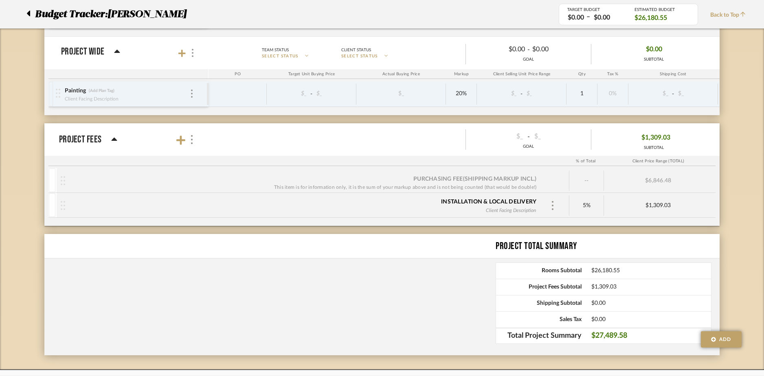
scroll to position [1530, 0]
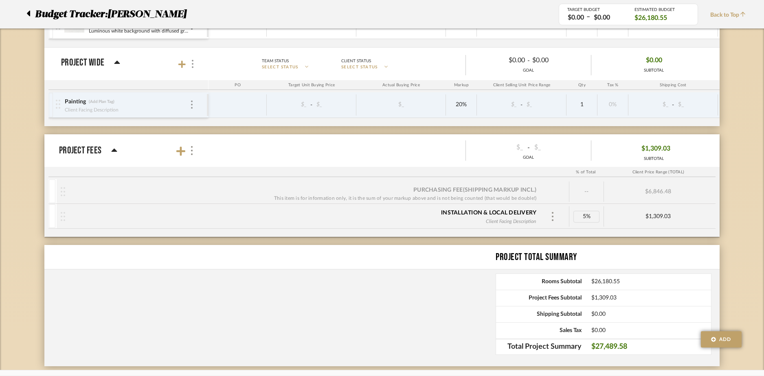
click at [587, 217] on div "5%" at bounding box center [586, 217] width 26 height 12
type input "8"
click at [179, 151] on icon at bounding box center [180, 151] width 9 height 9
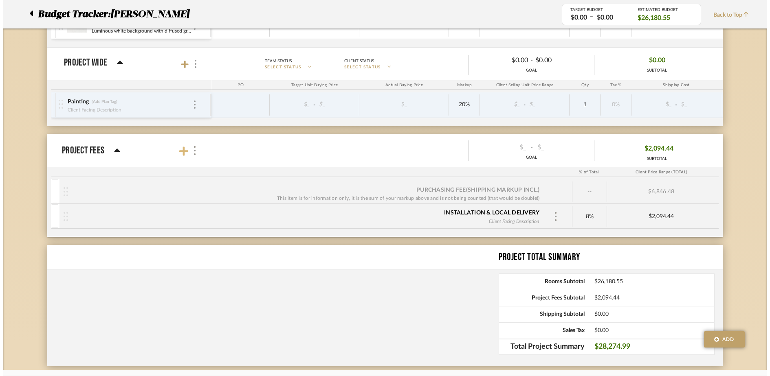
scroll to position [0, 0]
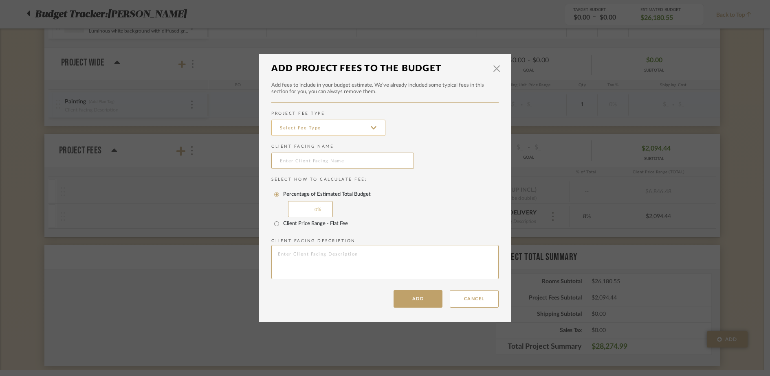
click at [305, 135] on input at bounding box center [328, 128] width 114 height 16
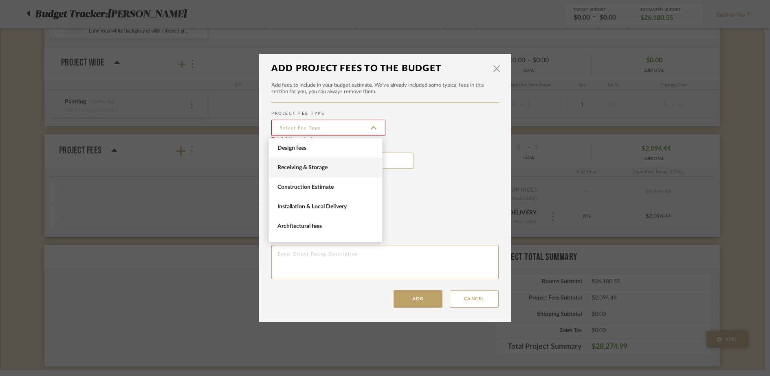
scroll to position [5, 0]
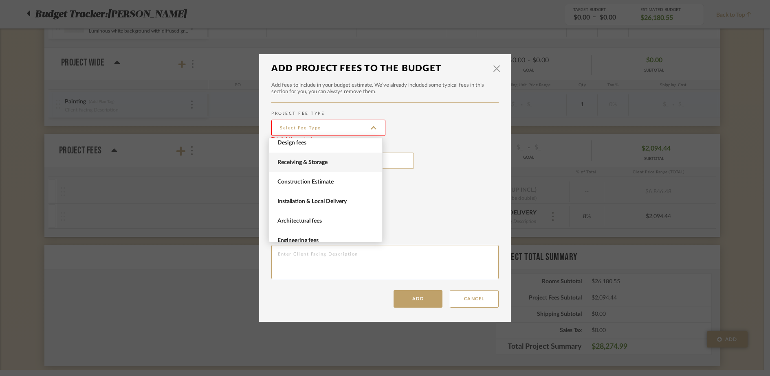
click at [307, 165] on span "Receiving & Storage" at bounding box center [326, 162] width 98 height 7
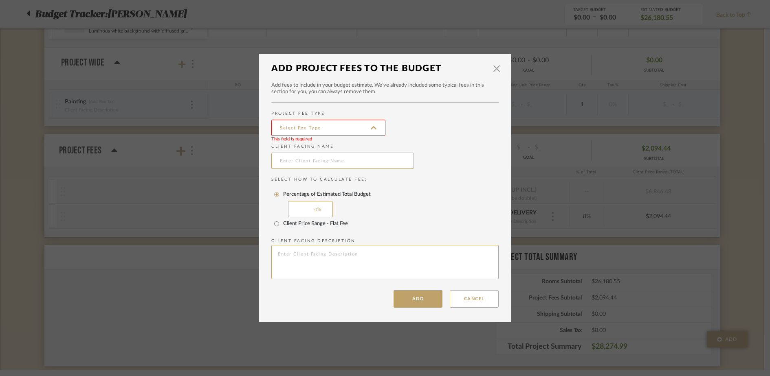
type input "Receiving & Storage"
click at [293, 162] on input "text" at bounding box center [342, 161] width 143 height 16
type input "T"
type input "Sales tax"
click at [313, 213] on input "0" at bounding box center [310, 209] width 45 height 16
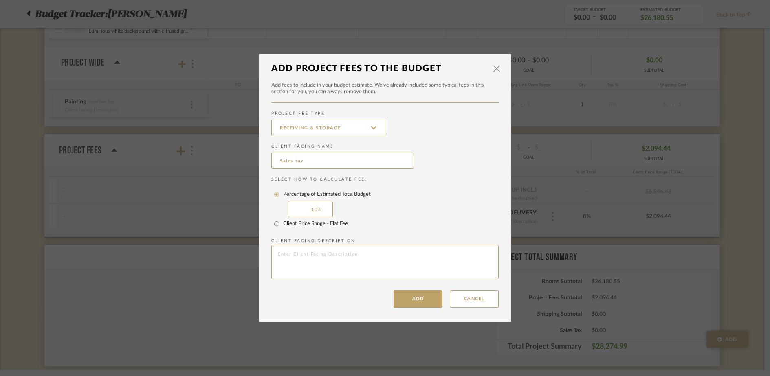
type input "10"
click at [408, 206] on div "Percentage of Estimated Total Budget 10" at bounding box center [384, 202] width 227 height 29
click at [422, 296] on button "Add" at bounding box center [417, 299] width 49 height 18
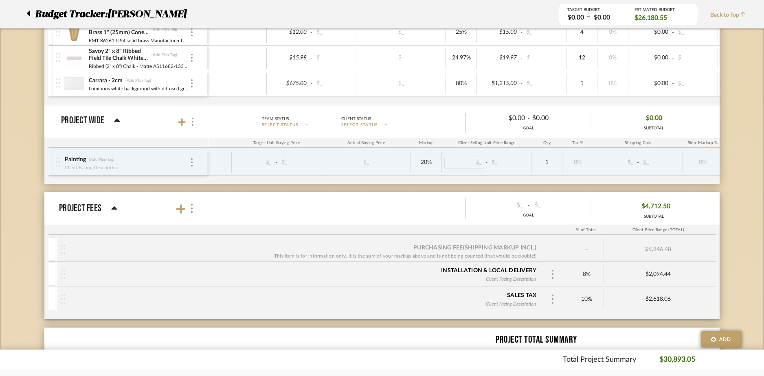
scroll to position [0, 0]
